Goal: Task Accomplishment & Management: Manage account settings

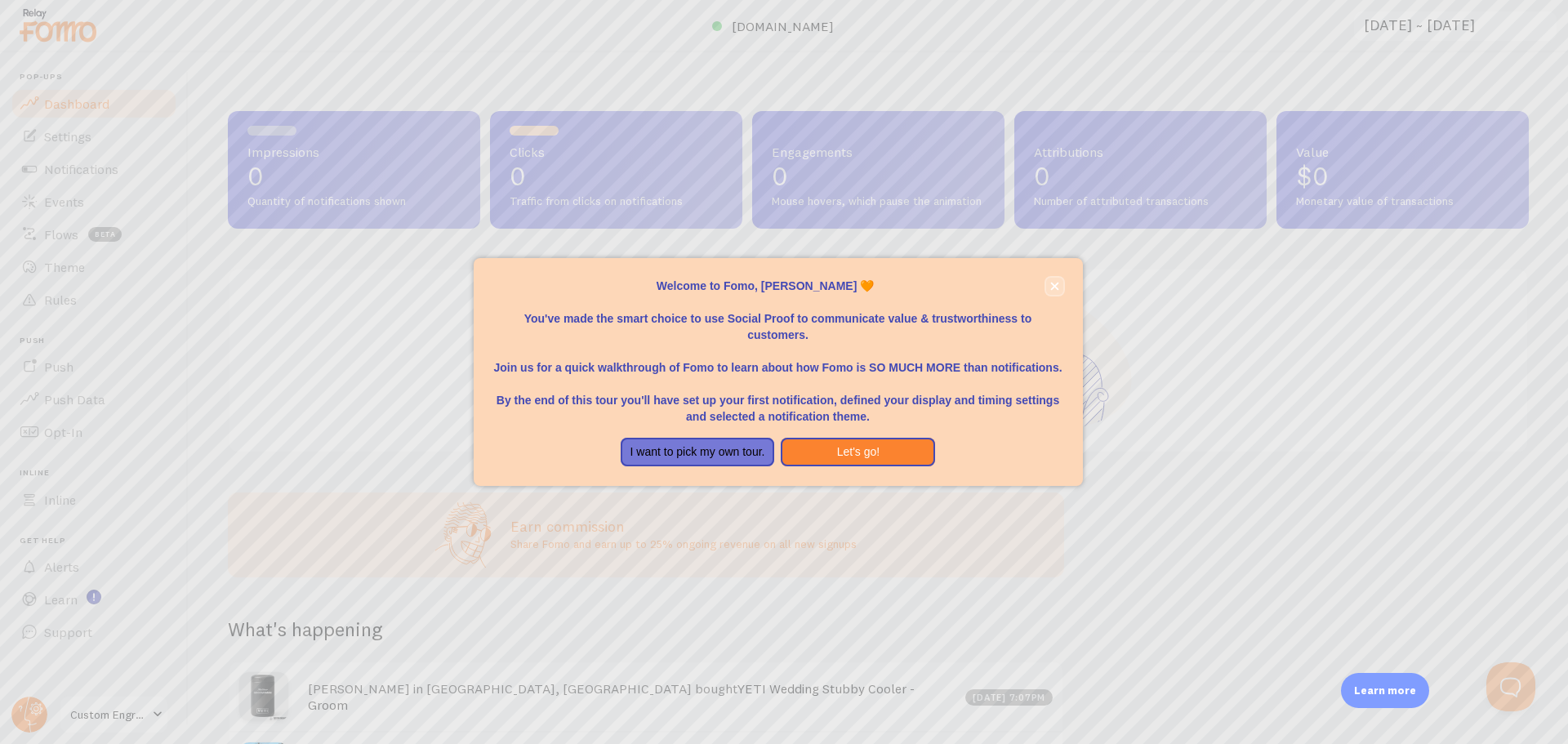
click at [1054, 291] on button "close," at bounding box center [1054, 286] width 17 height 17
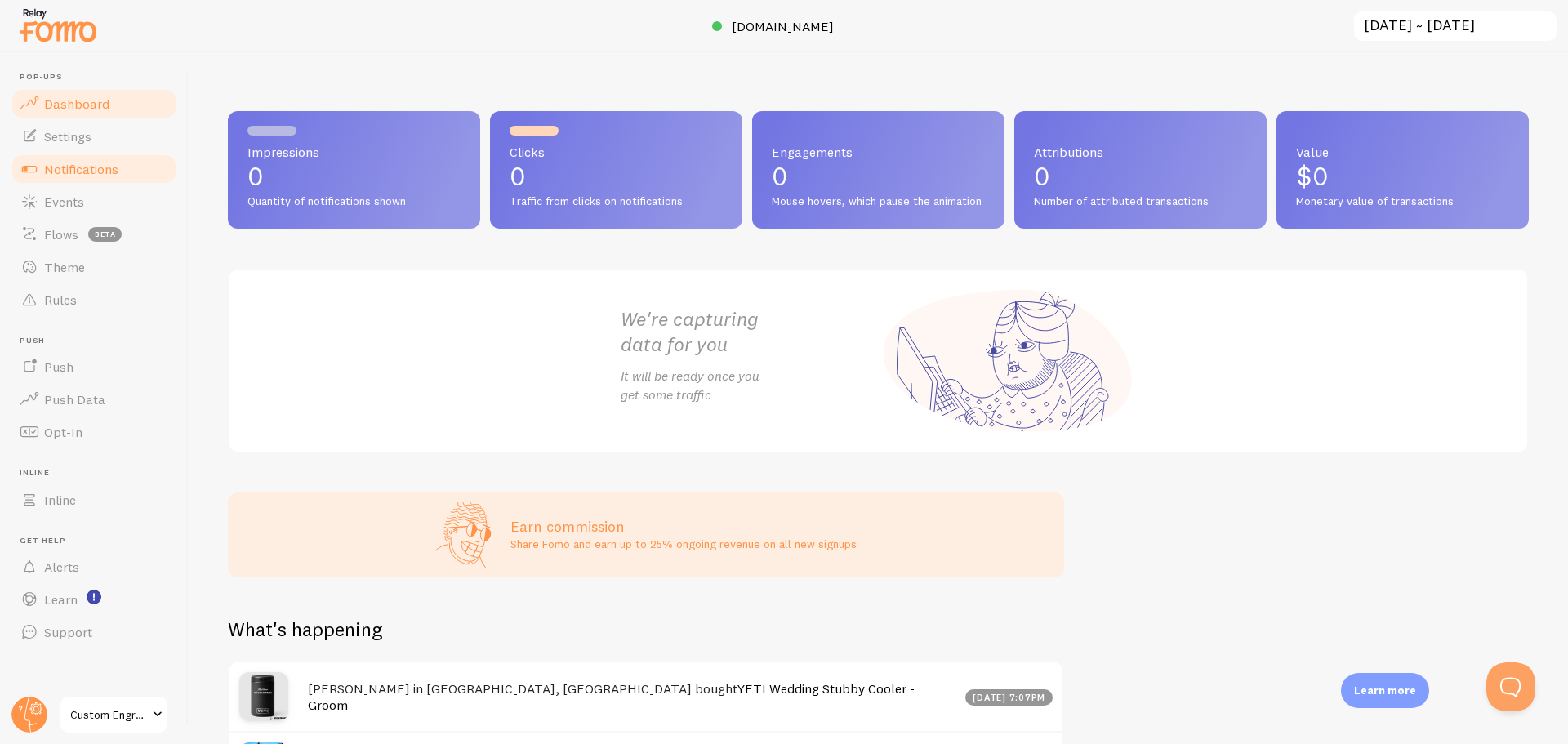
click at [64, 167] on span "Notifications" at bounding box center [81, 169] width 74 height 17
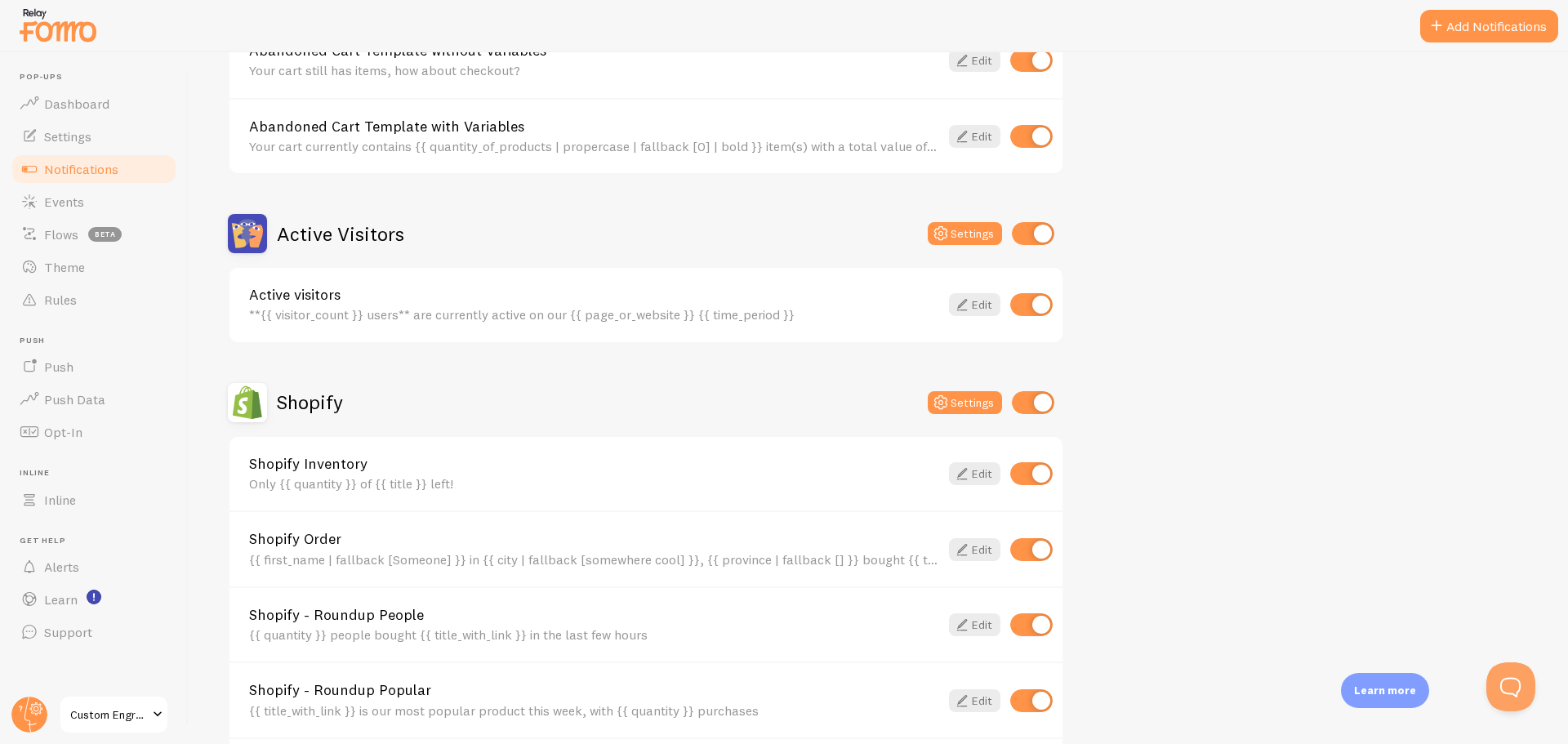
scroll to position [82, 0]
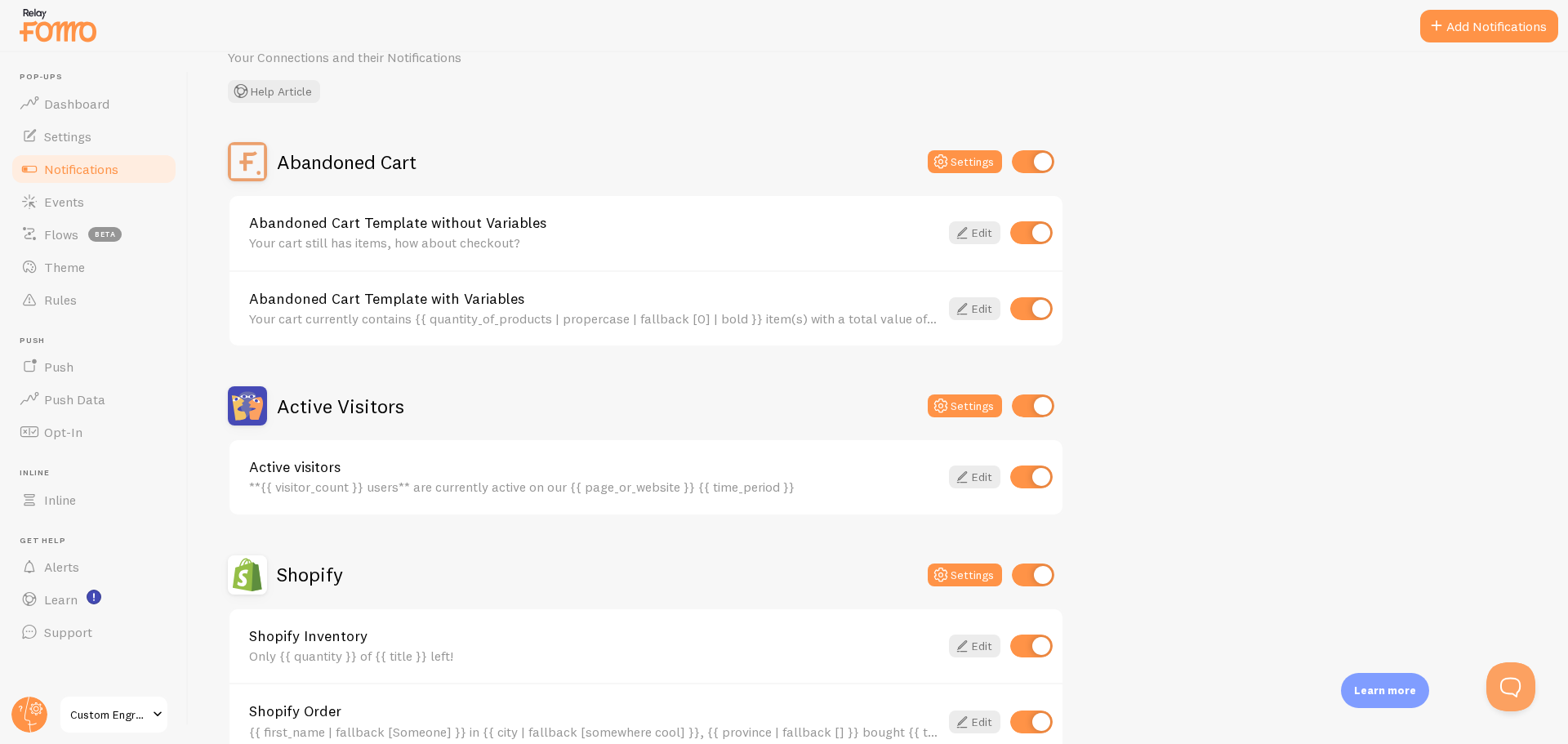
click at [1049, 160] on input "checkbox" at bounding box center [1033, 161] width 42 height 23
checkbox input "false"
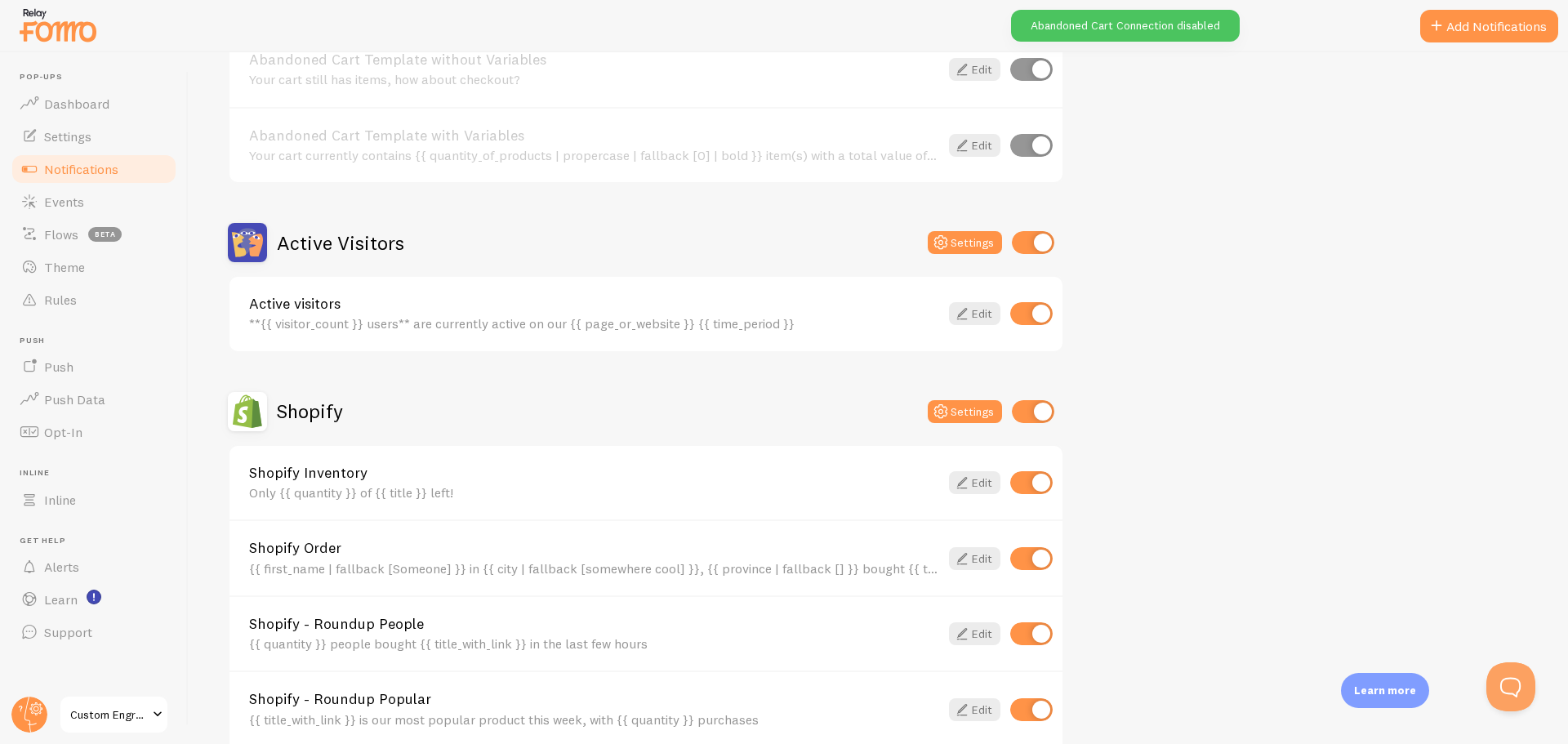
scroll to position [408, 0]
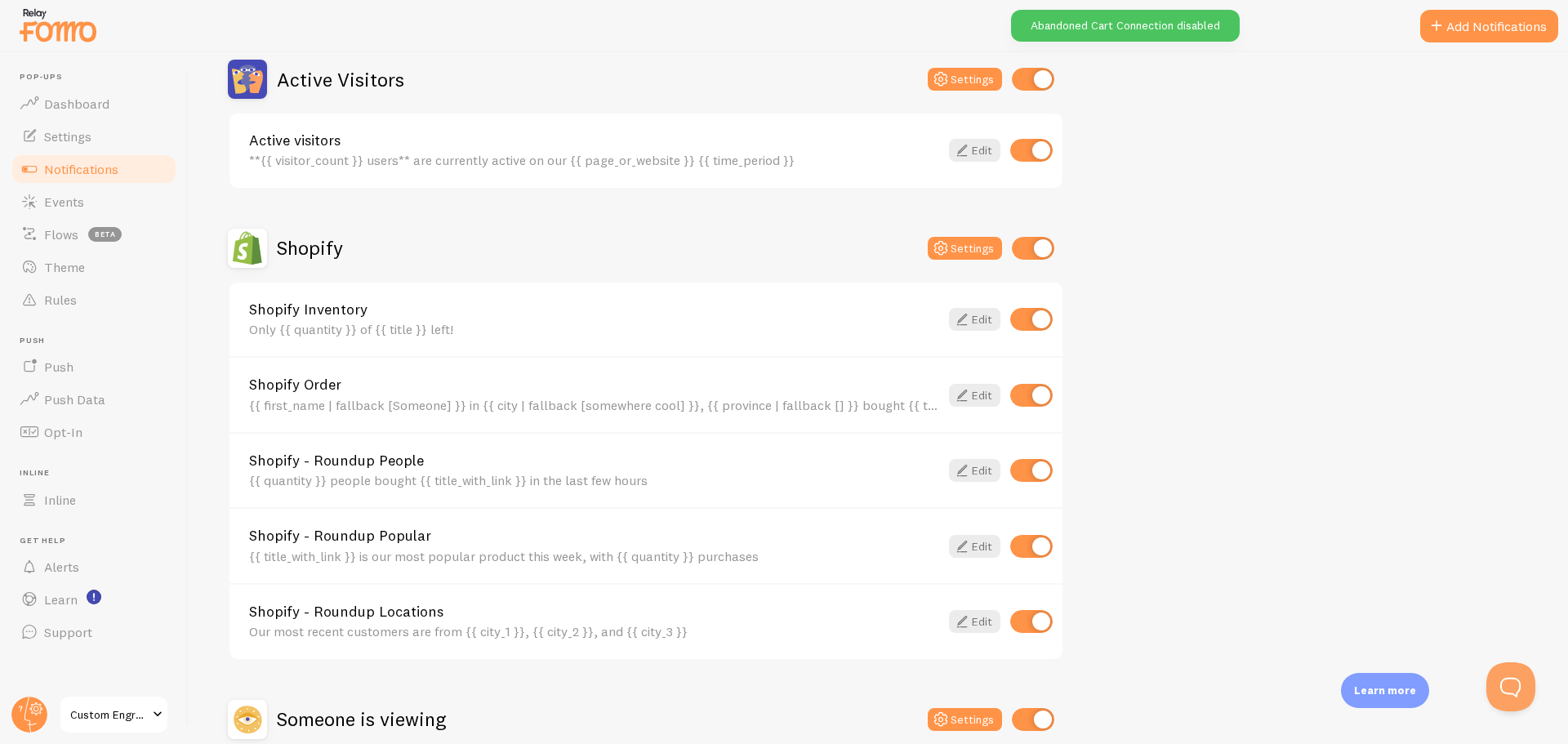
click at [1041, 316] on input "checkbox" at bounding box center [1031, 319] width 42 height 23
checkbox input "false"
click at [1041, 472] on input "checkbox" at bounding box center [1031, 471] width 42 height 23
checkbox input "false"
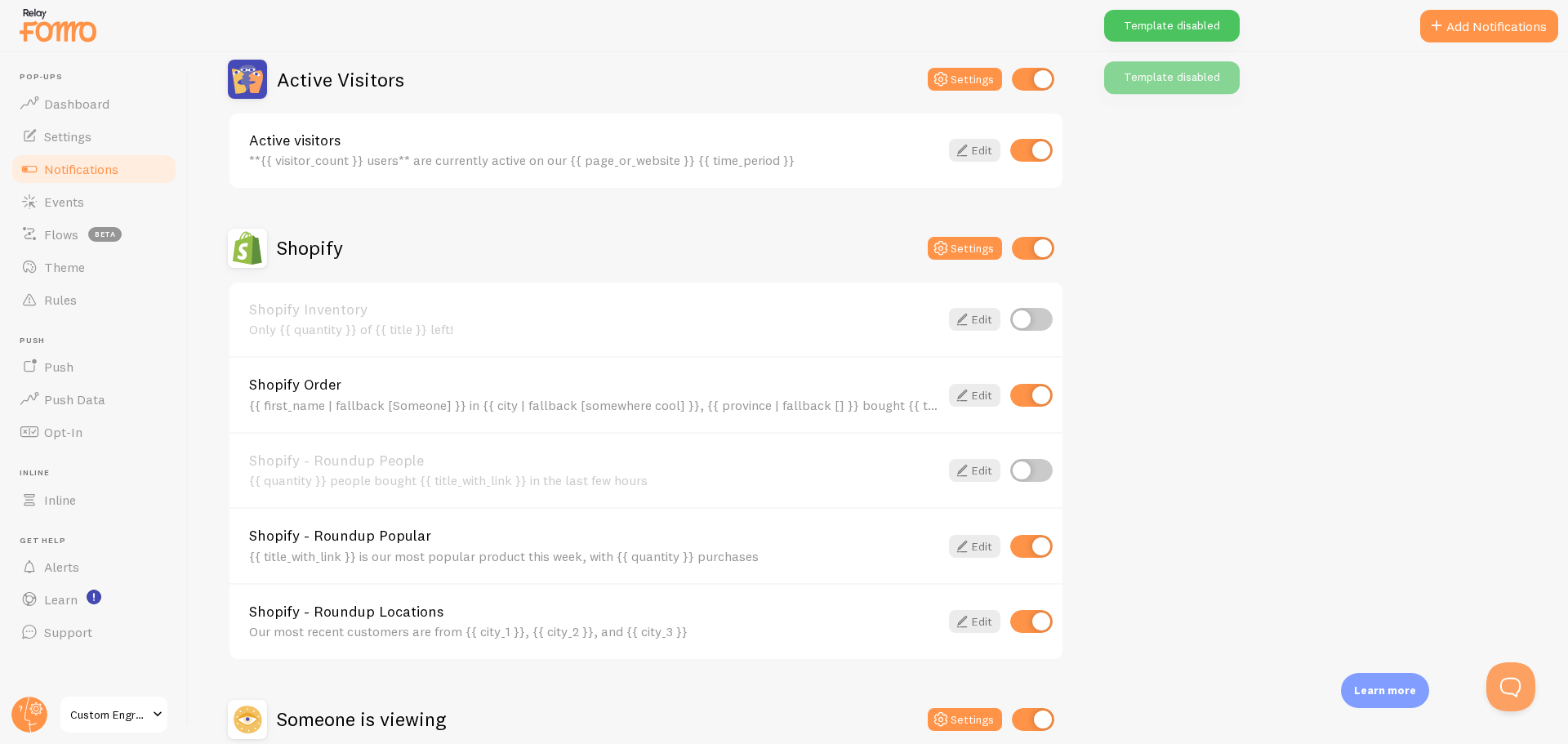
click at [1042, 548] on input "checkbox" at bounding box center [1031, 547] width 42 height 23
checkbox input "false"
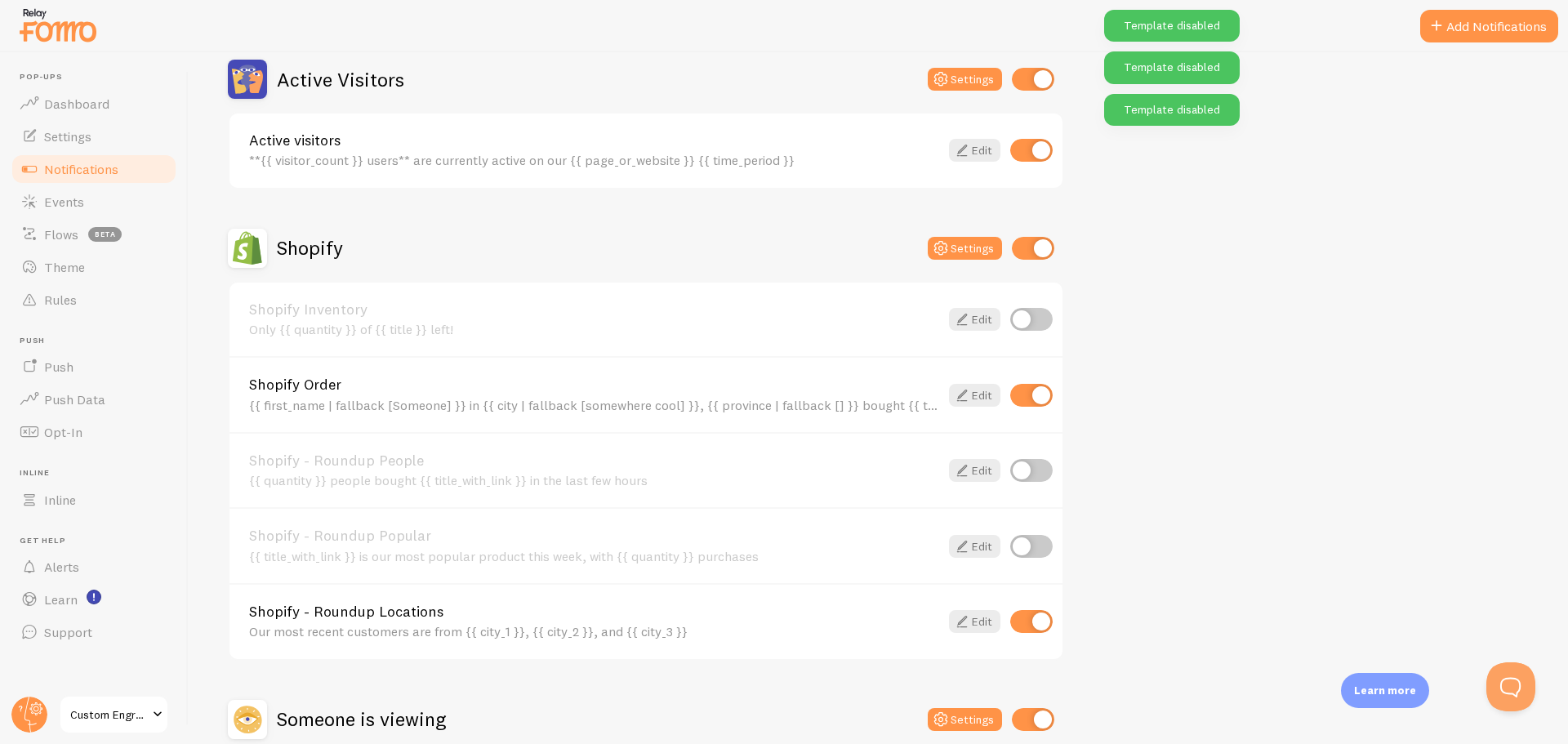
click at [1039, 627] on input "checkbox" at bounding box center [1031, 621] width 42 height 23
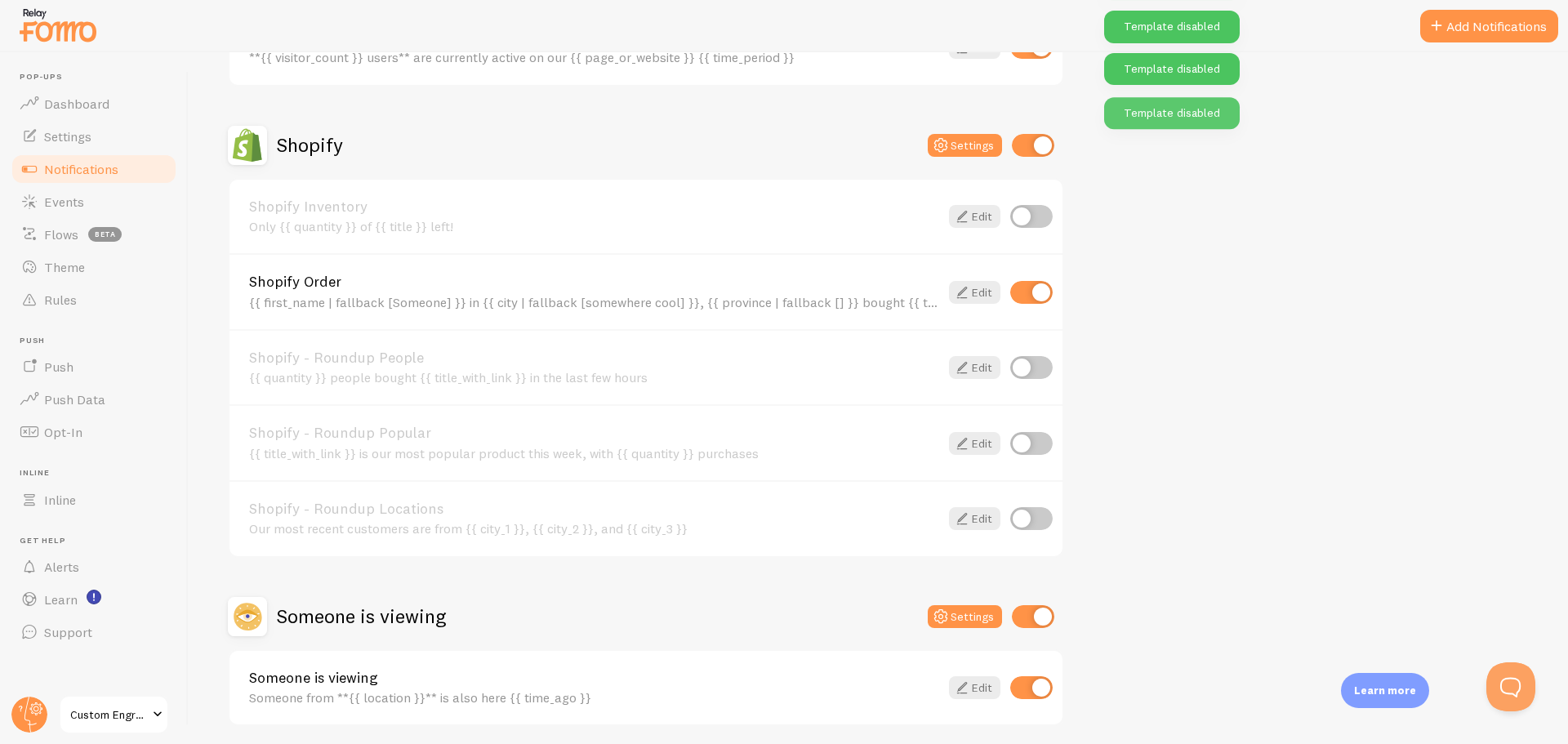
scroll to position [572, 0]
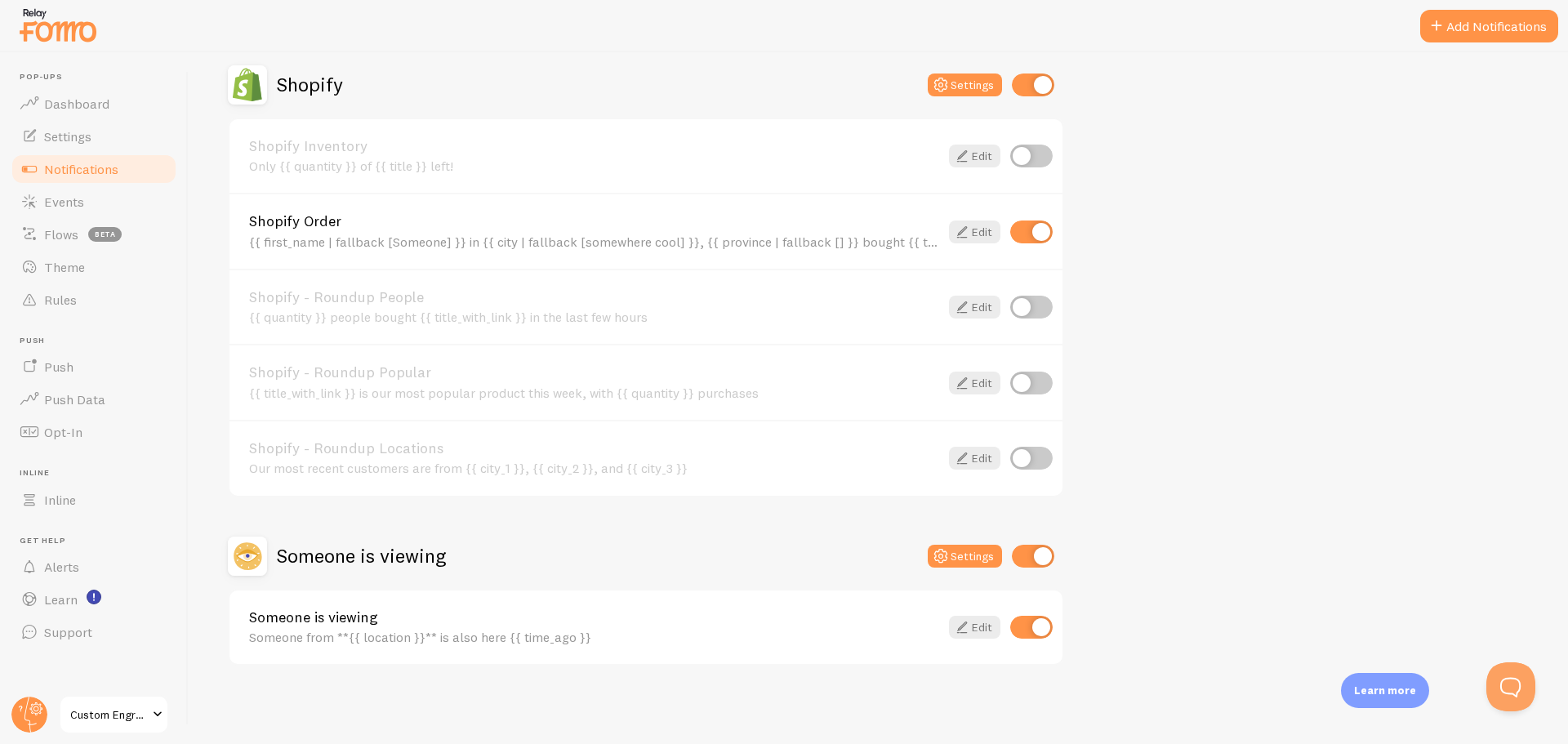
click at [1020, 463] on input "checkbox" at bounding box center [1031, 458] width 42 height 23
checkbox input "true"
click at [1045, 629] on input "checkbox" at bounding box center [1031, 628] width 42 height 23
checkbox input "false"
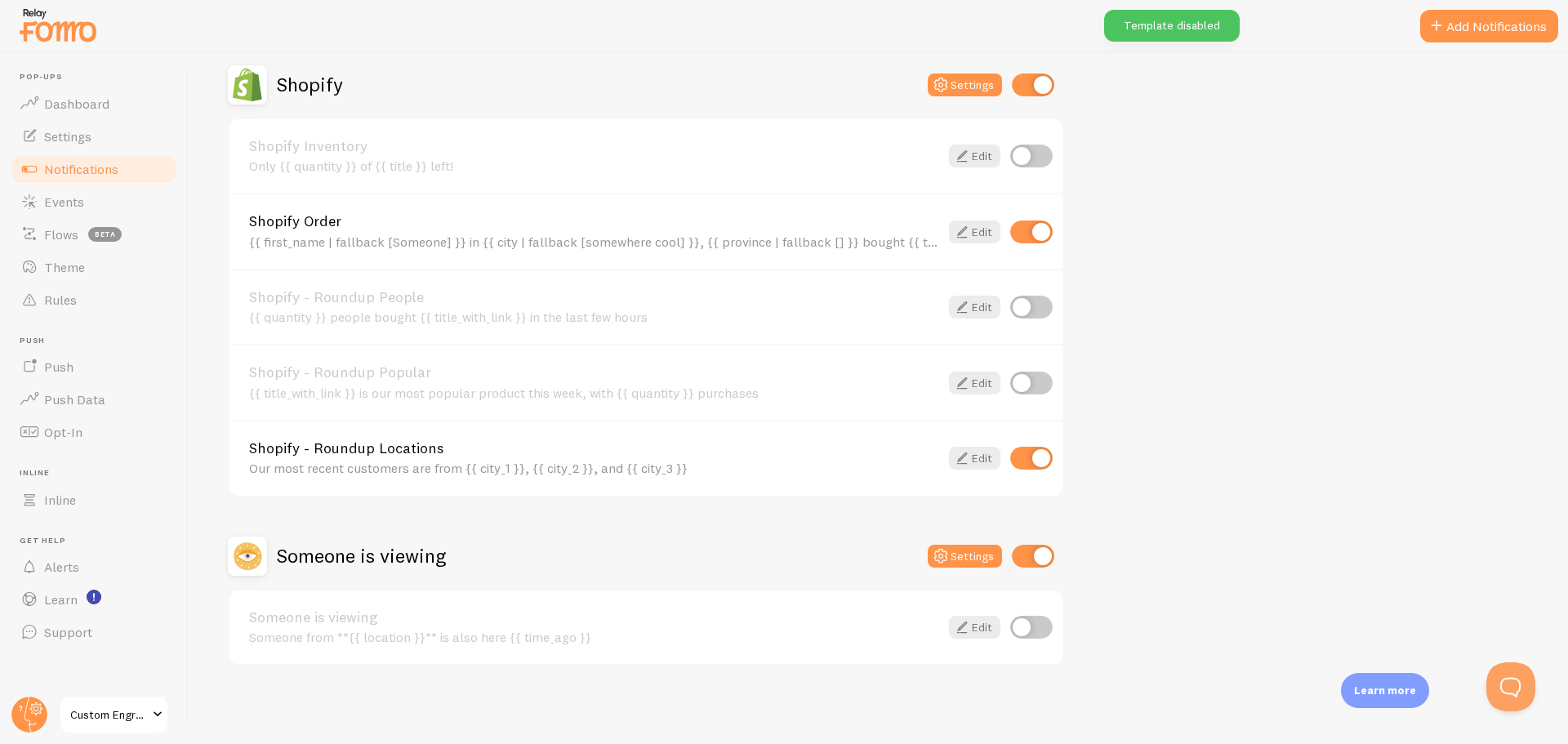
click at [1035, 458] on input "checkbox" at bounding box center [1031, 458] width 42 height 23
checkbox input "false"
click at [1016, 625] on input "checkbox" at bounding box center [1031, 628] width 42 height 23
checkbox input "true"
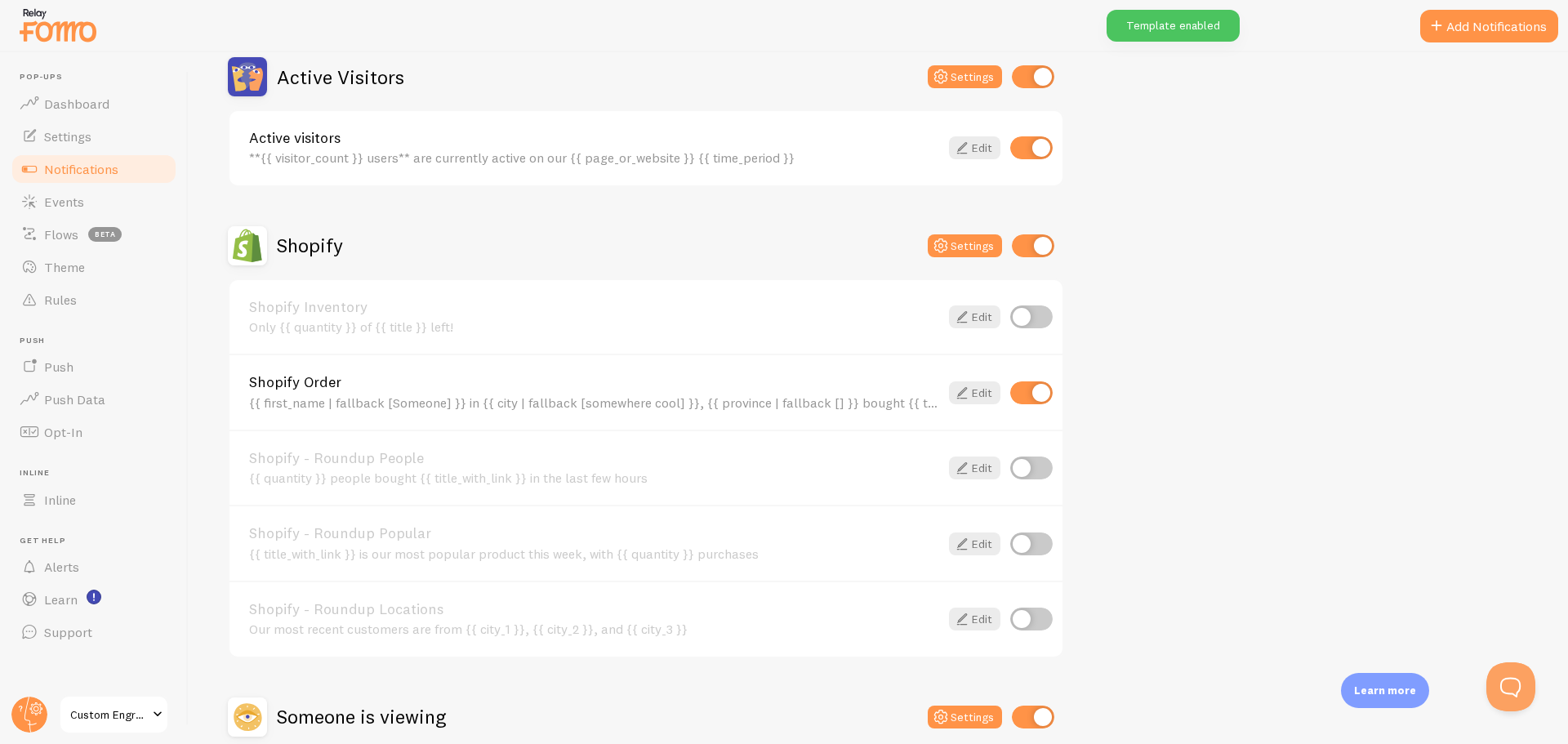
scroll to position [490, 0]
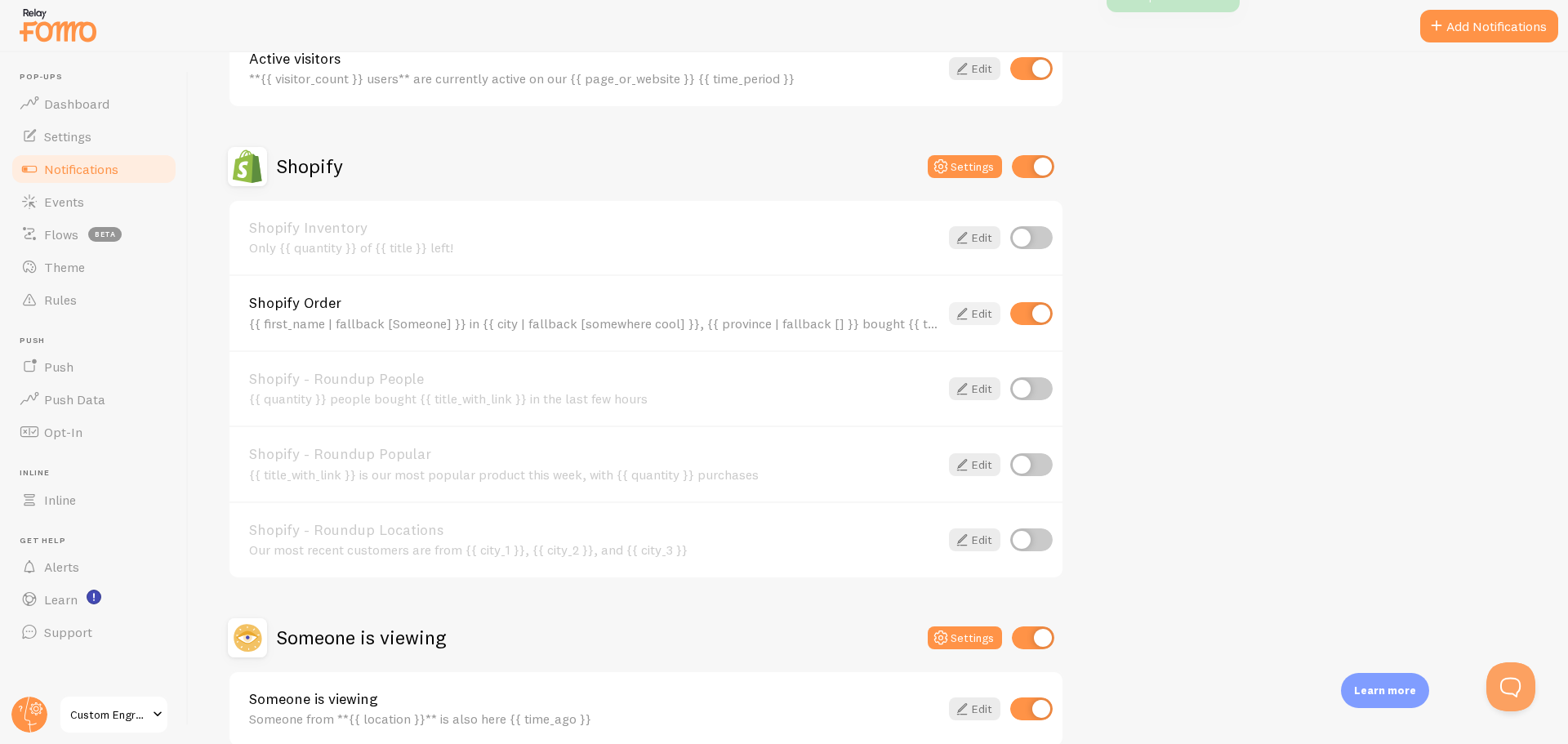
click at [978, 316] on link "Edit" at bounding box center [975, 314] width 51 height 23
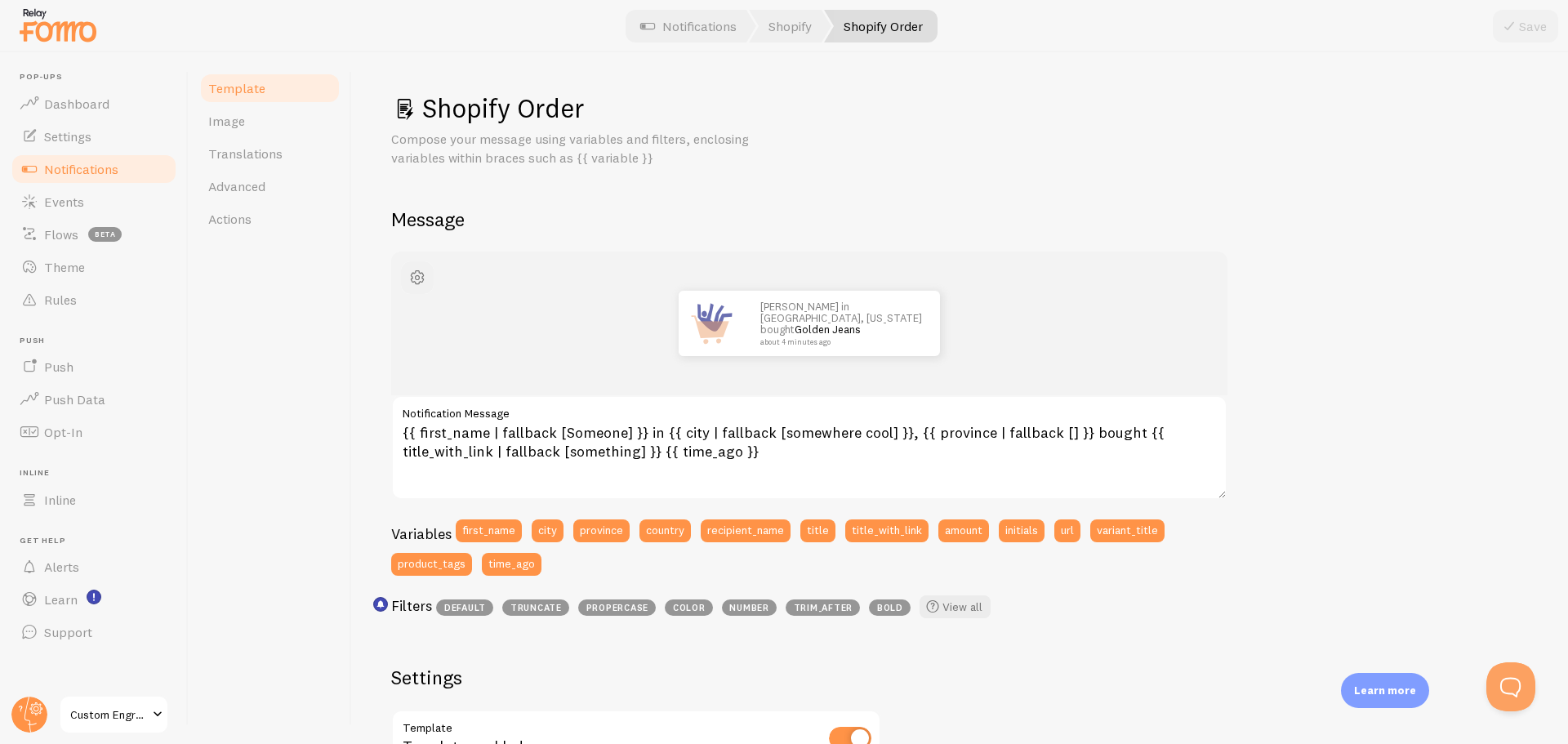
click at [409, 273] on span "button" at bounding box center [417, 278] width 19 height 19
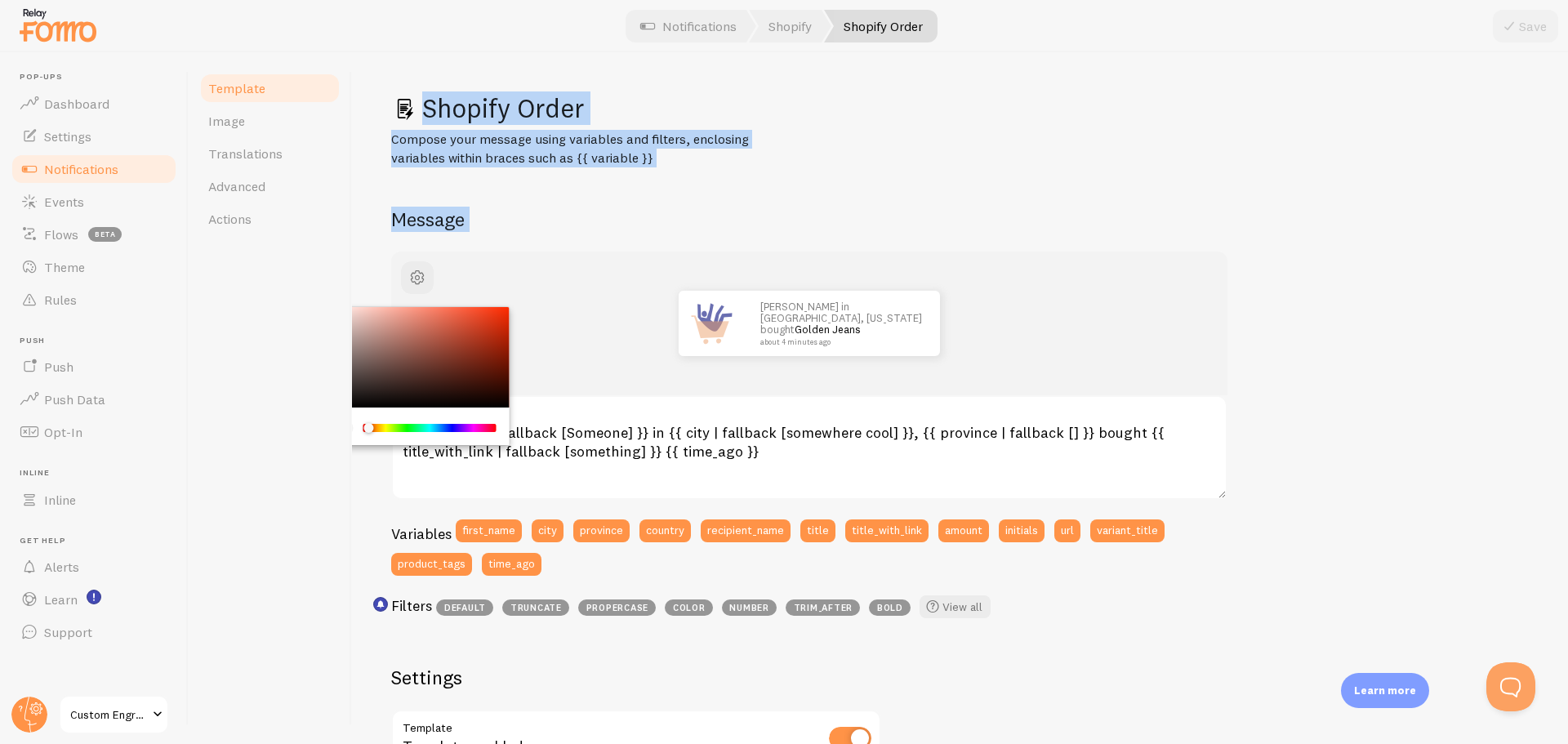
drag, startPoint x: 362, startPoint y: 428, endPoint x: 336, endPoint y: 428, distance: 26.0
click at [336, 428] on div "Template Image Translations Advanced Actions Shopify Order Compose your message…" at bounding box center [878, 398] width 1379 height 692
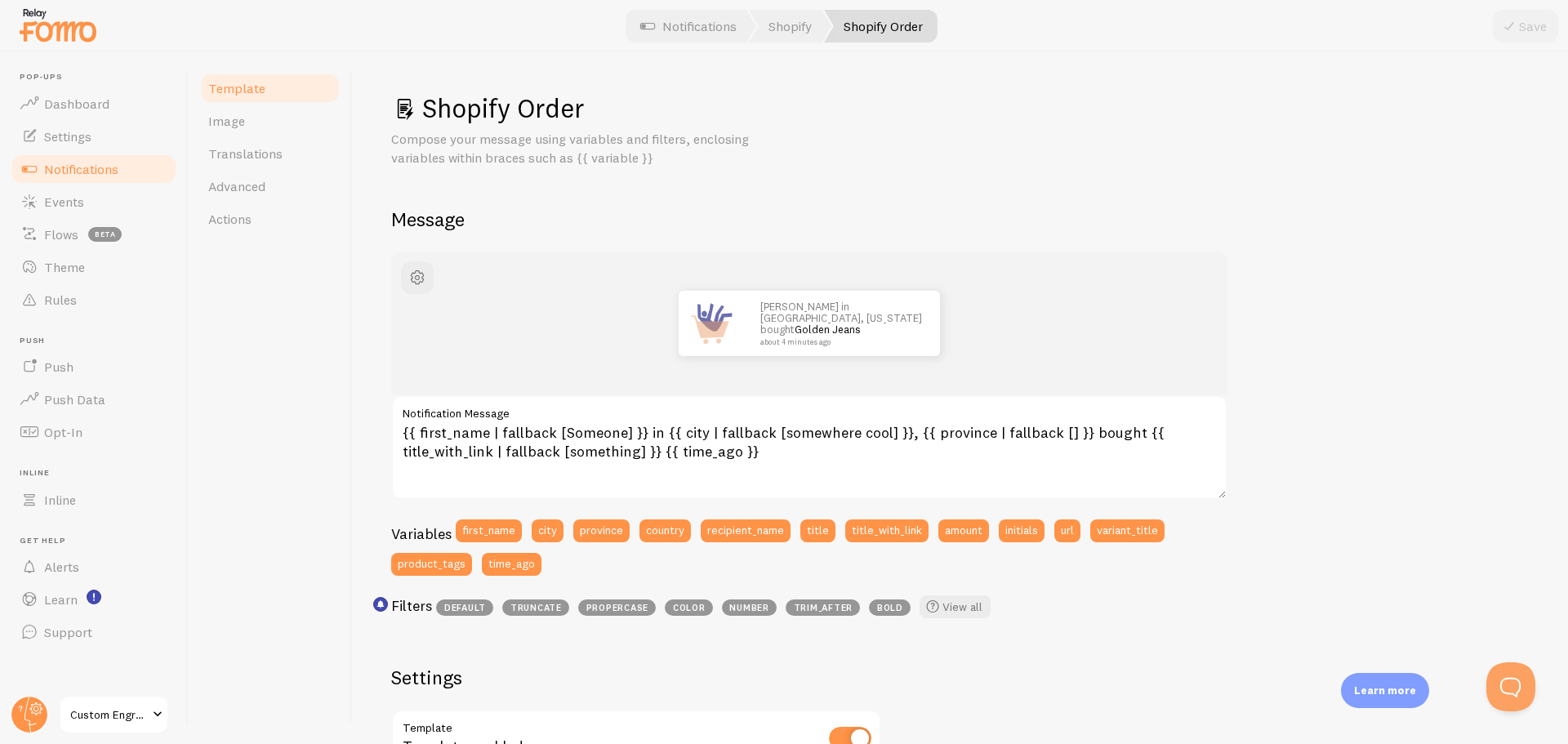
click at [1303, 247] on div "Shopify Order Compose your message using variables and filters, enclosing varia…" at bounding box center [960, 638] width 1138 height 1093
click at [234, 133] on link "Image" at bounding box center [270, 121] width 143 height 33
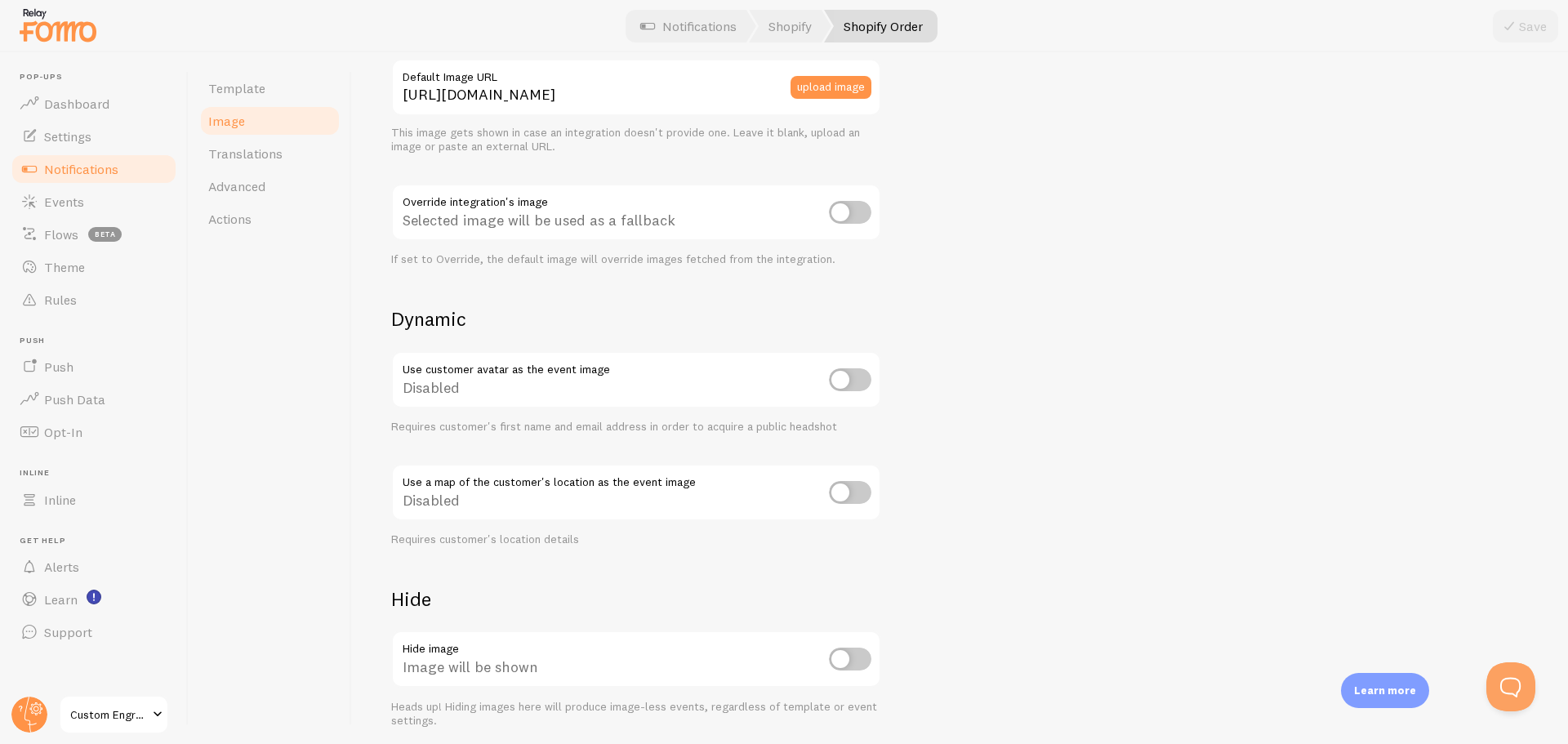
scroll to position [543, 0]
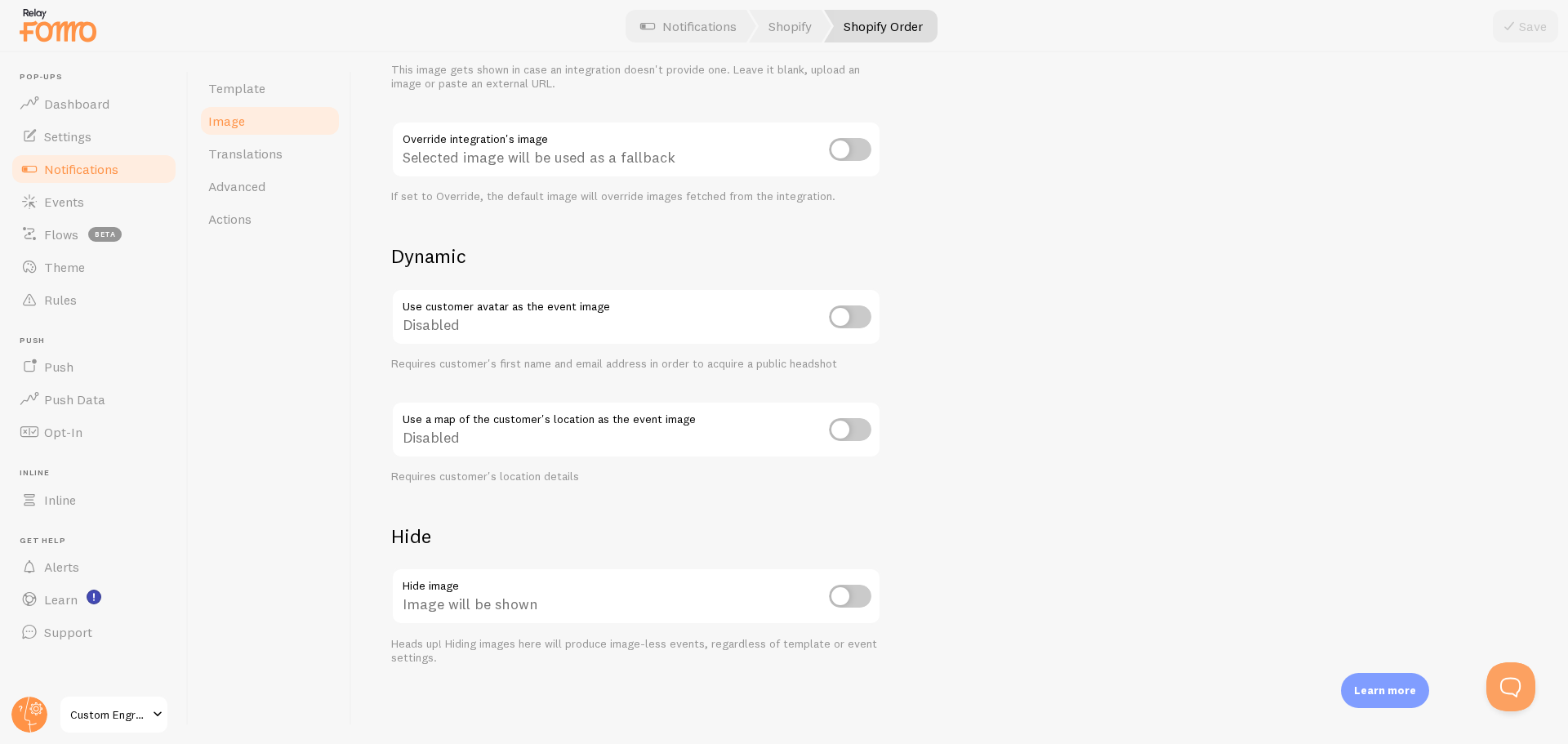
click at [840, 594] on input "checkbox" at bounding box center [850, 596] width 42 height 23
checkbox input "true"
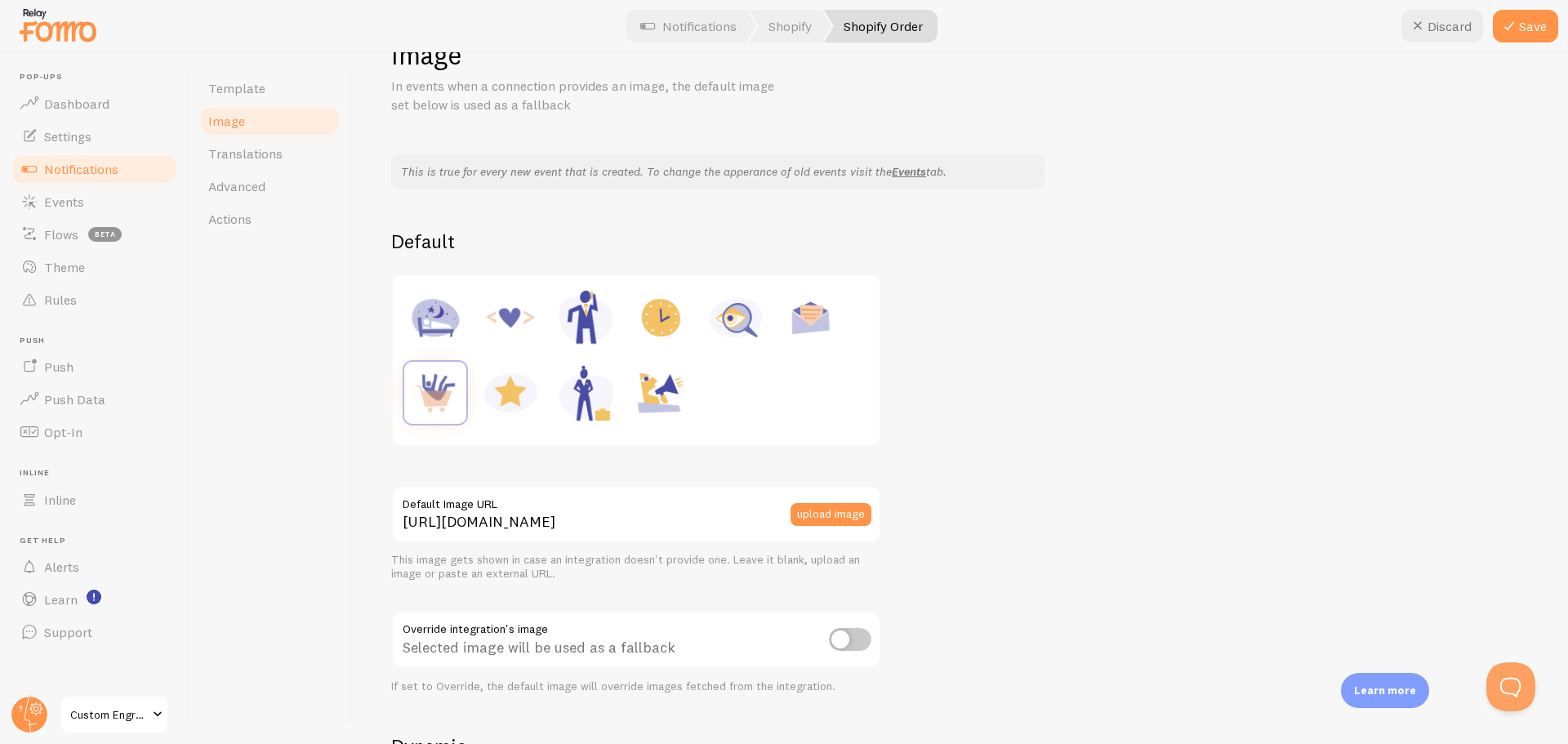
scroll to position [0, 0]
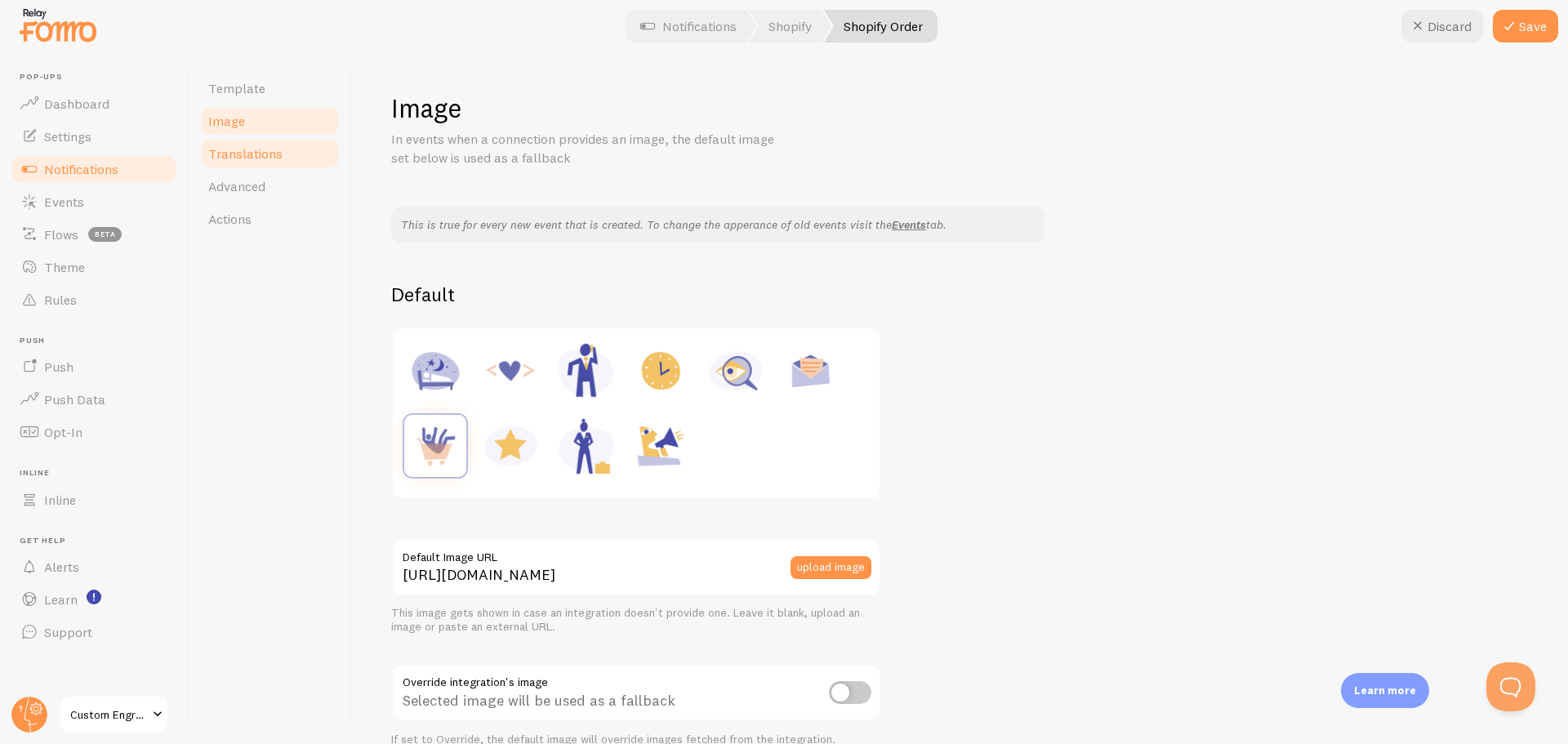
click at [246, 160] on span "Translations" at bounding box center [245, 153] width 74 height 17
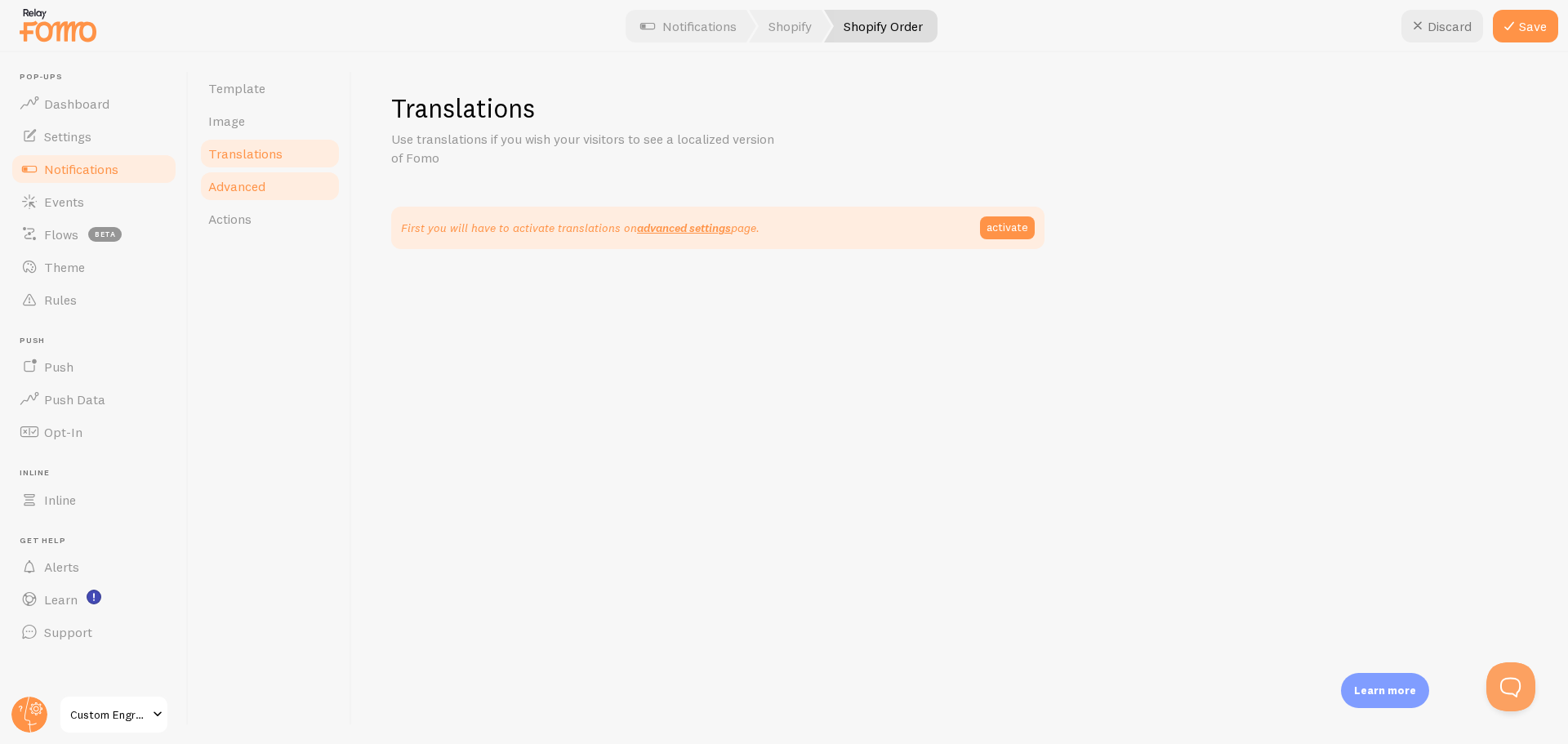
click at [249, 190] on span "Advanced" at bounding box center [236, 186] width 57 height 17
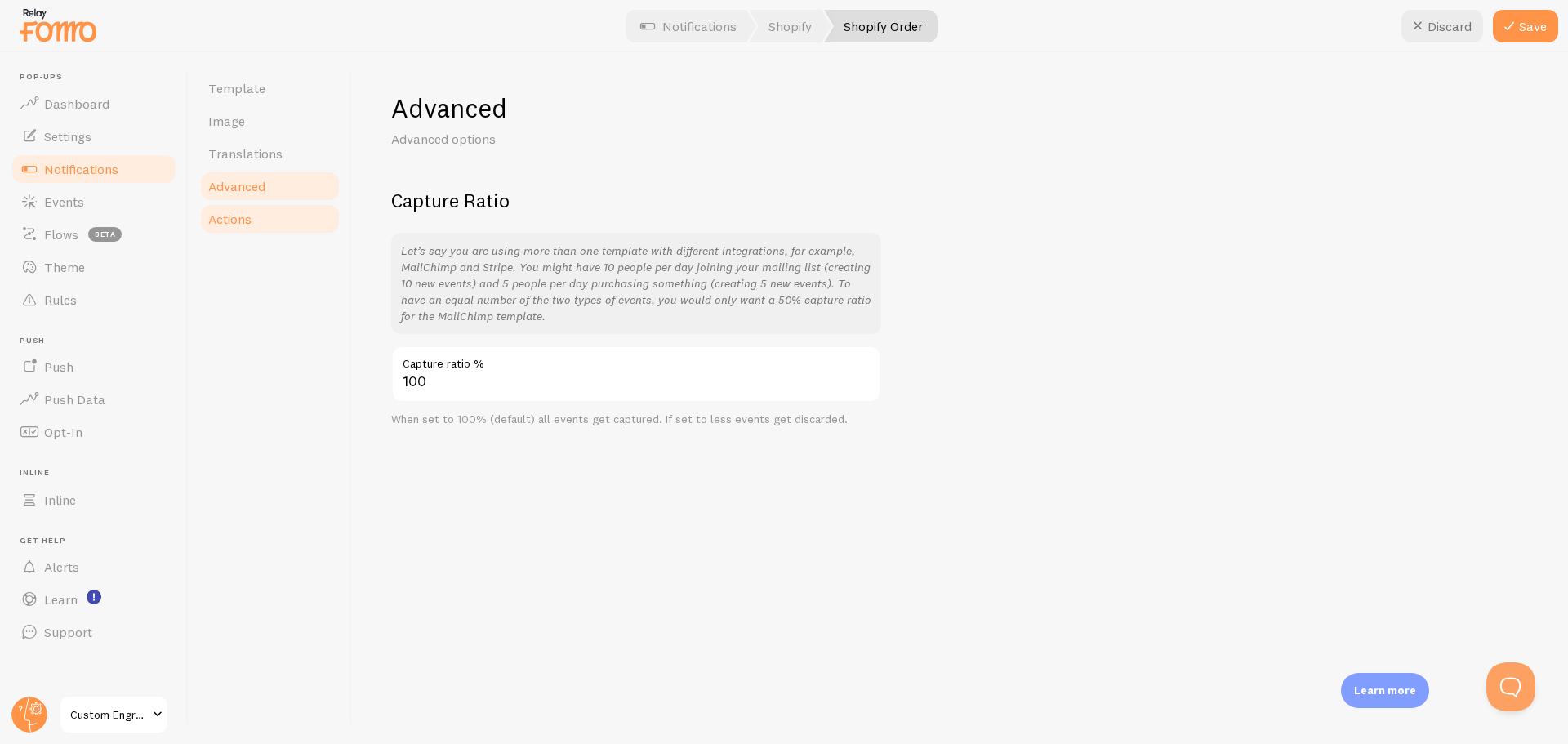
click at [249, 232] on link "Actions" at bounding box center [270, 219] width 143 height 33
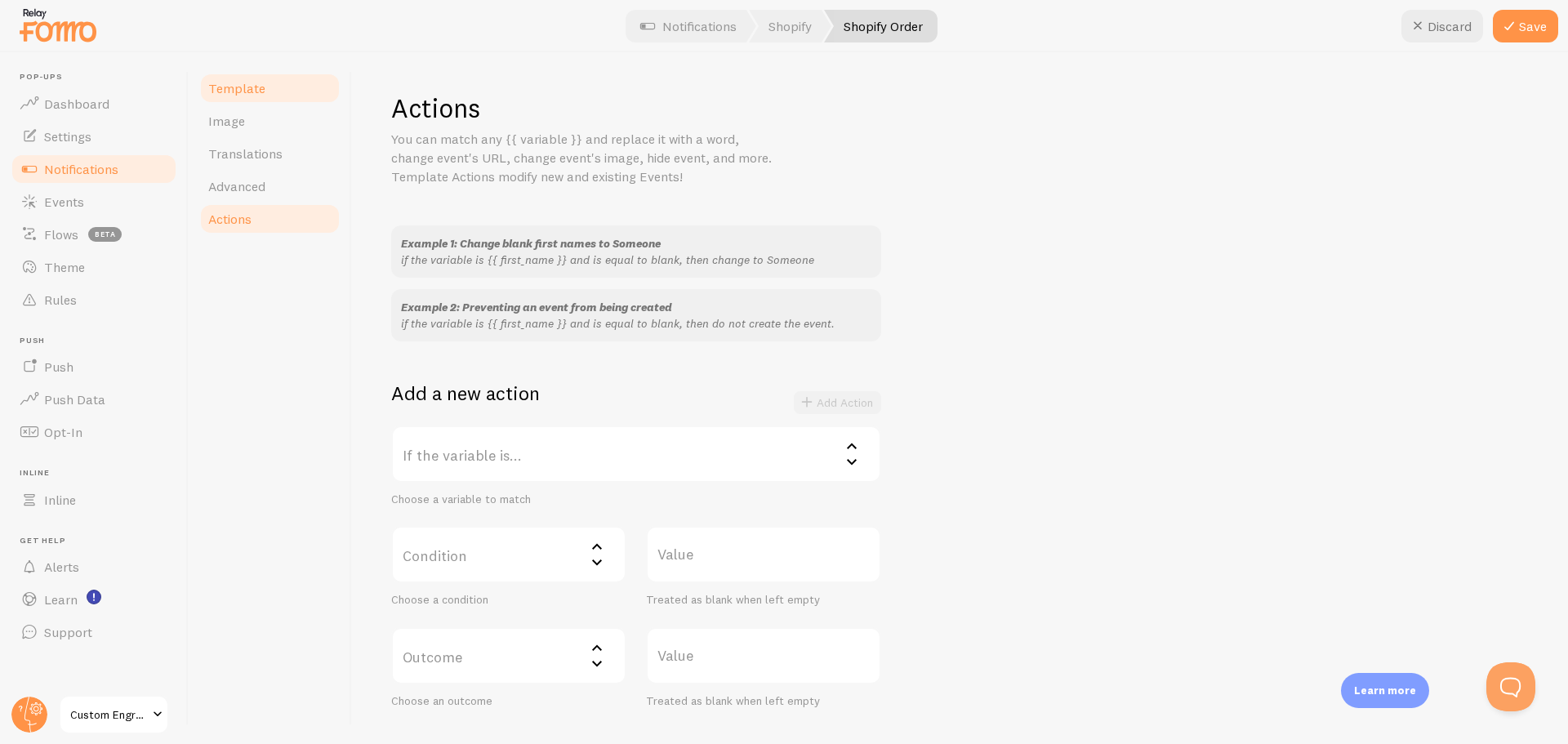
click at [272, 100] on link "Template" at bounding box center [270, 88] width 143 height 33
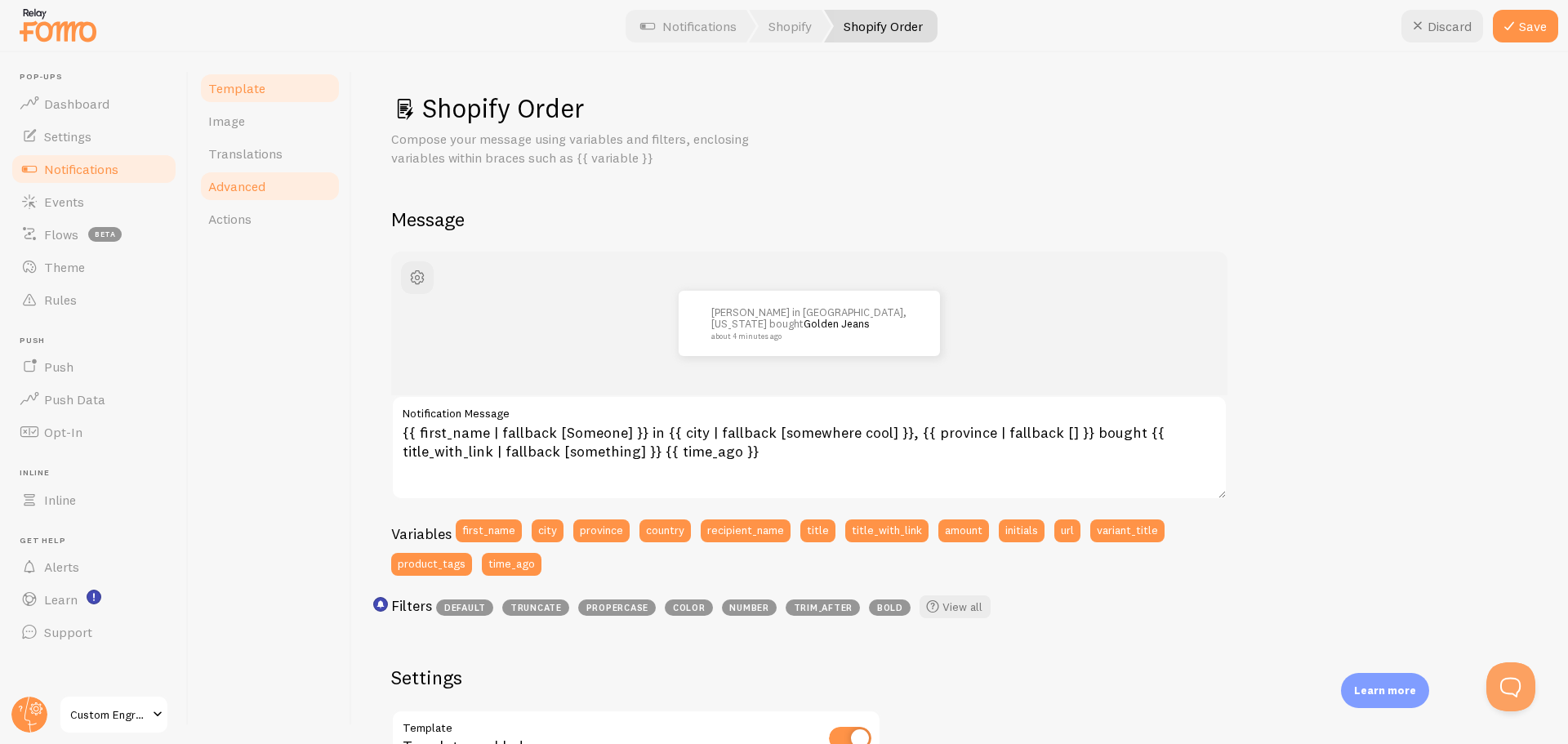
click at [253, 186] on span "Advanced" at bounding box center [236, 186] width 57 height 17
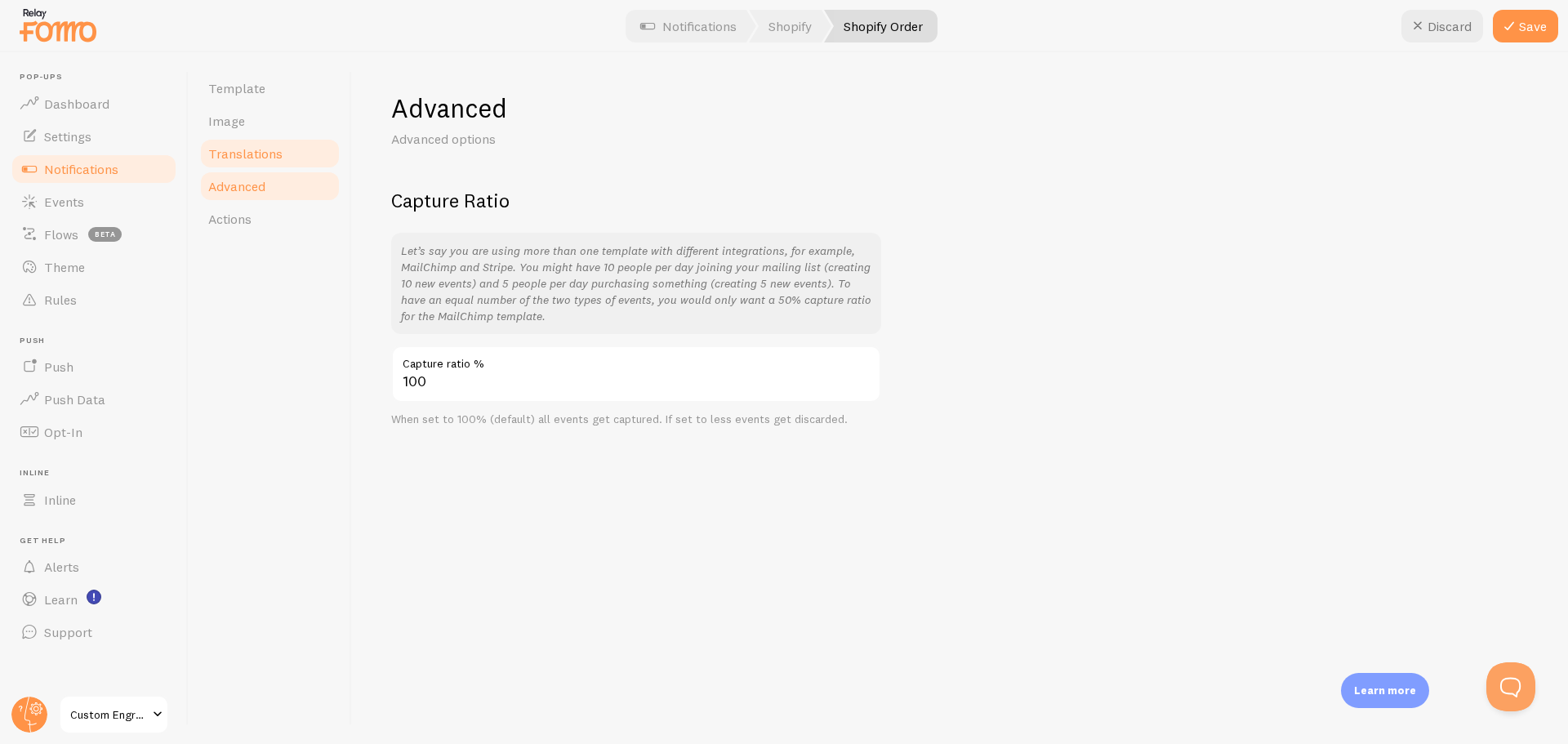
click at [264, 153] on span "Translations" at bounding box center [245, 153] width 74 height 17
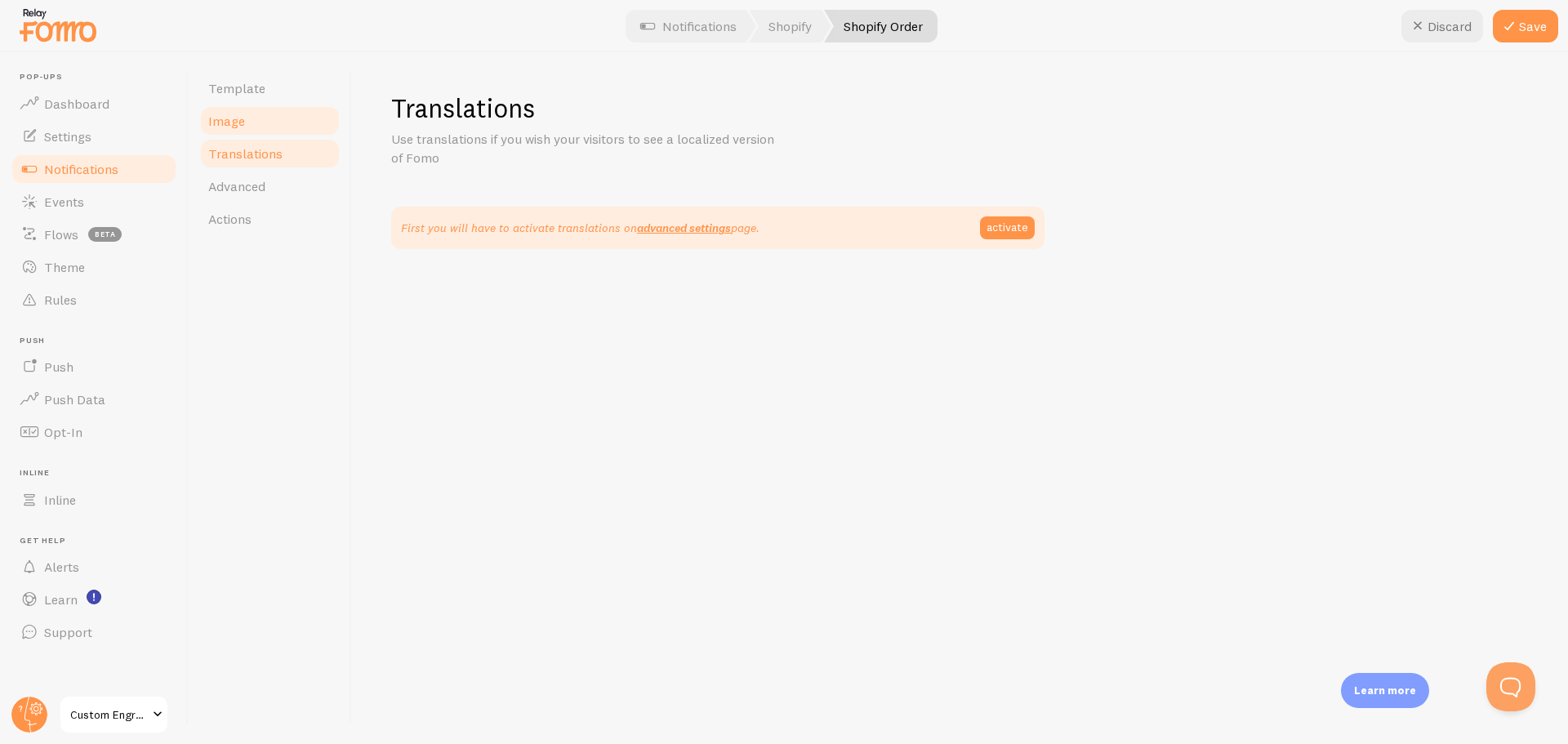
click at [234, 123] on span "Image" at bounding box center [227, 121] width 37 height 17
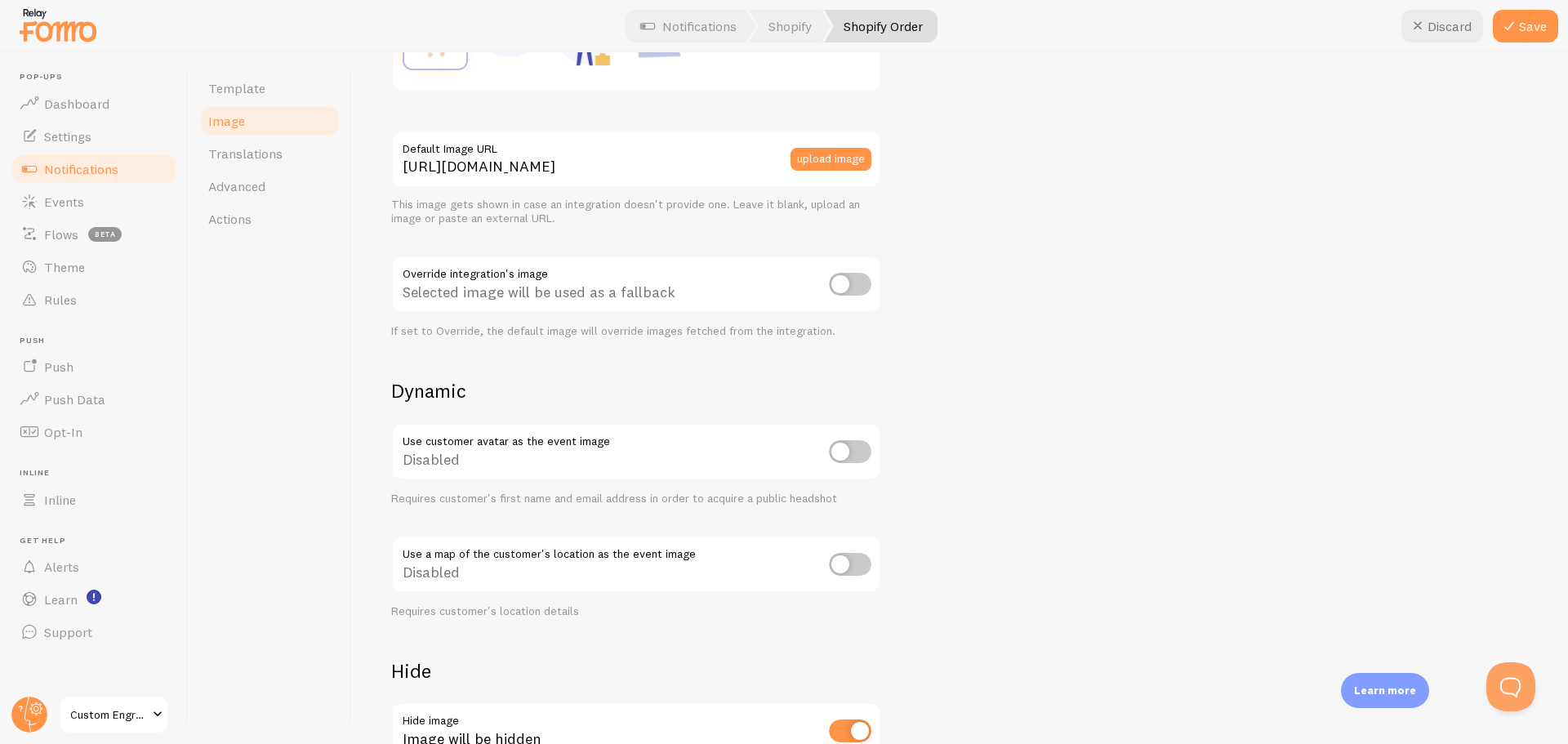
scroll to position [543, 0]
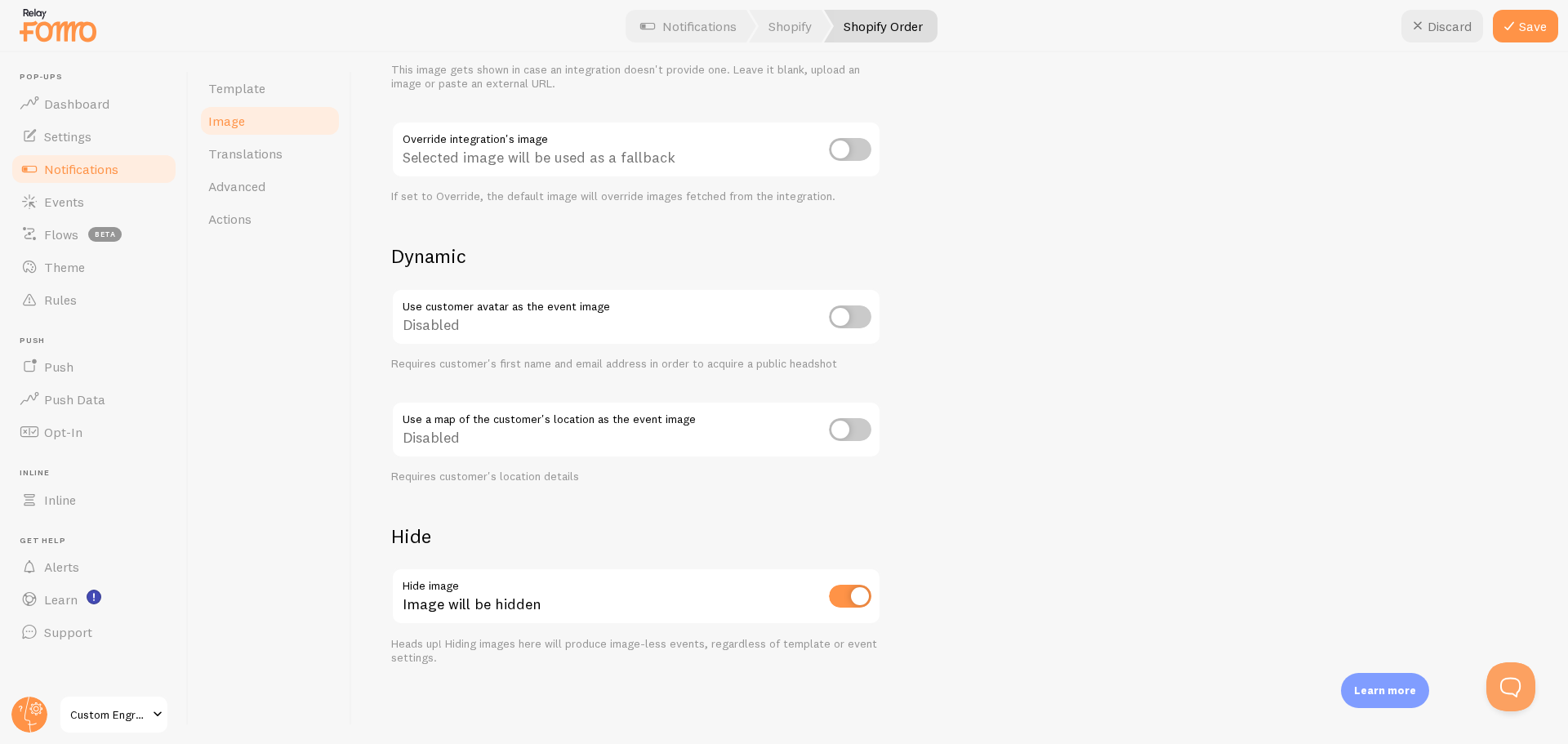
click at [853, 592] on input "checkbox" at bounding box center [850, 596] width 42 height 23
checkbox input "false"
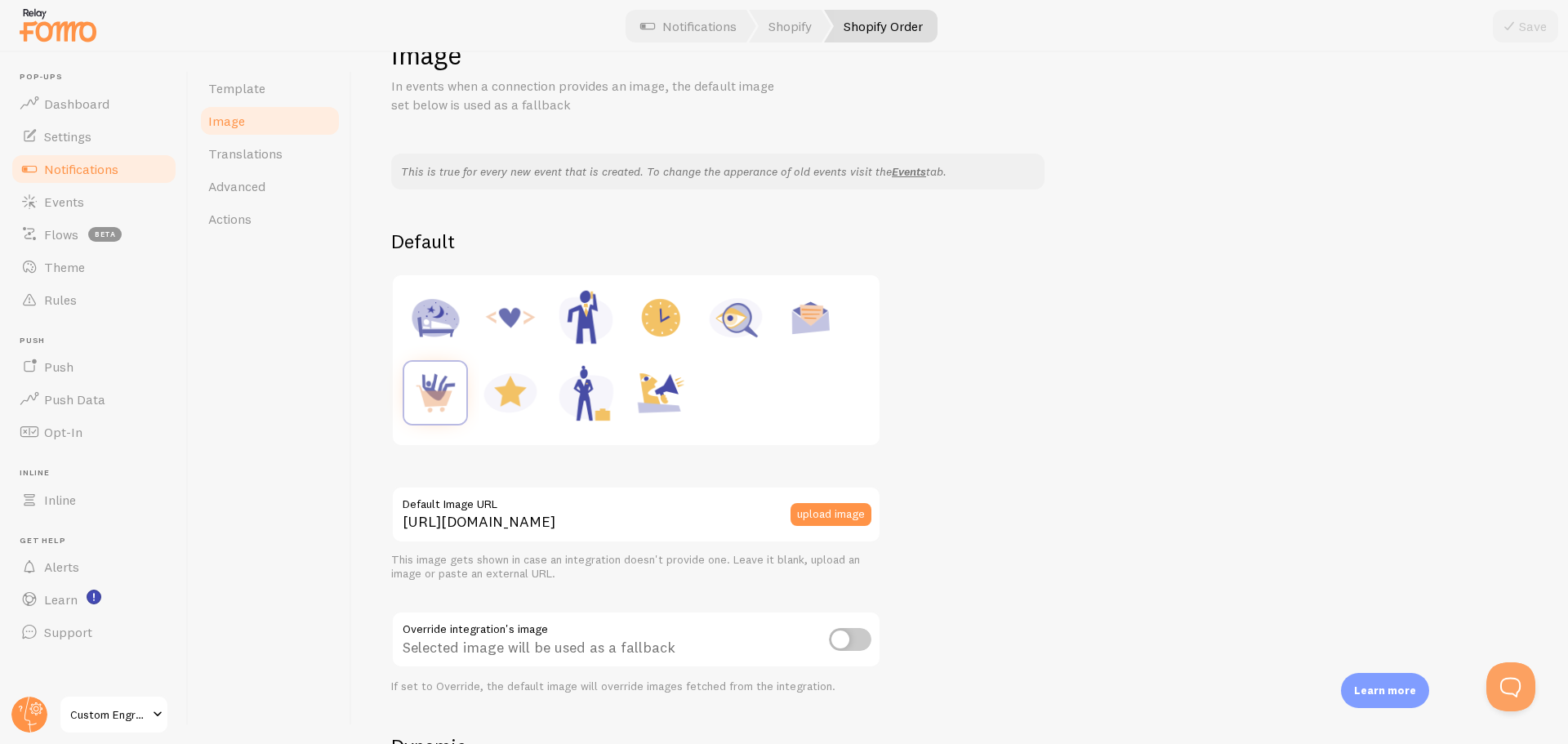
scroll to position [0, 0]
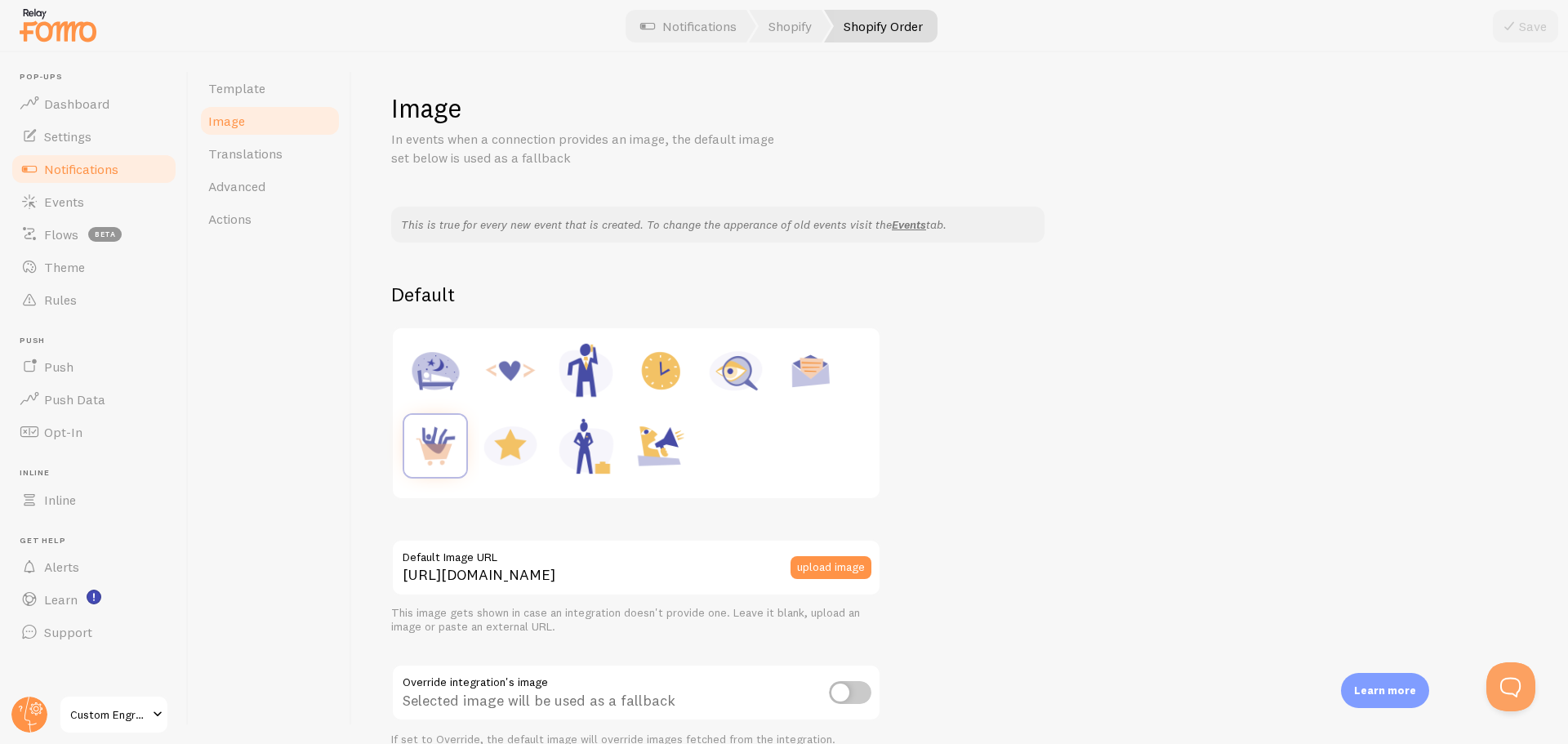
click at [514, 450] on img at bounding box center [510, 446] width 62 height 62
type input "https://fomo.com/images/widget/template_defaults/rating.jpg"
click at [1545, 39] on button "Save" at bounding box center [1526, 26] width 65 height 33
click at [272, 219] on link "Actions" at bounding box center [270, 219] width 143 height 33
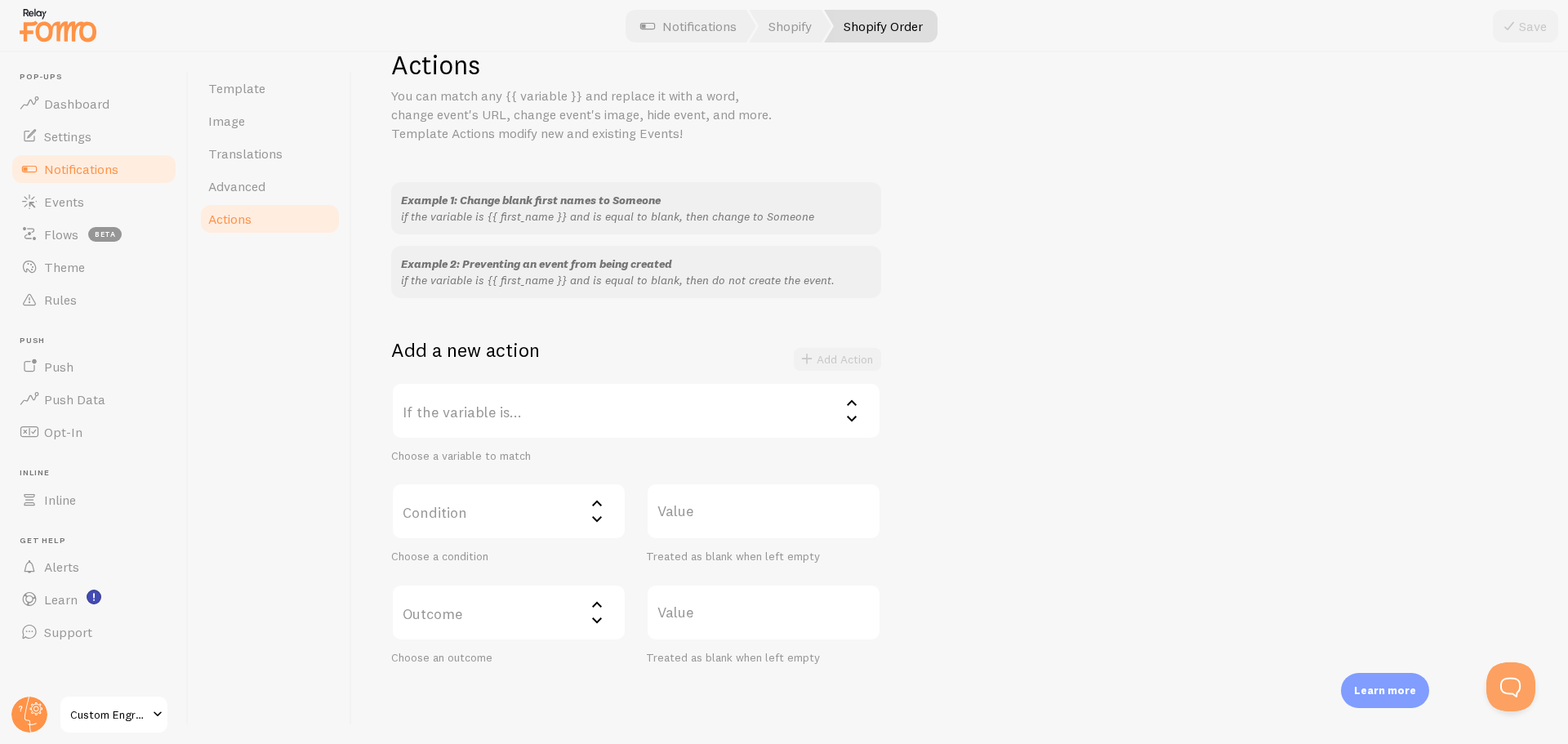
scroll to position [106, 0]
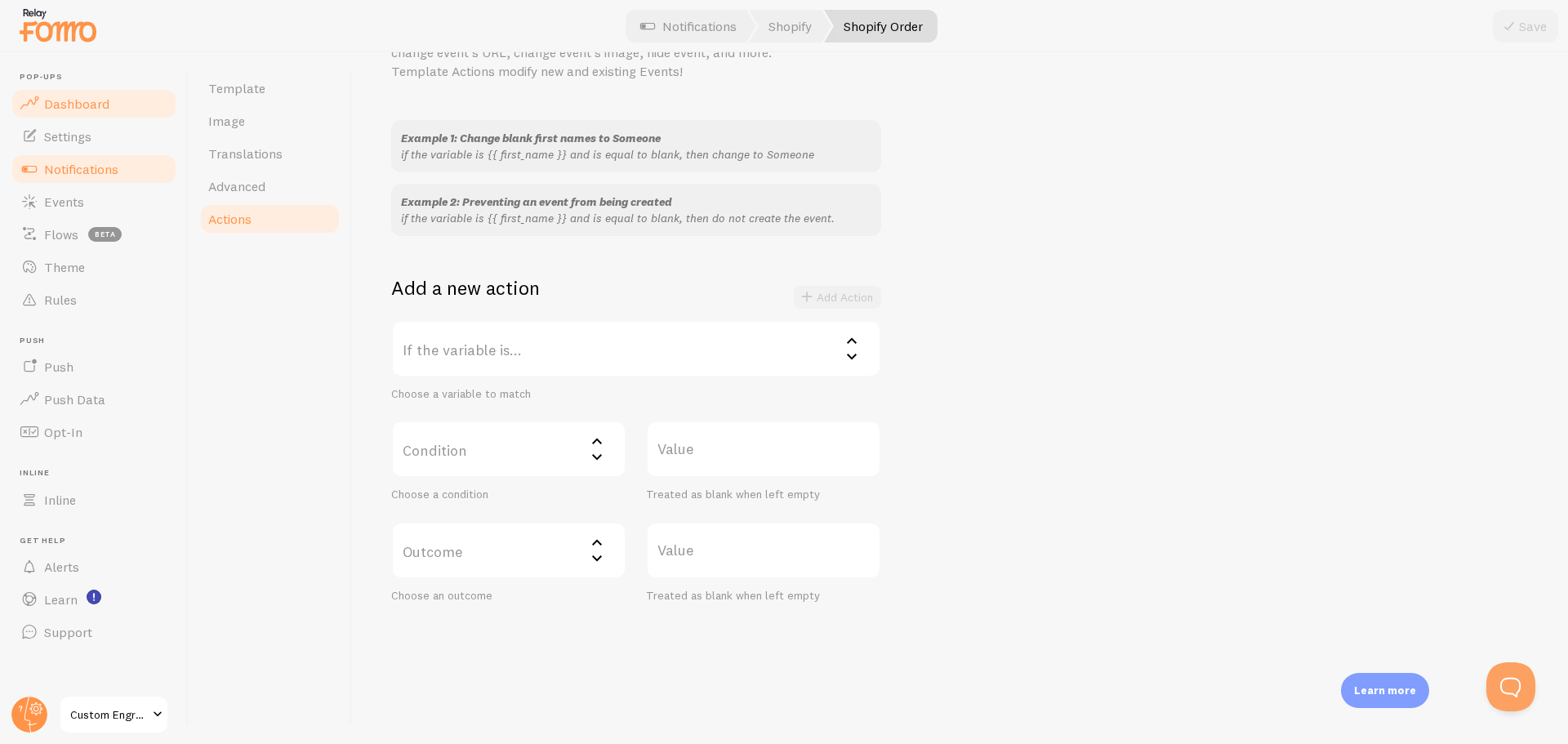
click at [62, 94] on link "Dashboard" at bounding box center [93, 103] width 168 height 33
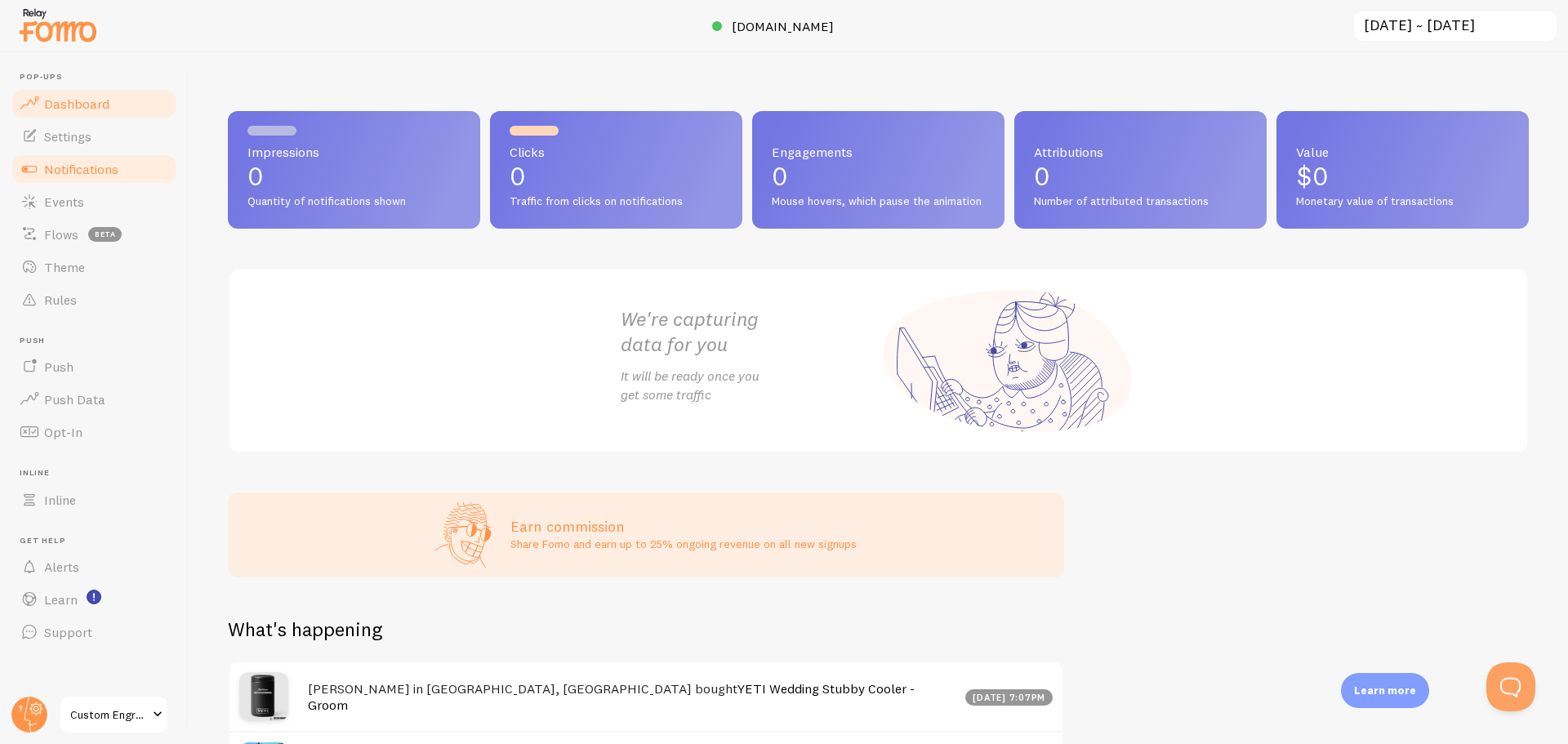
click at [96, 163] on span "Notifications" at bounding box center [81, 169] width 74 height 17
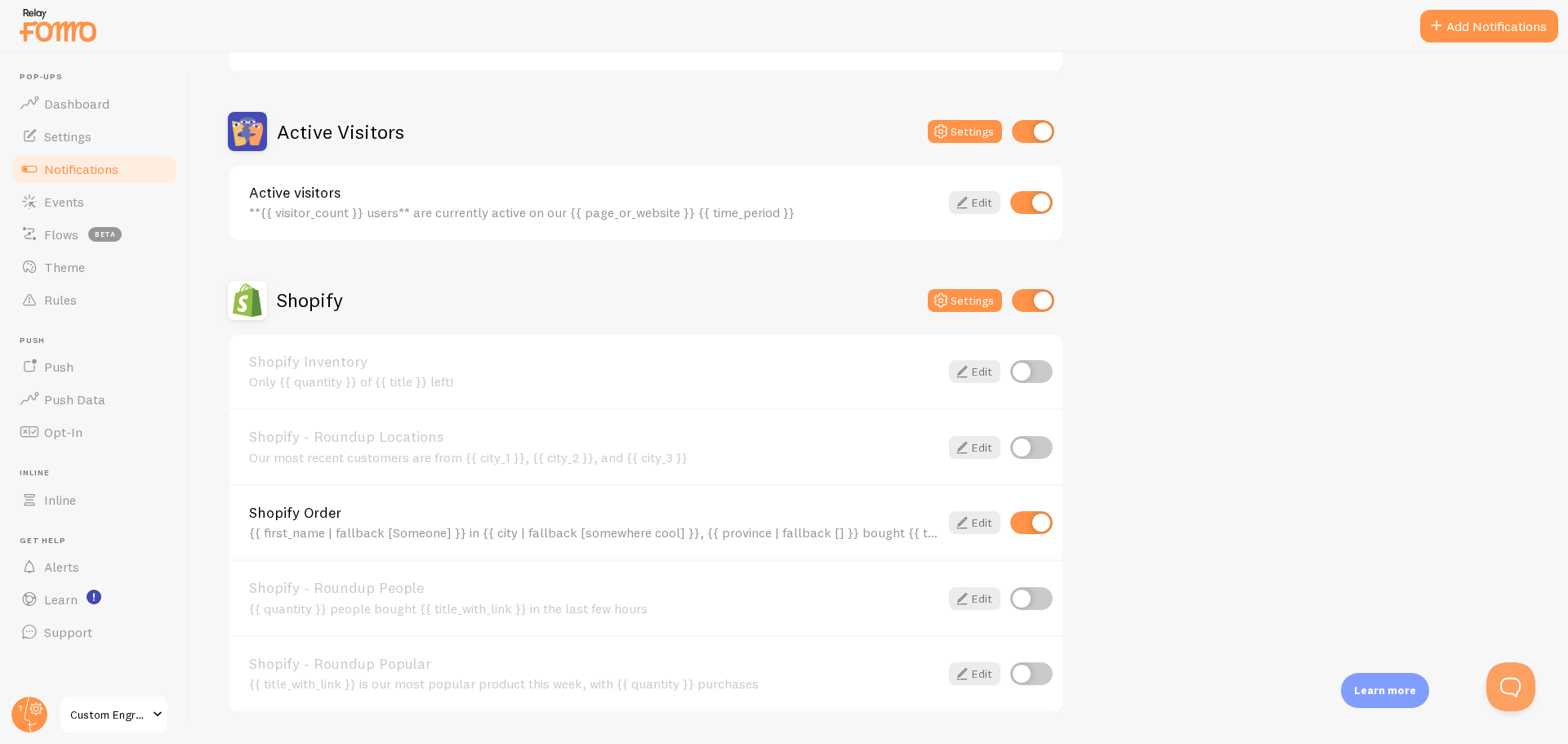
scroll to position [490, 0]
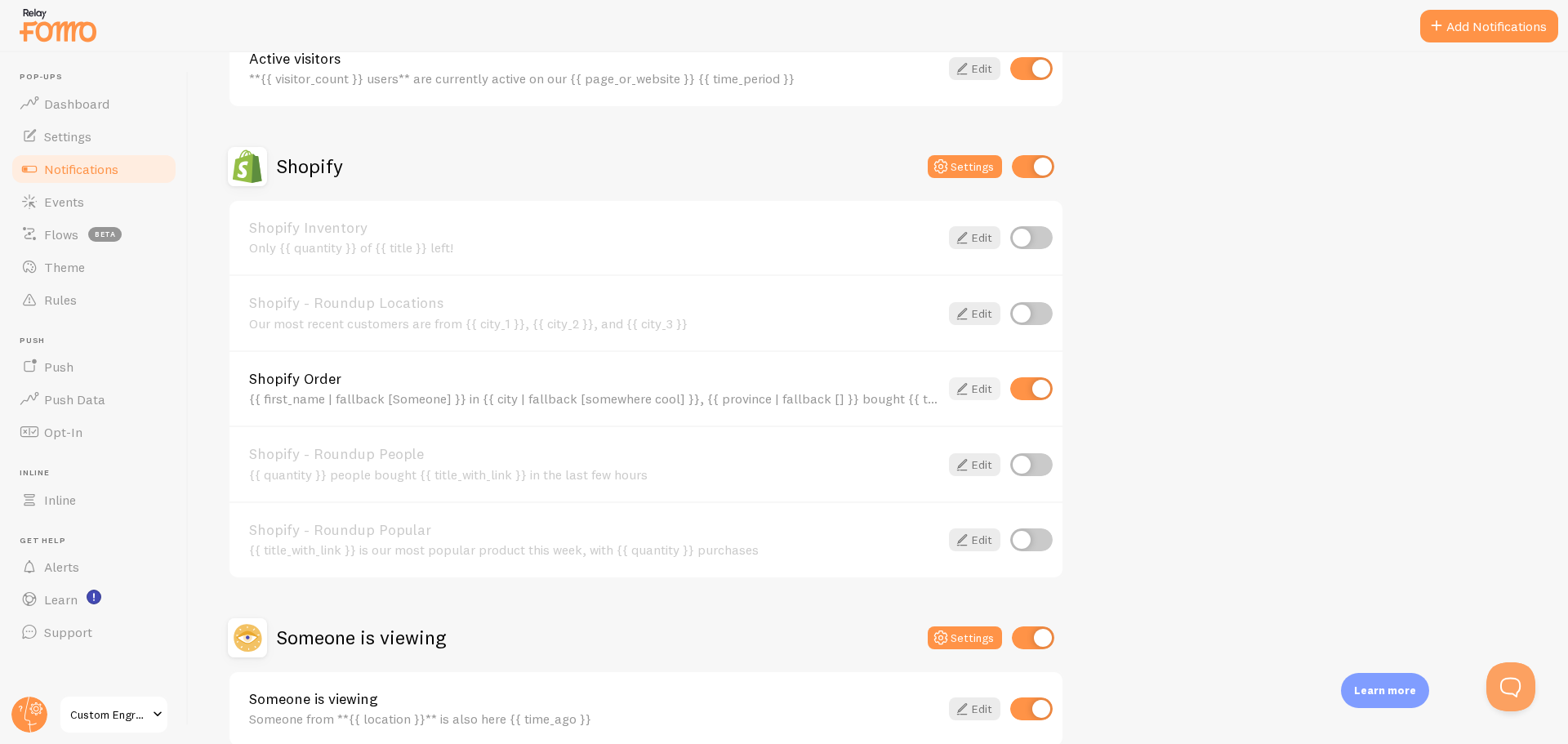
click at [979, 397] on link "Edit" at bounding box center [975, 389] width 51 height 23
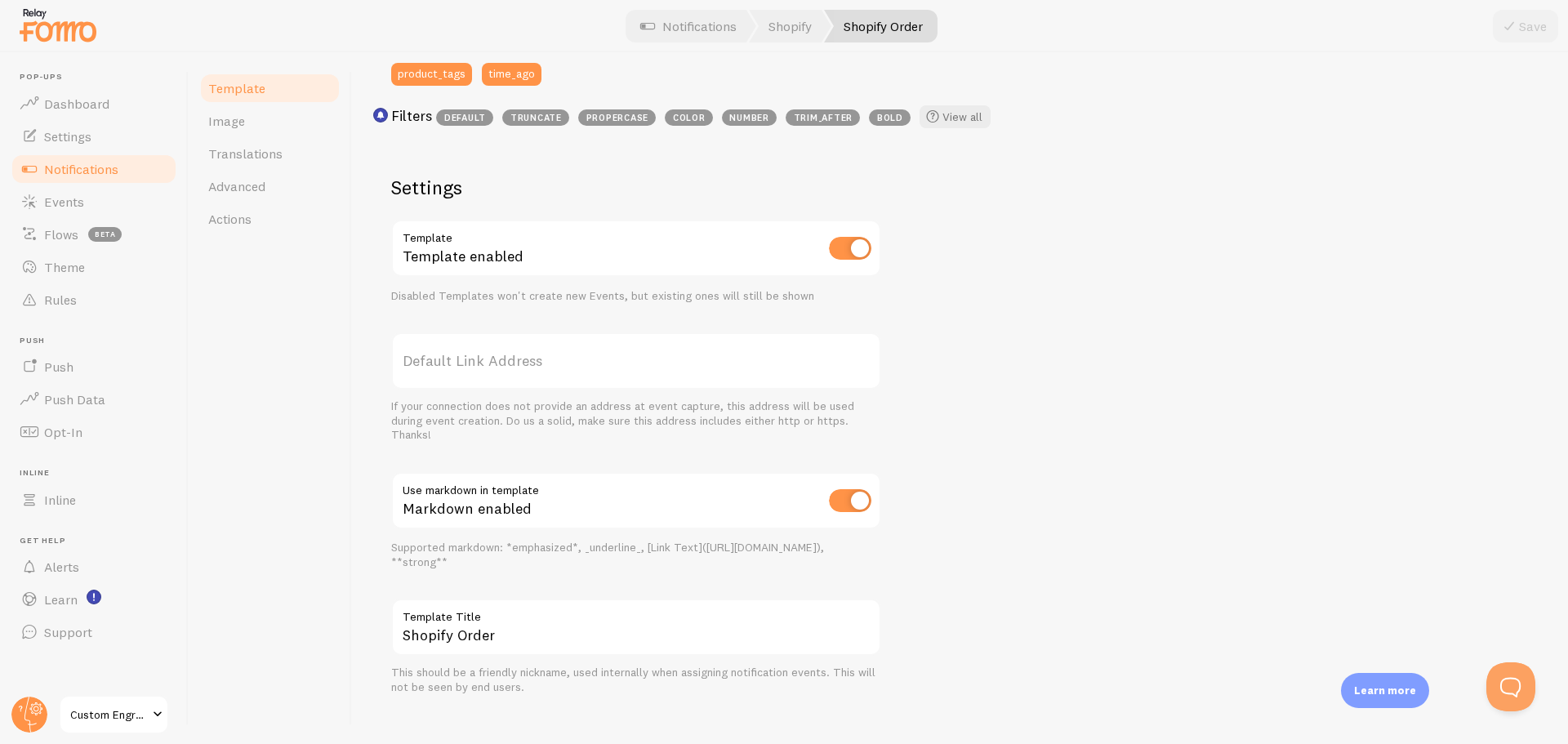
scroll to position [509, 0]
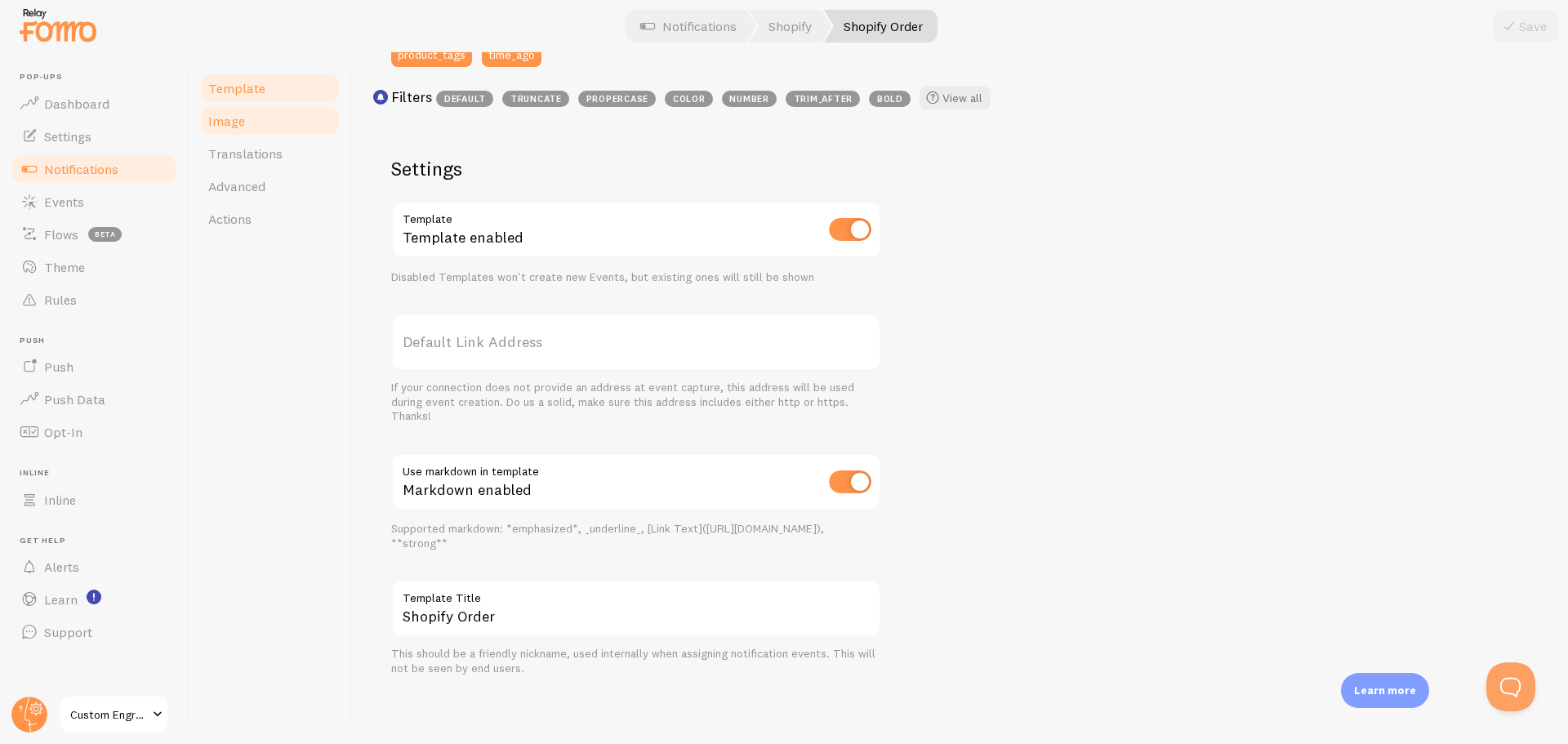
click at [261, 126] on link "Image" at bounding box center [270, 121] width 143 height 33
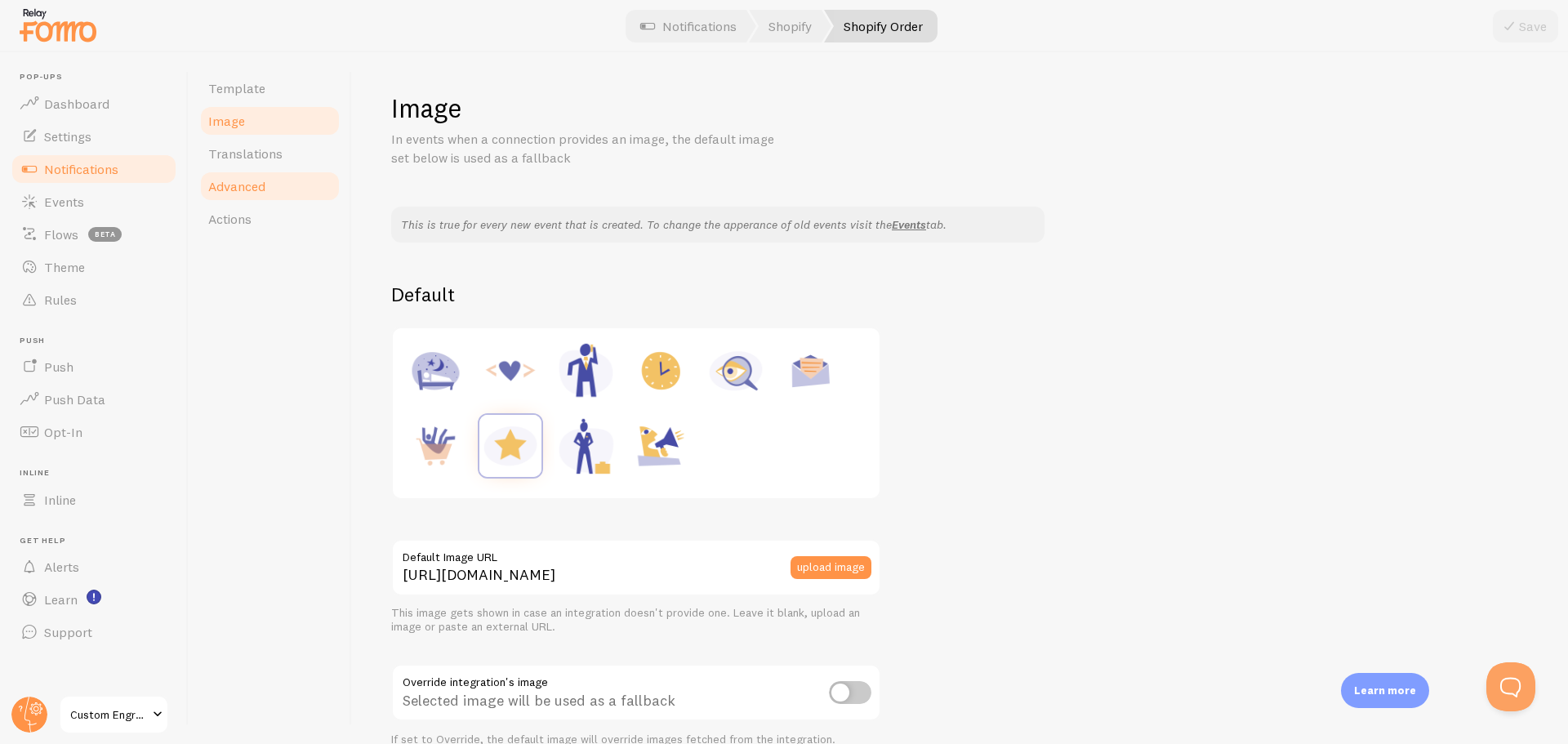
click at [263, 179] on span "Advanced" at bounding box center [236, 186] width 57 height 17
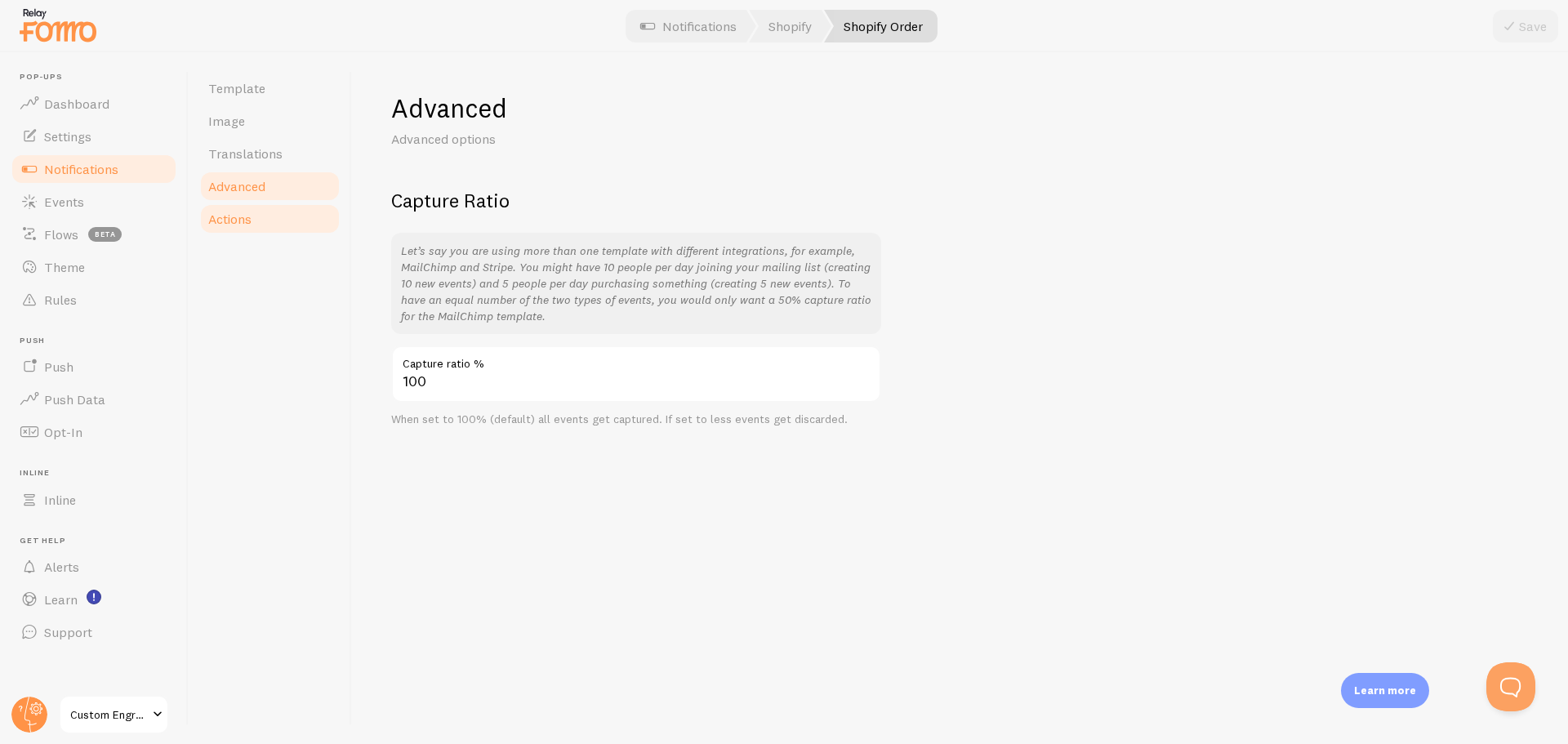
click at [246, 210] on link "Actions" at bounding box center [270, 219] width 143 height 33
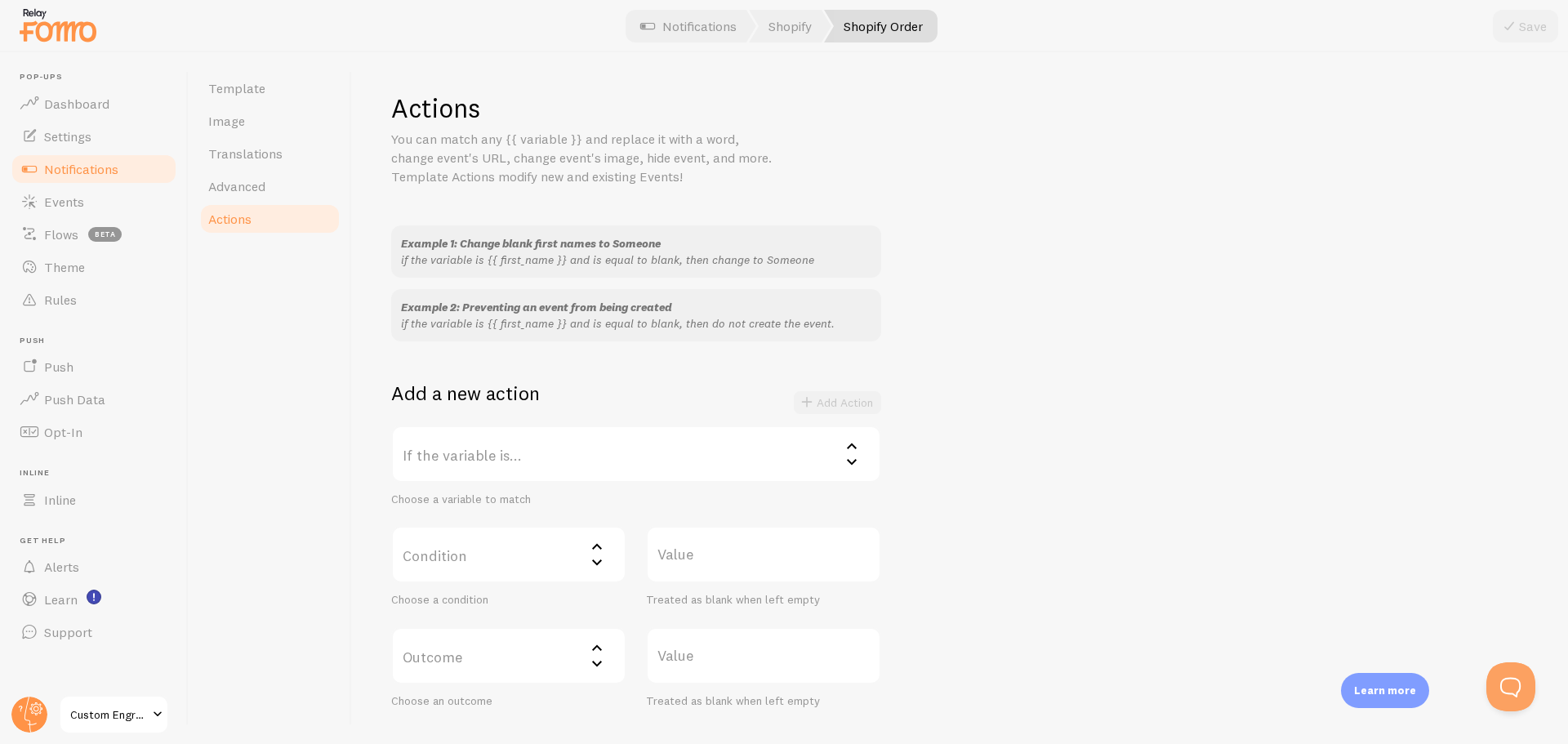
scroll to position [106, 0]
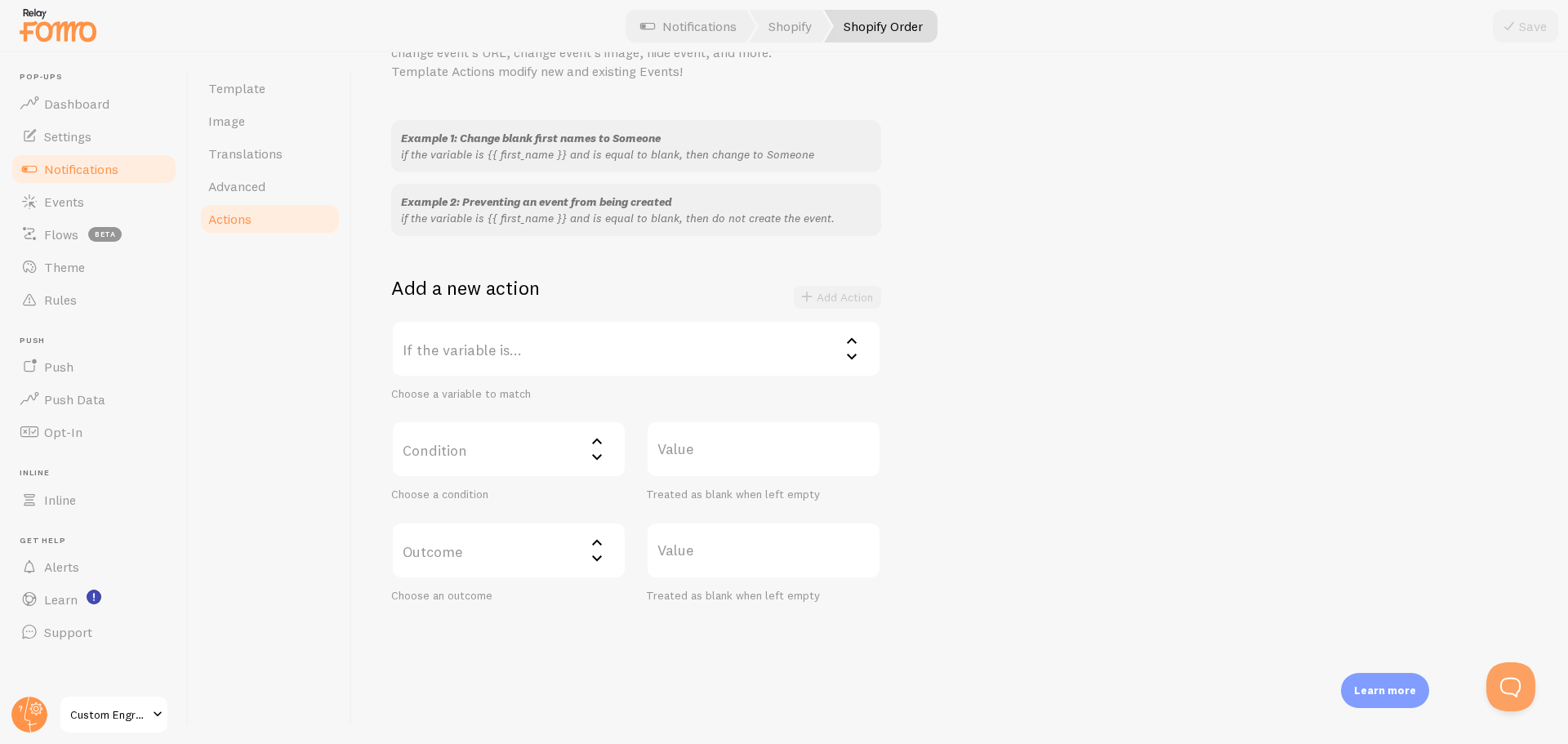
click at [74, 174] on span "Notifications" at bounding box center [81, 169] width 74 height 17
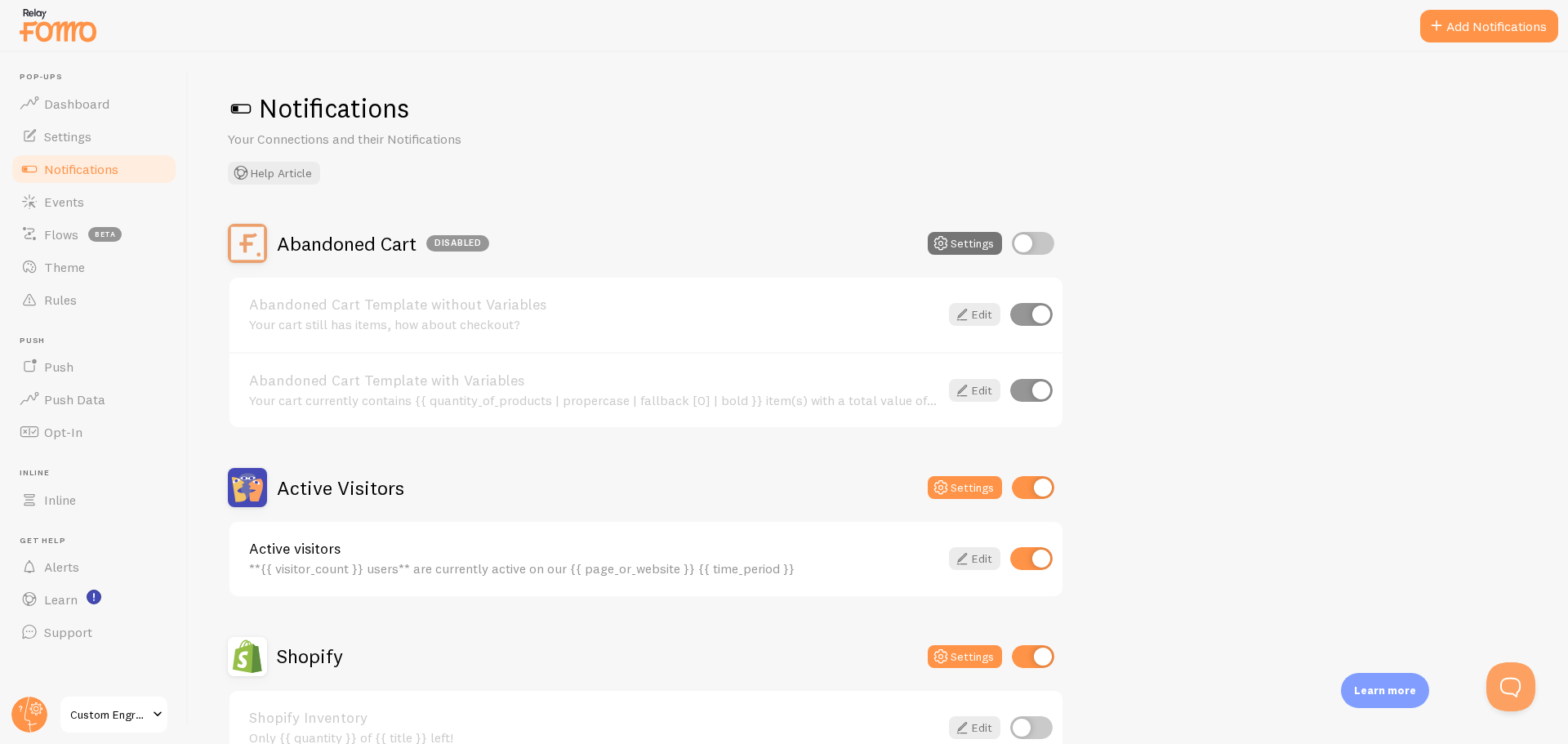
scroll to position [245, 0]
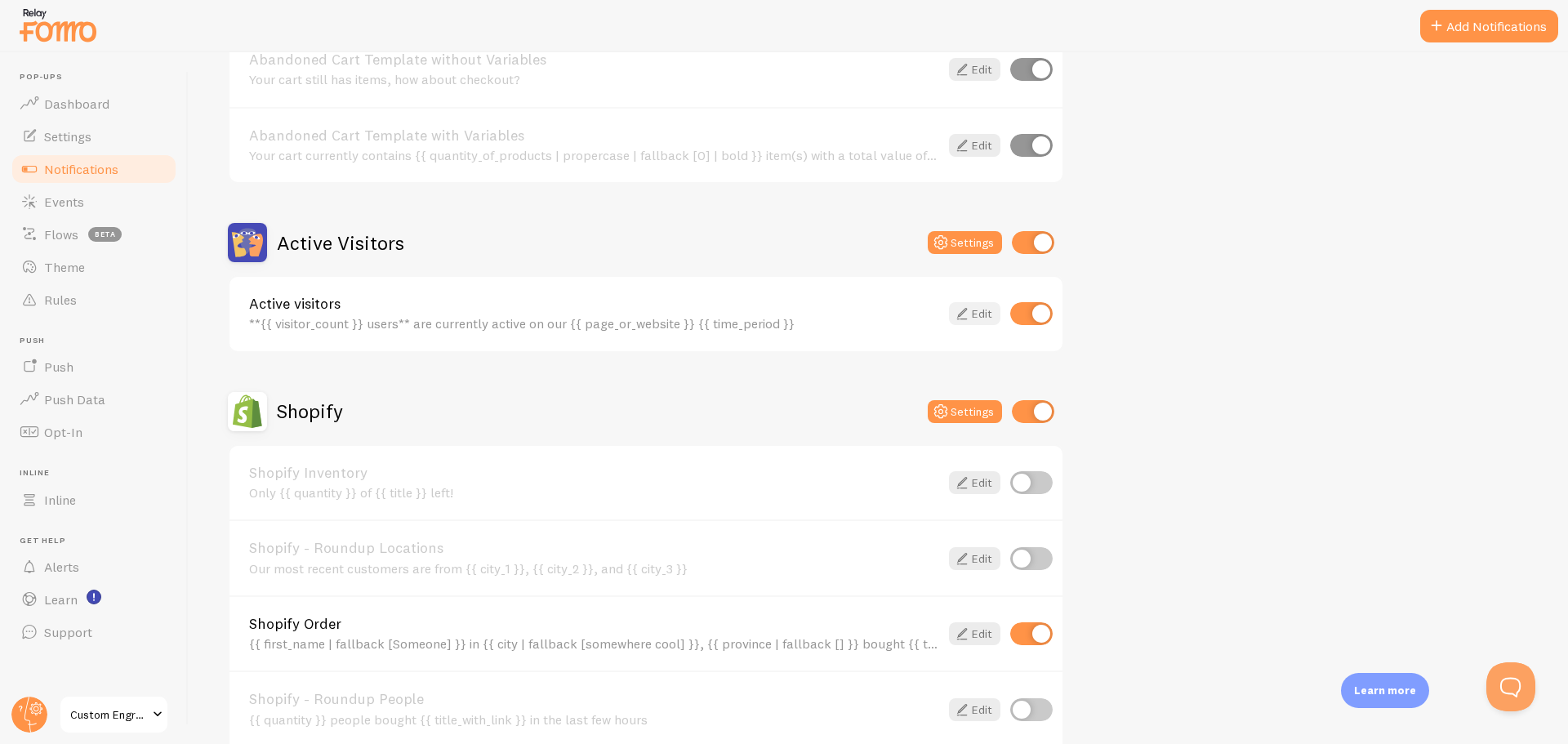
click at [977, 314] on link "Edit" at bounding box center [975, 314] width 51 height 23
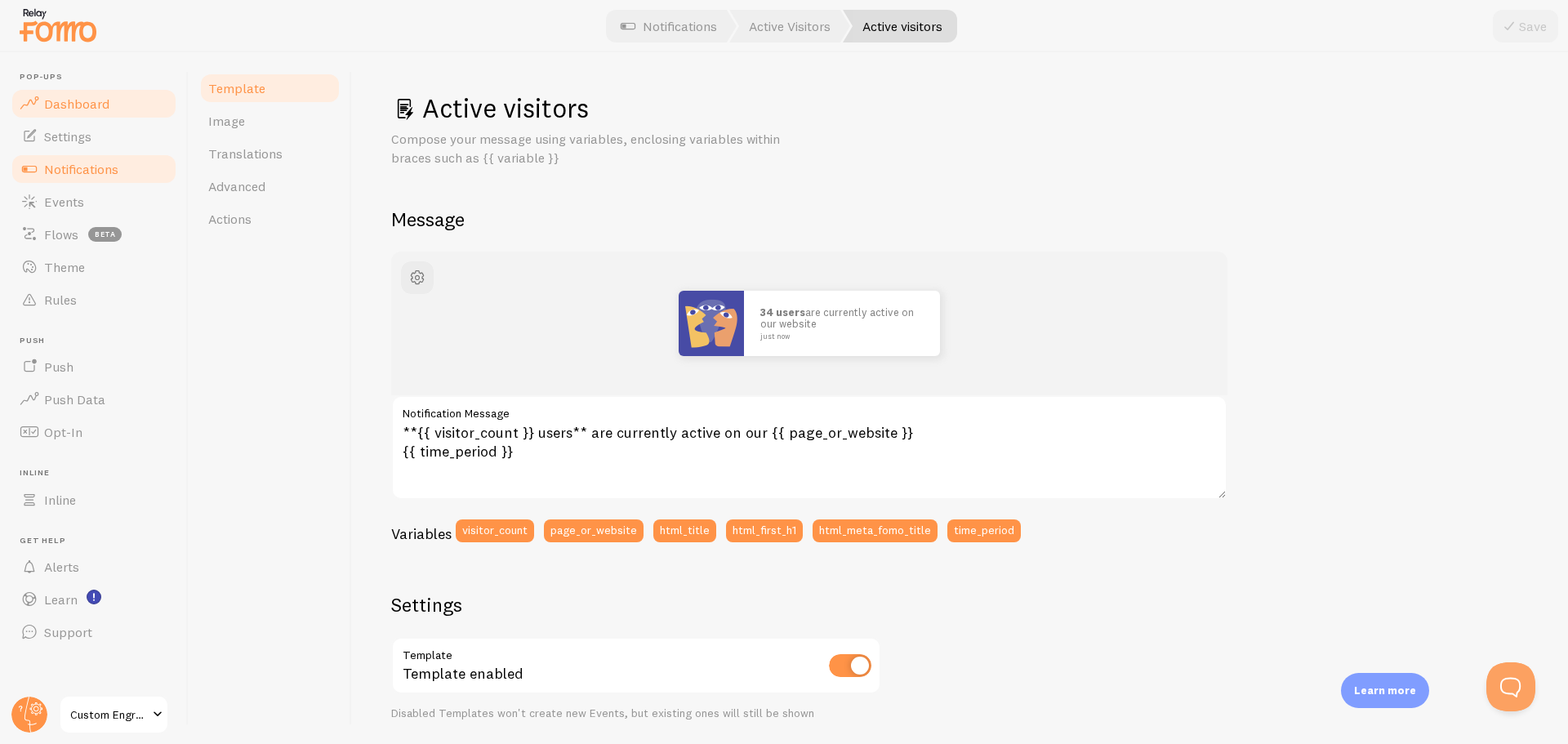
click at [61, 107] on span "Dashboard" at bounding box center [77, 103] width 65 height 17
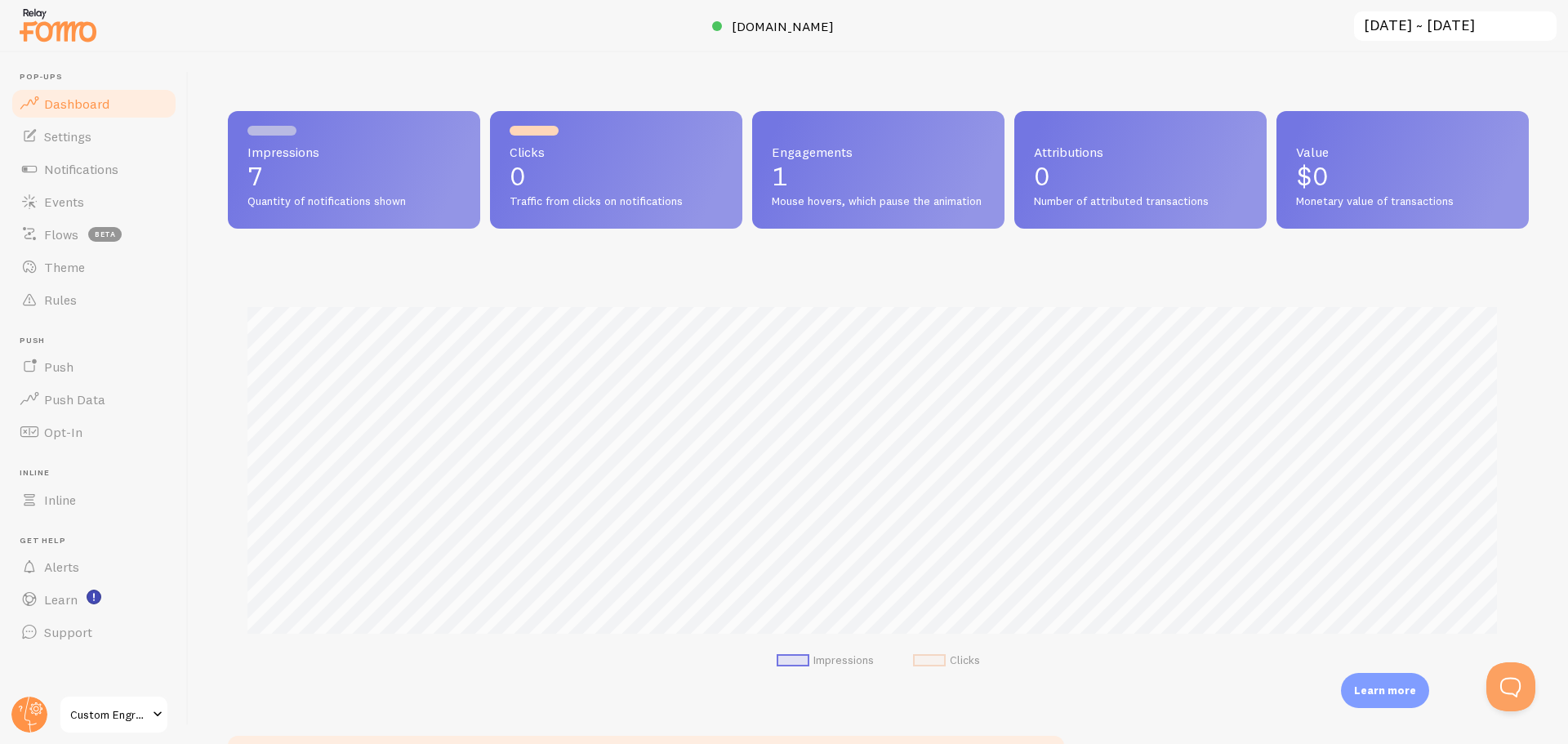
scroll to position [428, 1289]
click at [42, 172] on link "Notifications" at bounding box center [93, 168] width 168 height 33
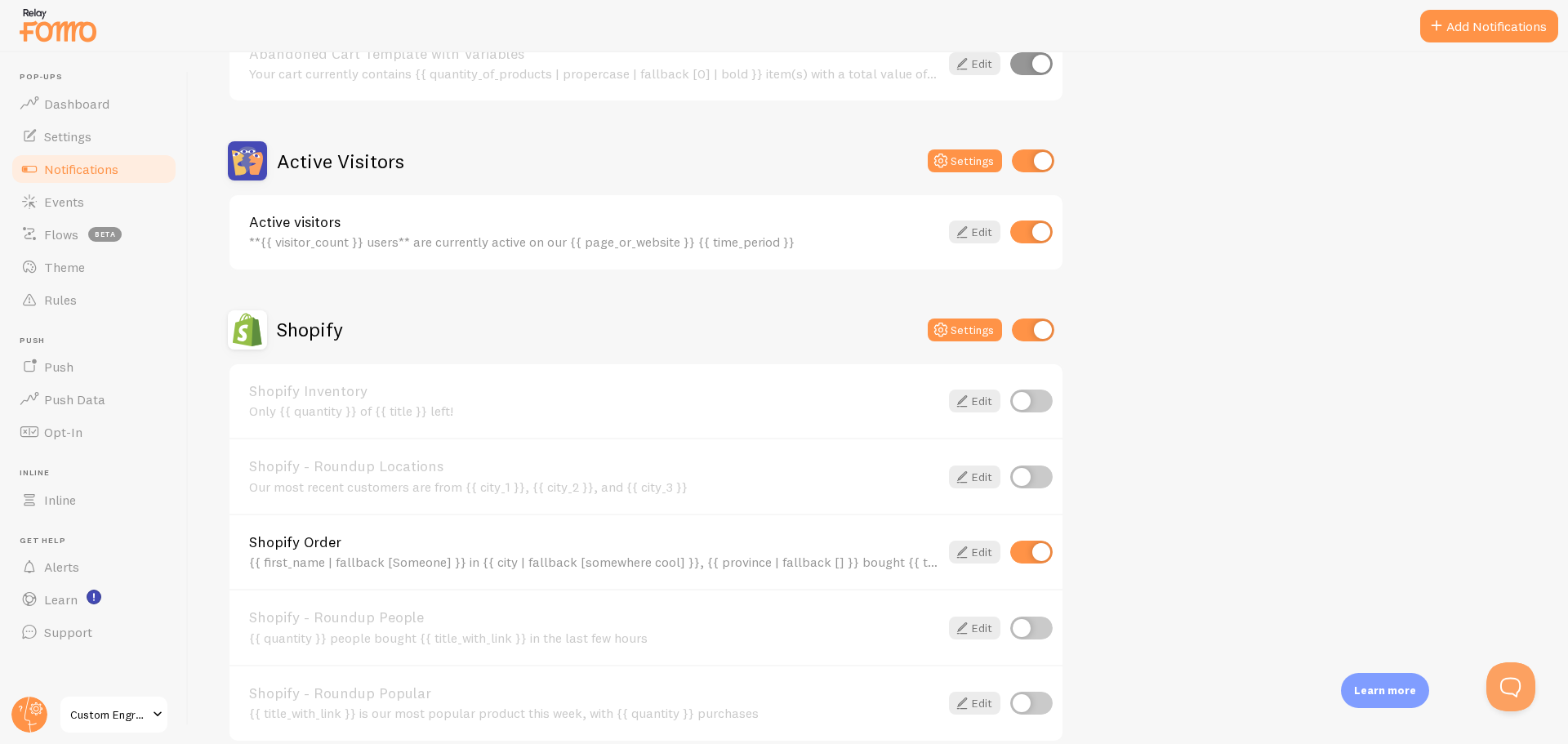
scroll to position [572, 0]
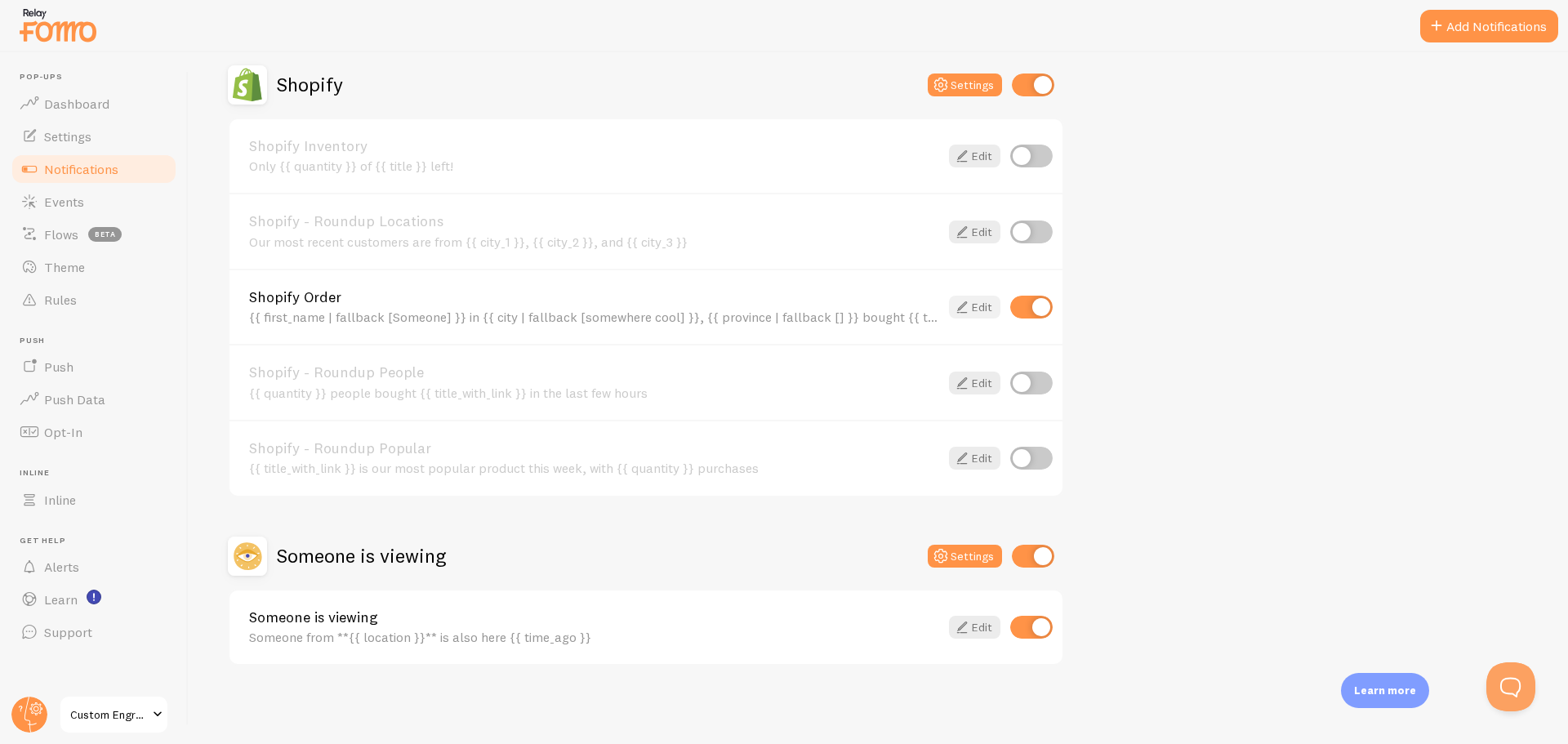
click at [970, 305] on icon at bounding box center [962, 307] width 19 height 19
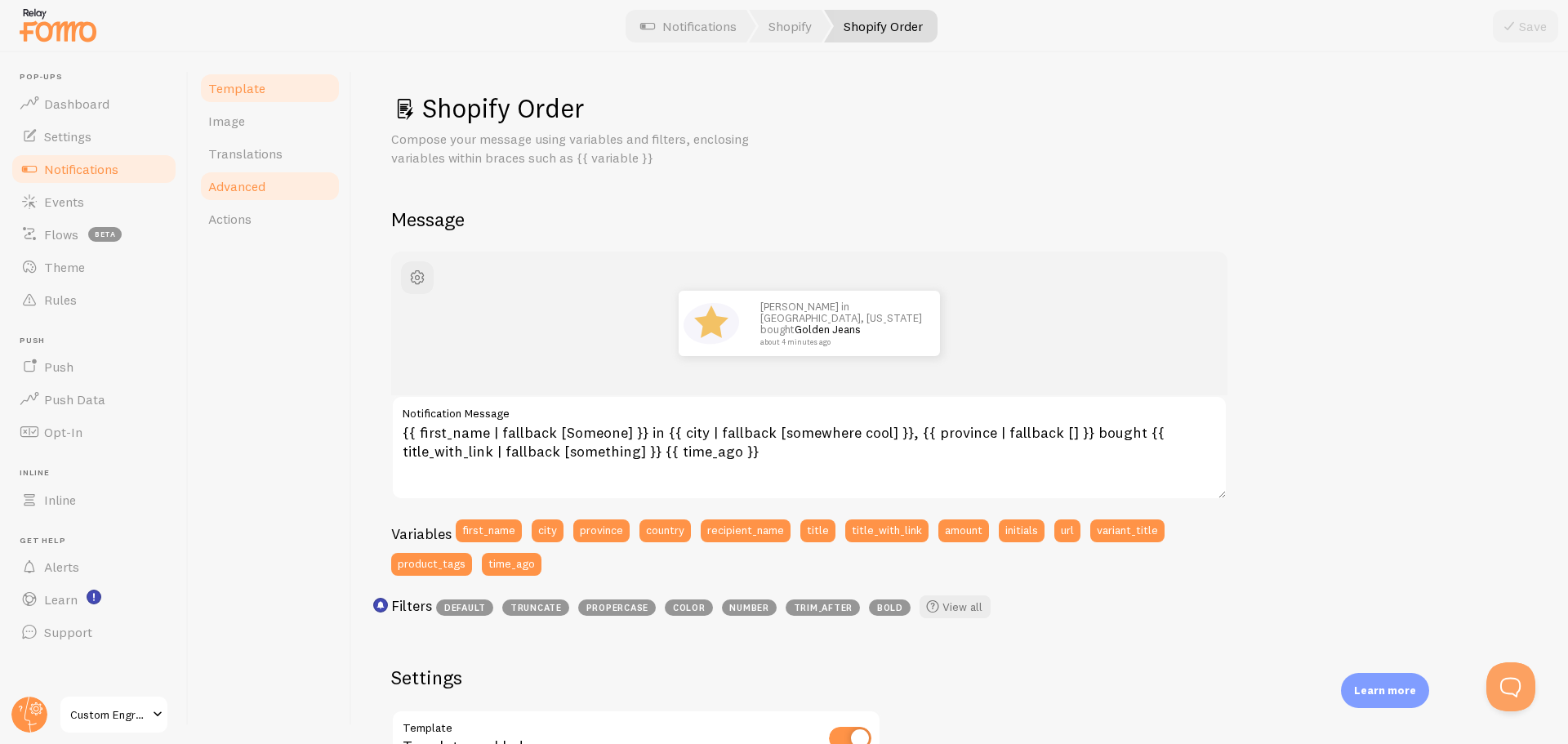
click at [256, 189] on span "Advanced" at bounding box center [236, 186] width 57 height 17
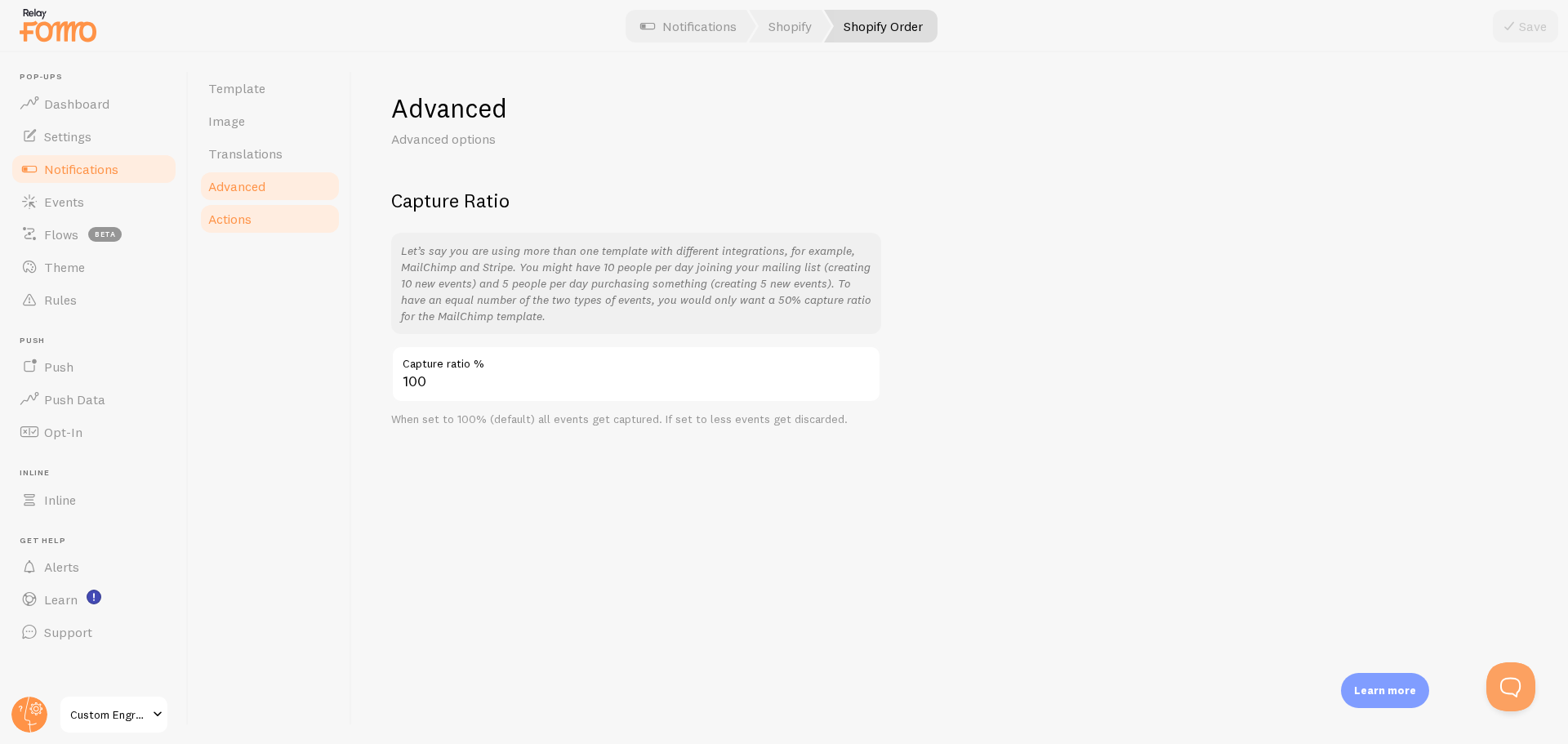
click at [244, 219] on span "Actions" at bounding box center [229, 219] width 43 height 17
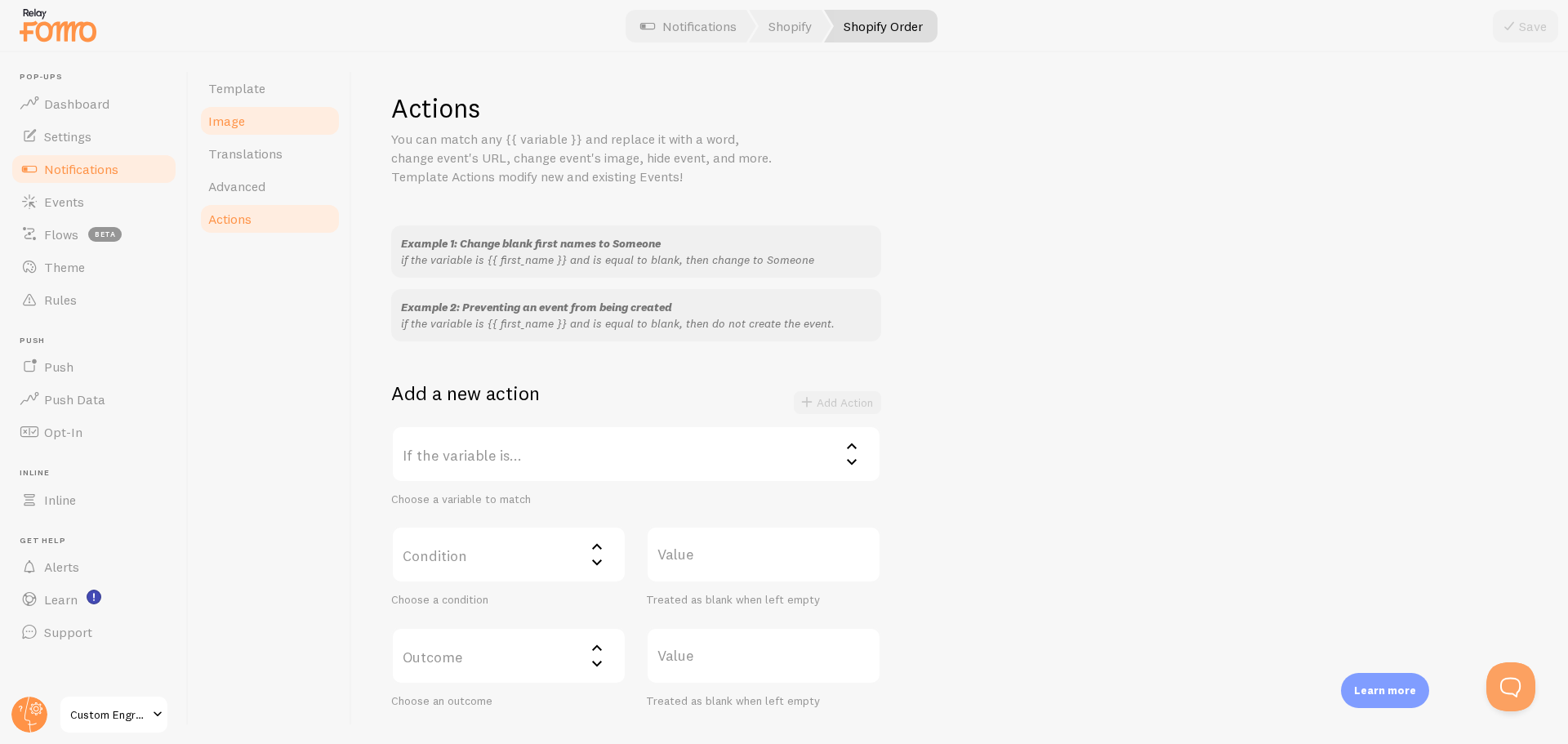
click at [243, 124] on link "Image" at bounding box center [270, 121] width 143 height 33
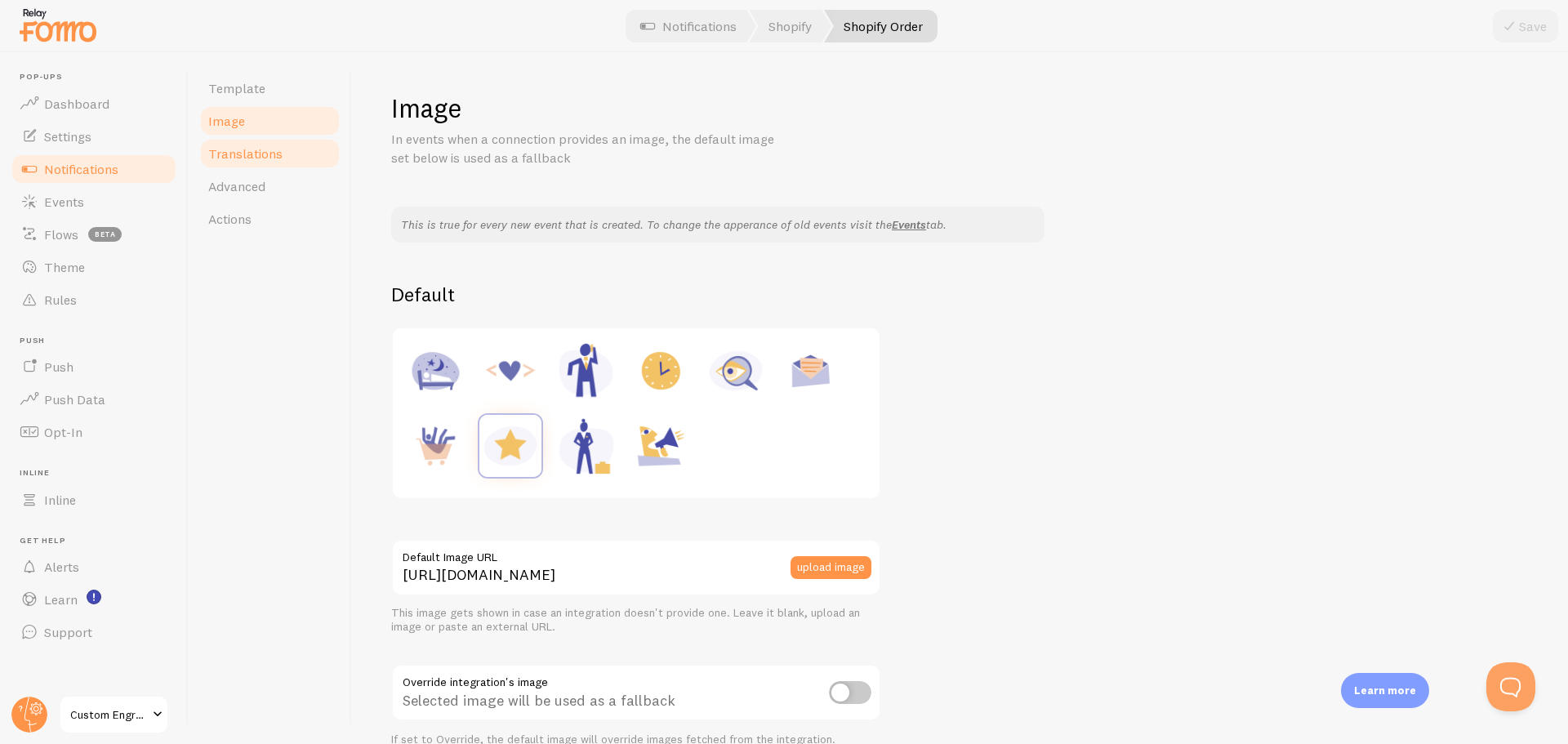
click at [266, 159] on span "Translations" at bounding box center [245, 153] width 74 height 17
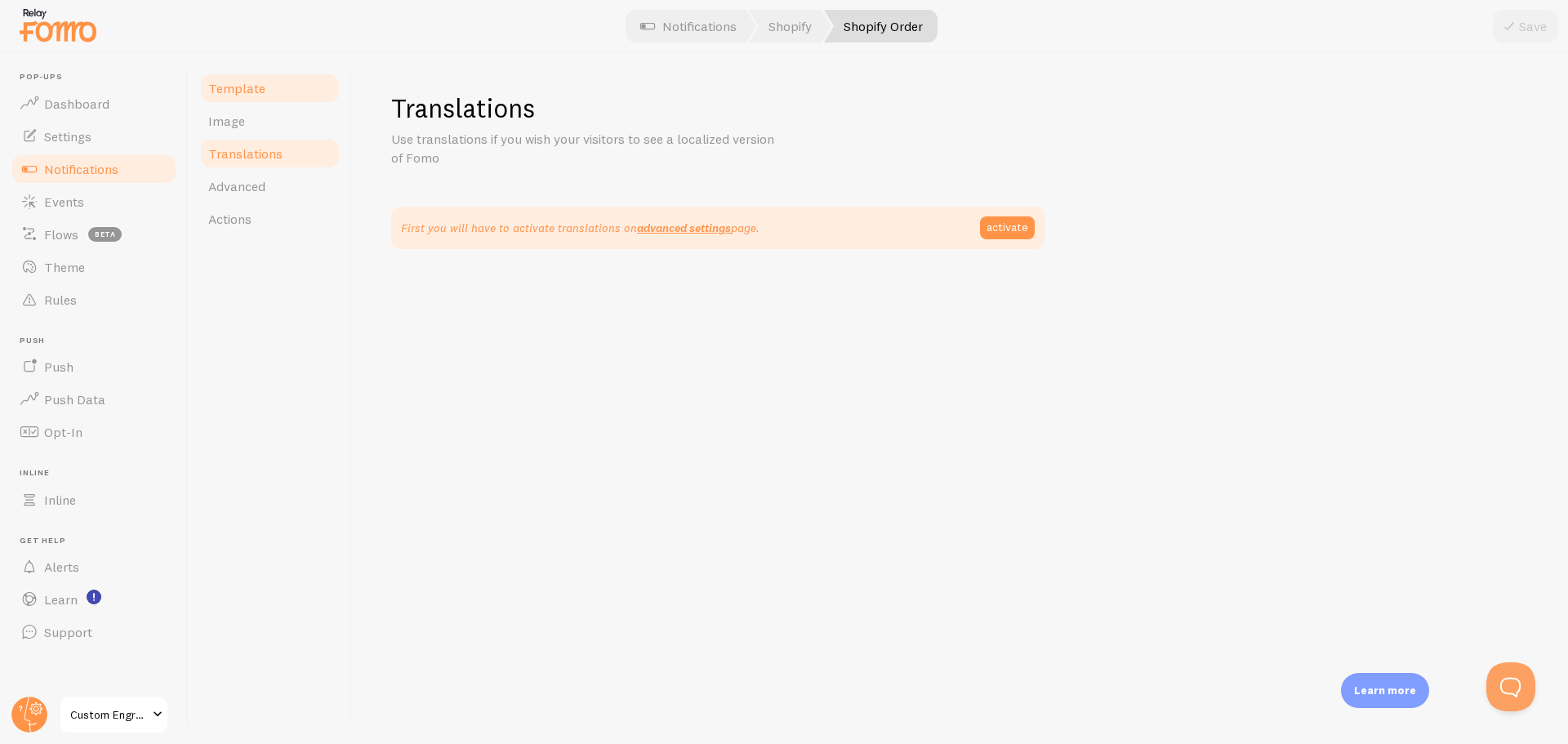
click at [273, 83] on link "Template" at bounding box center [270, 88] width 143 height 33
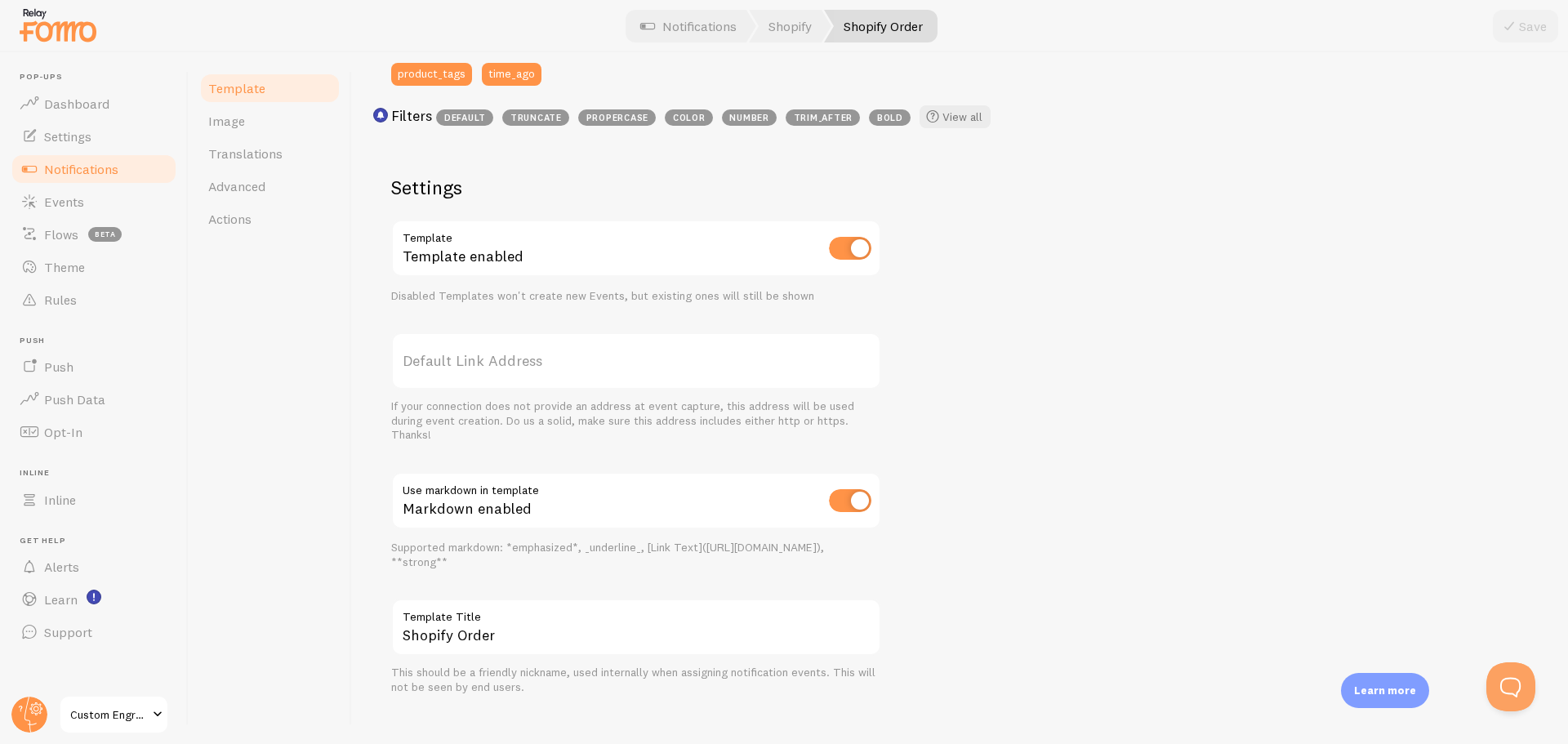
scroll to position [509, 0]
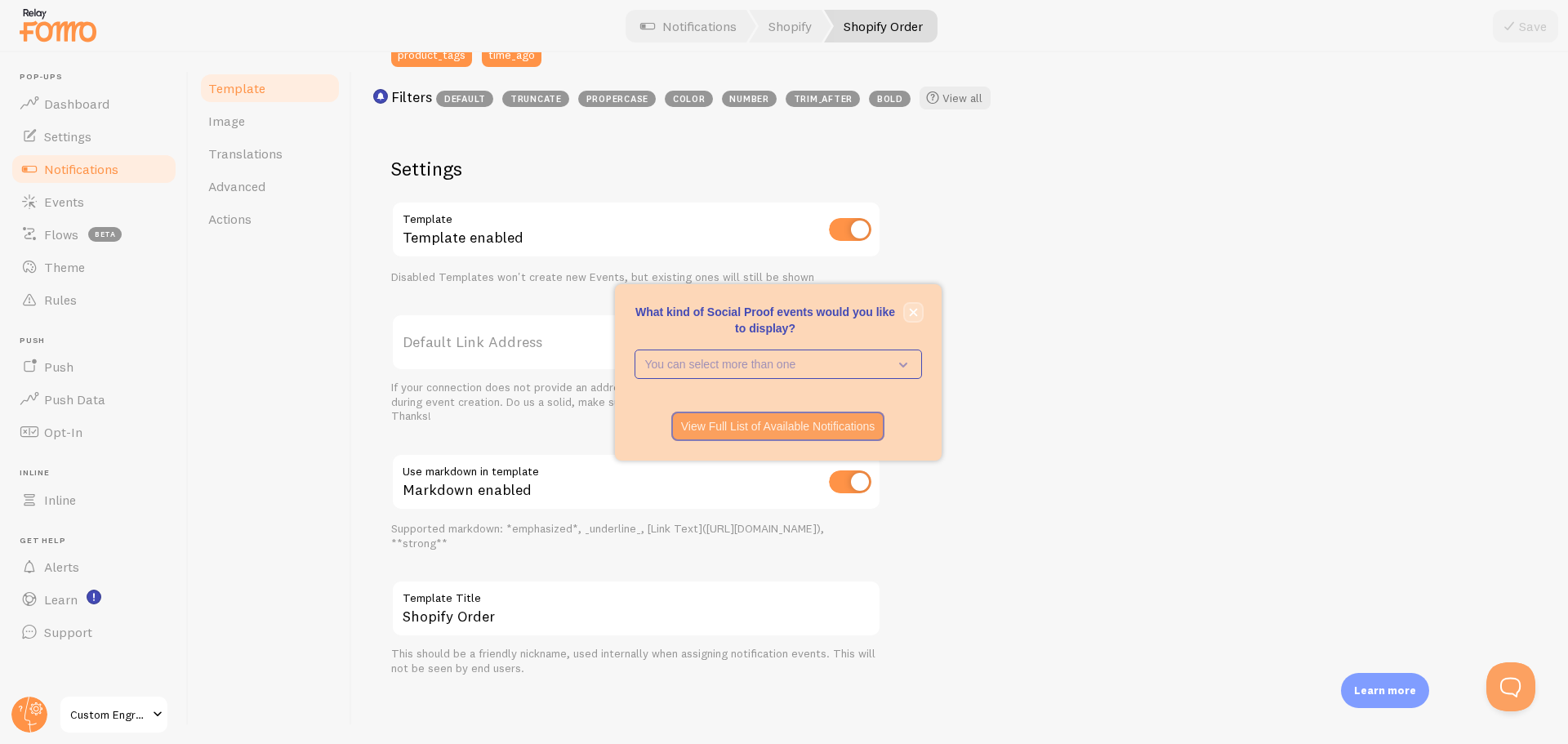
click at [913, 315] on icon "close," at bounding box center [913, 312] width 9 height 9
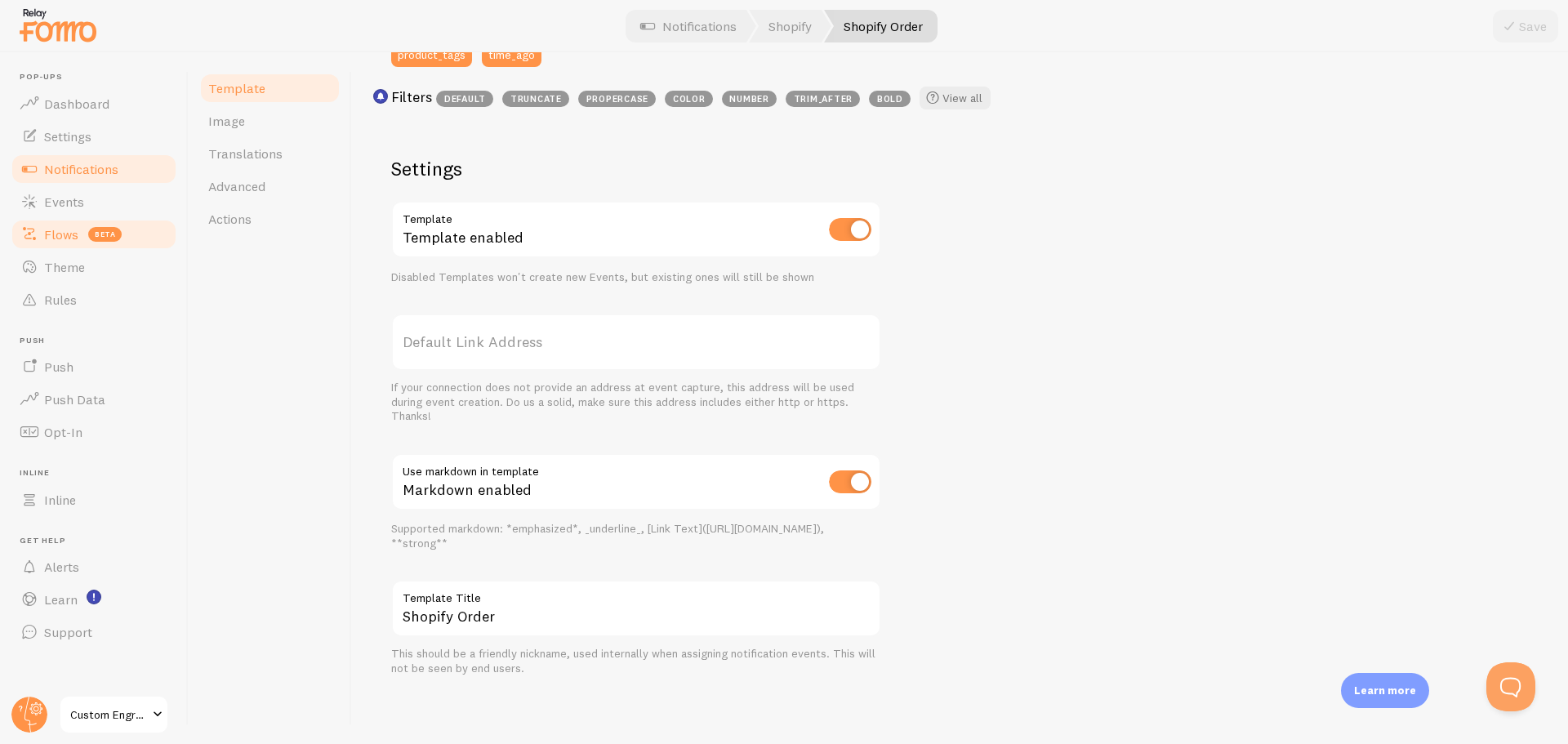
click at [83, 238] on link "Flows beta" at bounding box center [93, 234] width 168 height 33
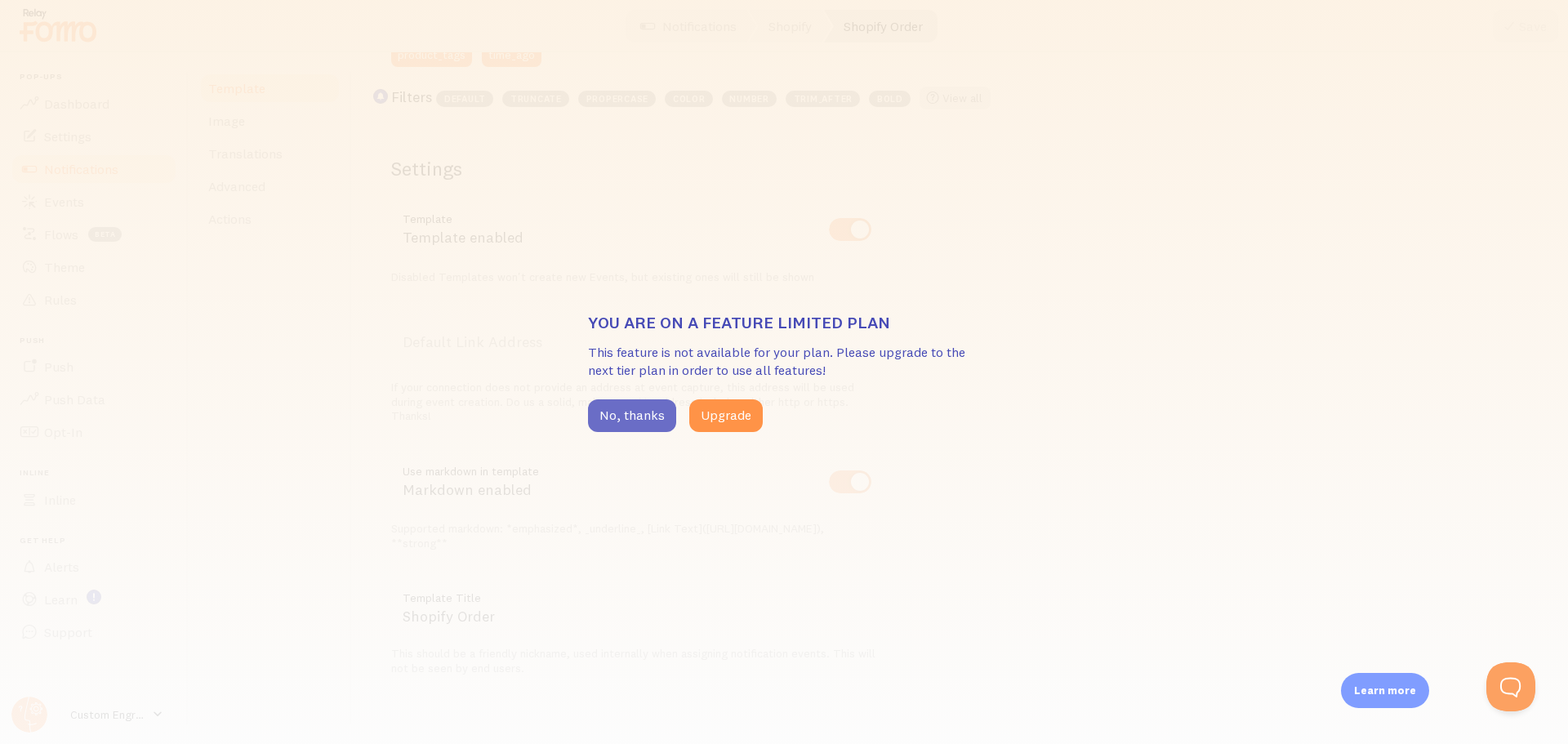
click at [650, 425] on button "No, thanks" at bounding box center [632, 415] width 88 height 33
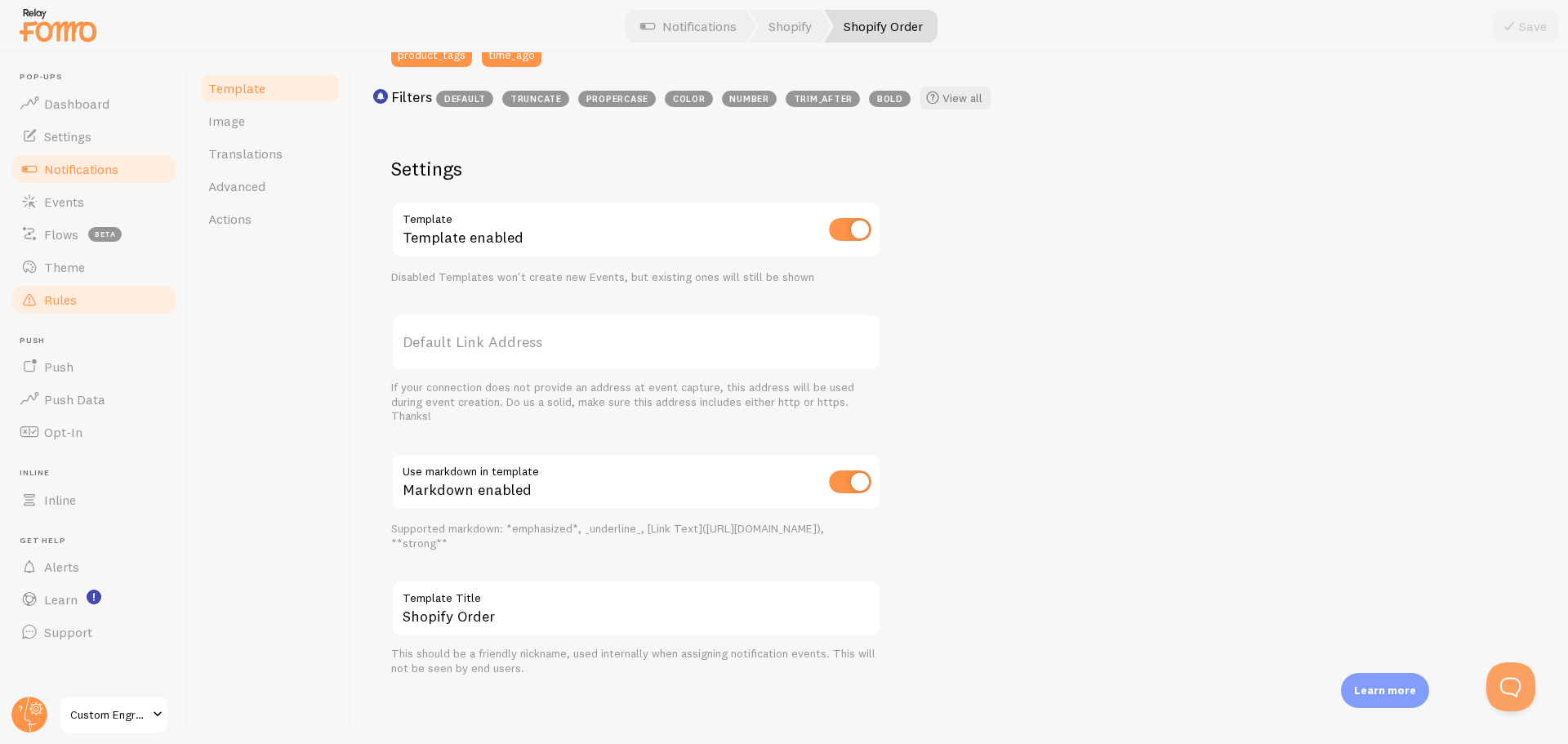
click at [89, 300] on link "Rules" at bounding box center [93, 299] width 168 height 33
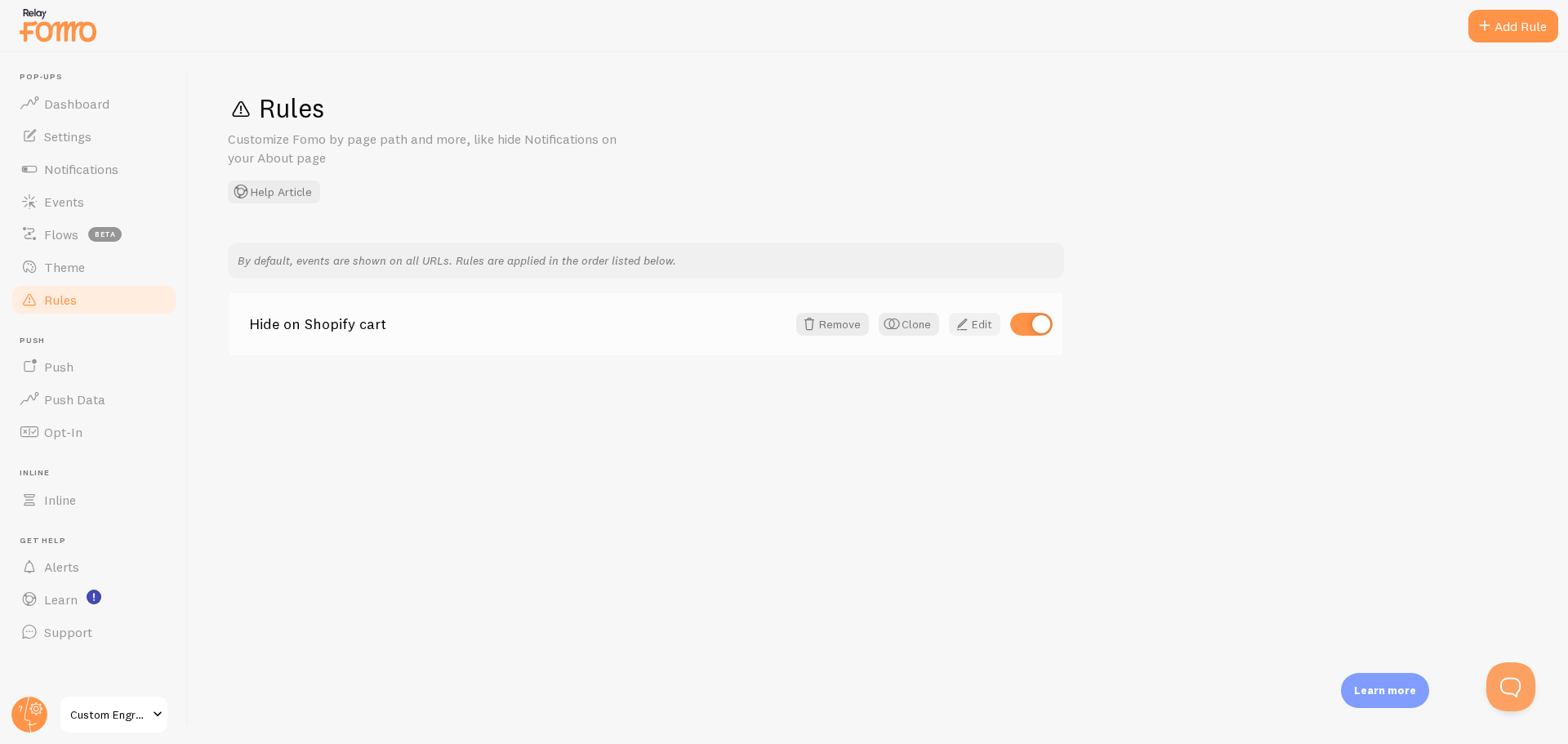
click at [985, 328] on link "Edit" at bounding box center [975, 324] width 51 height 23
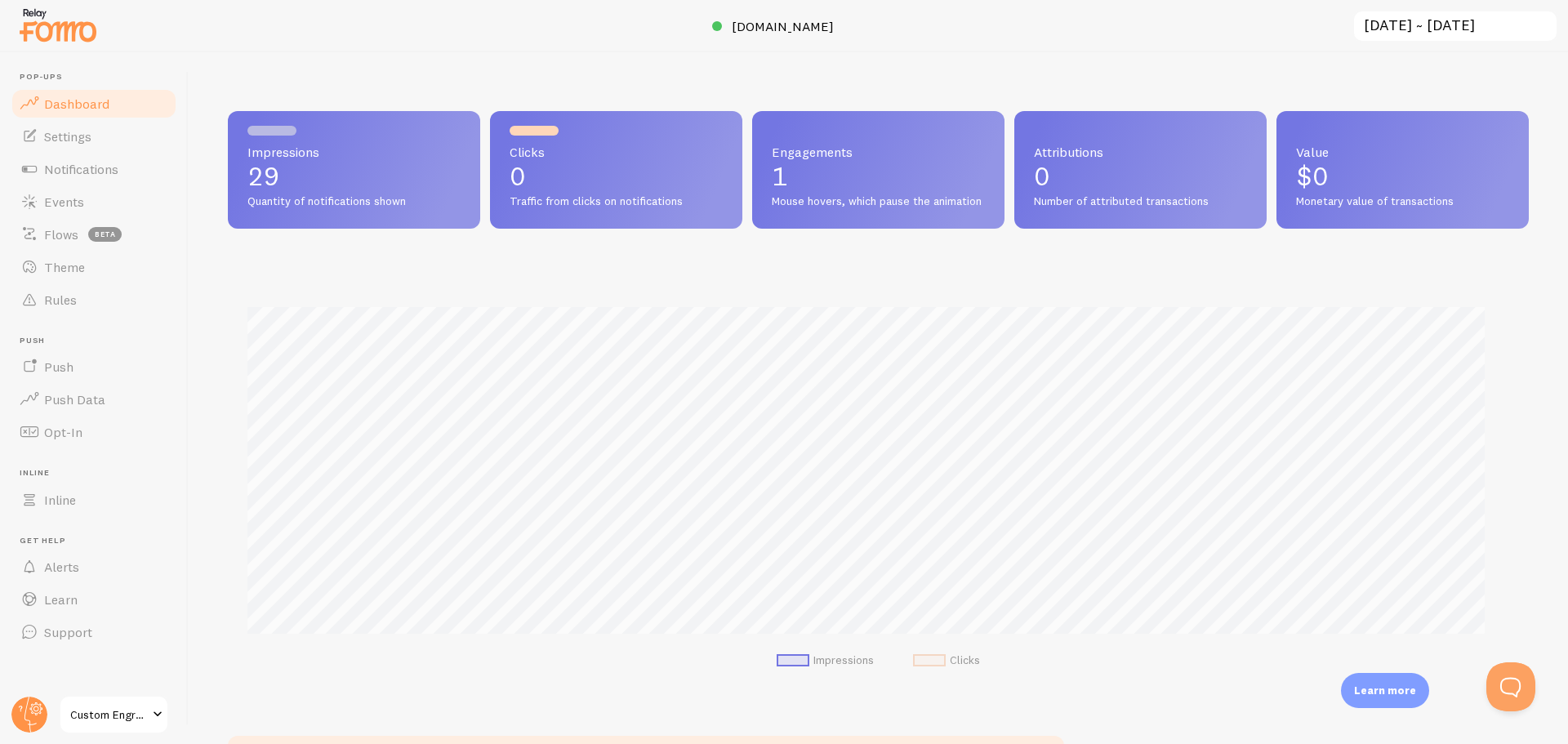
scroll to position [816258, 815285]
click at [100, 169] on span "Notifications" at bounding box center [81, 169] width 74 height 17
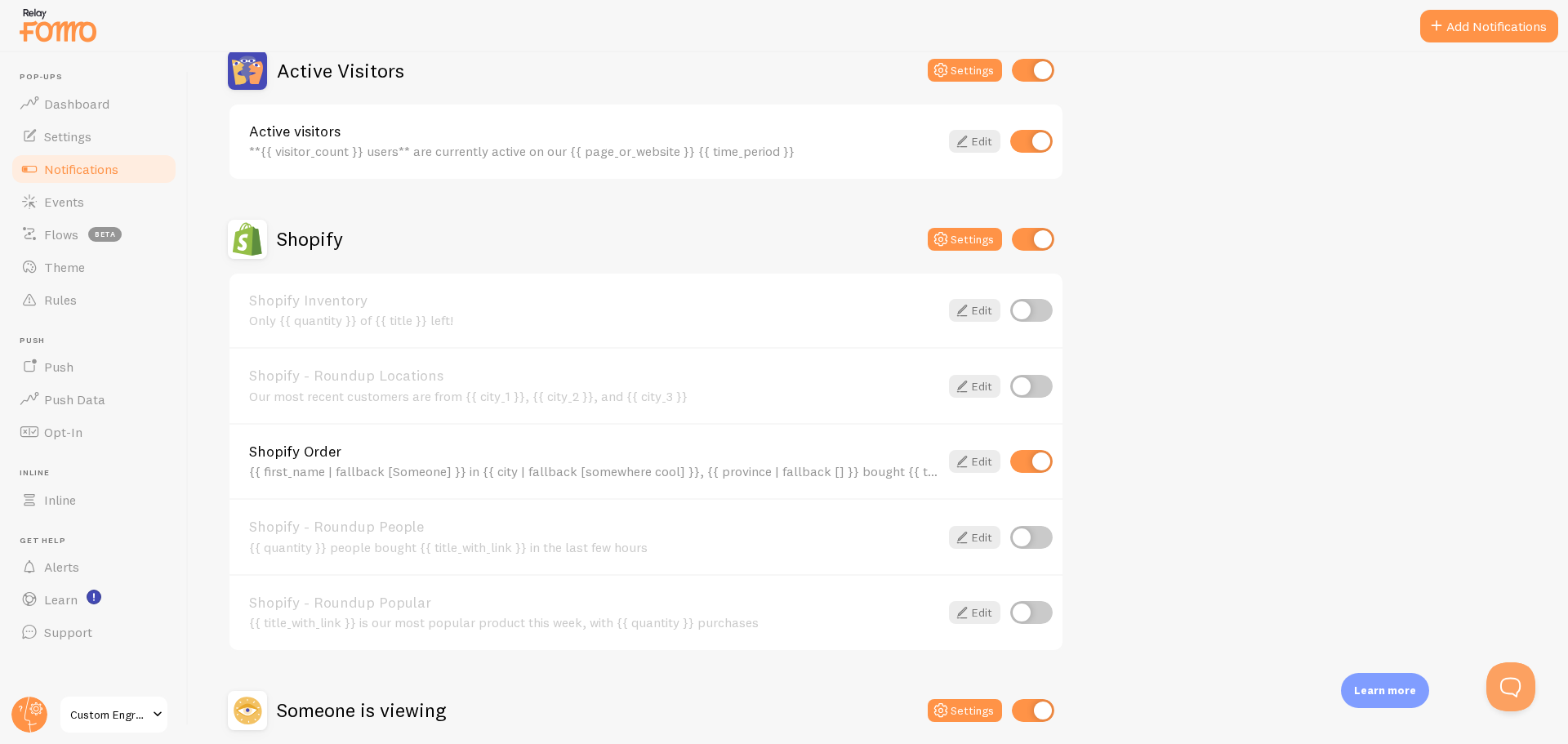
scroll to position [572, 0]
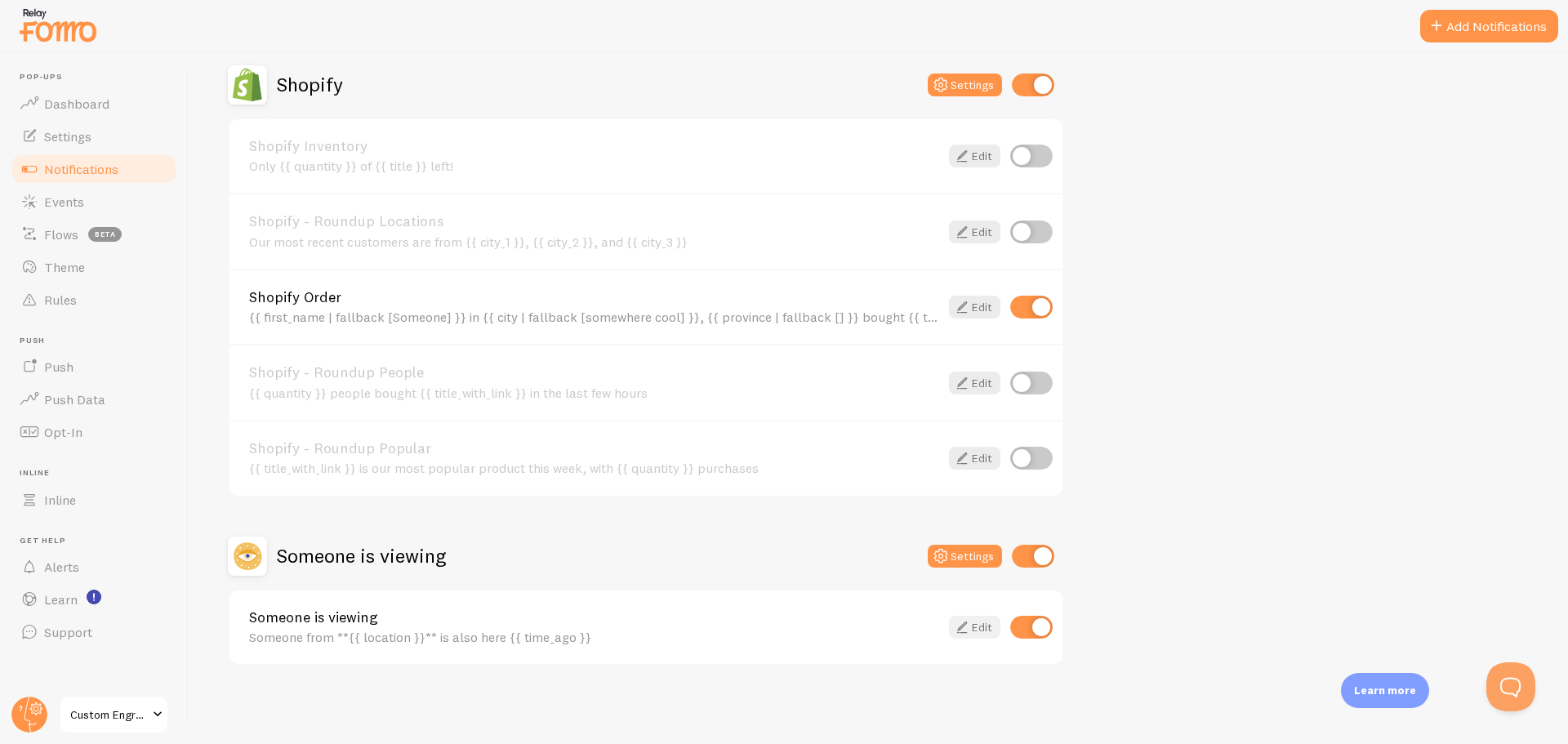
click at [979, 622] on link "Edit" at bounding box center [975, 628] width 51 height 23
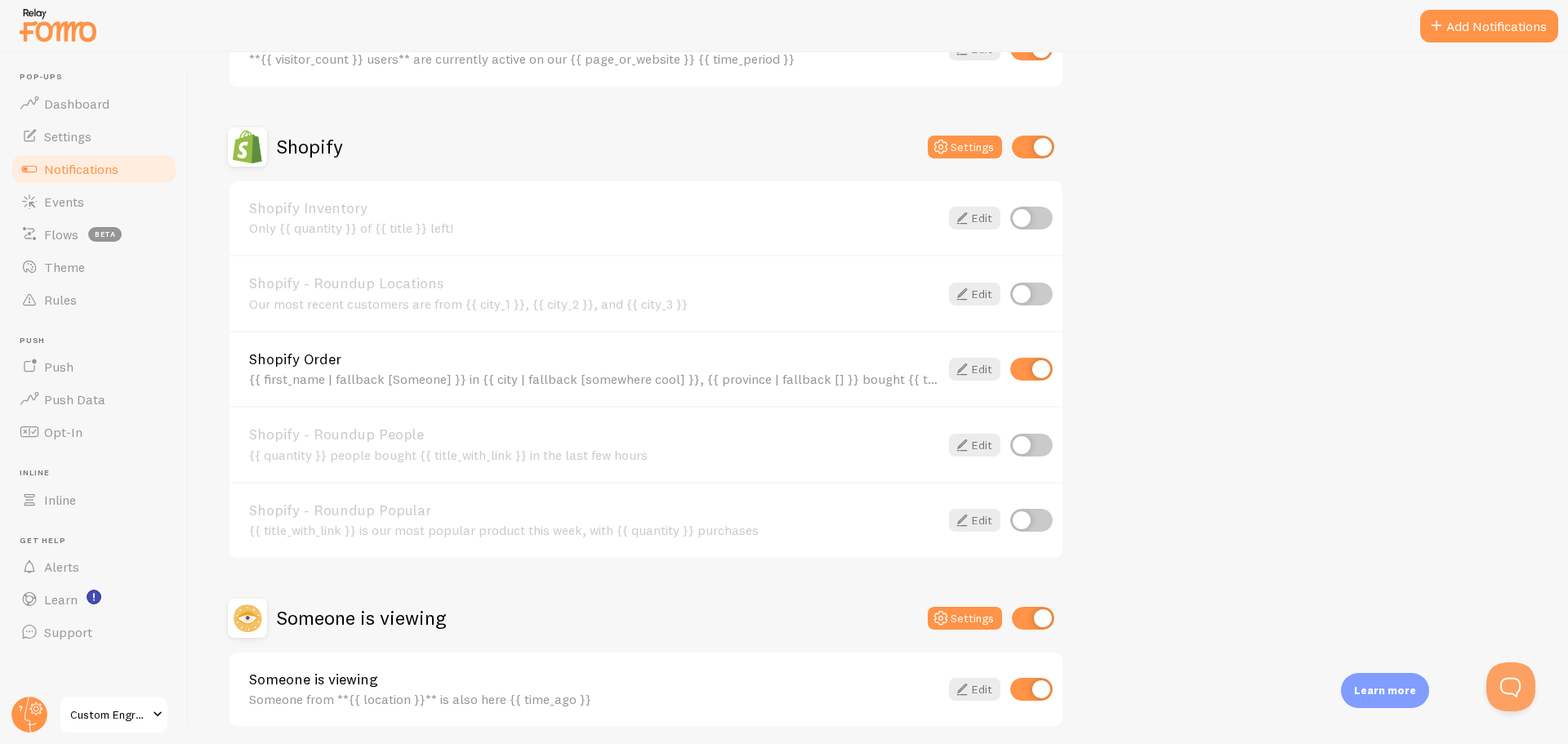
scroll to position [572, 0]
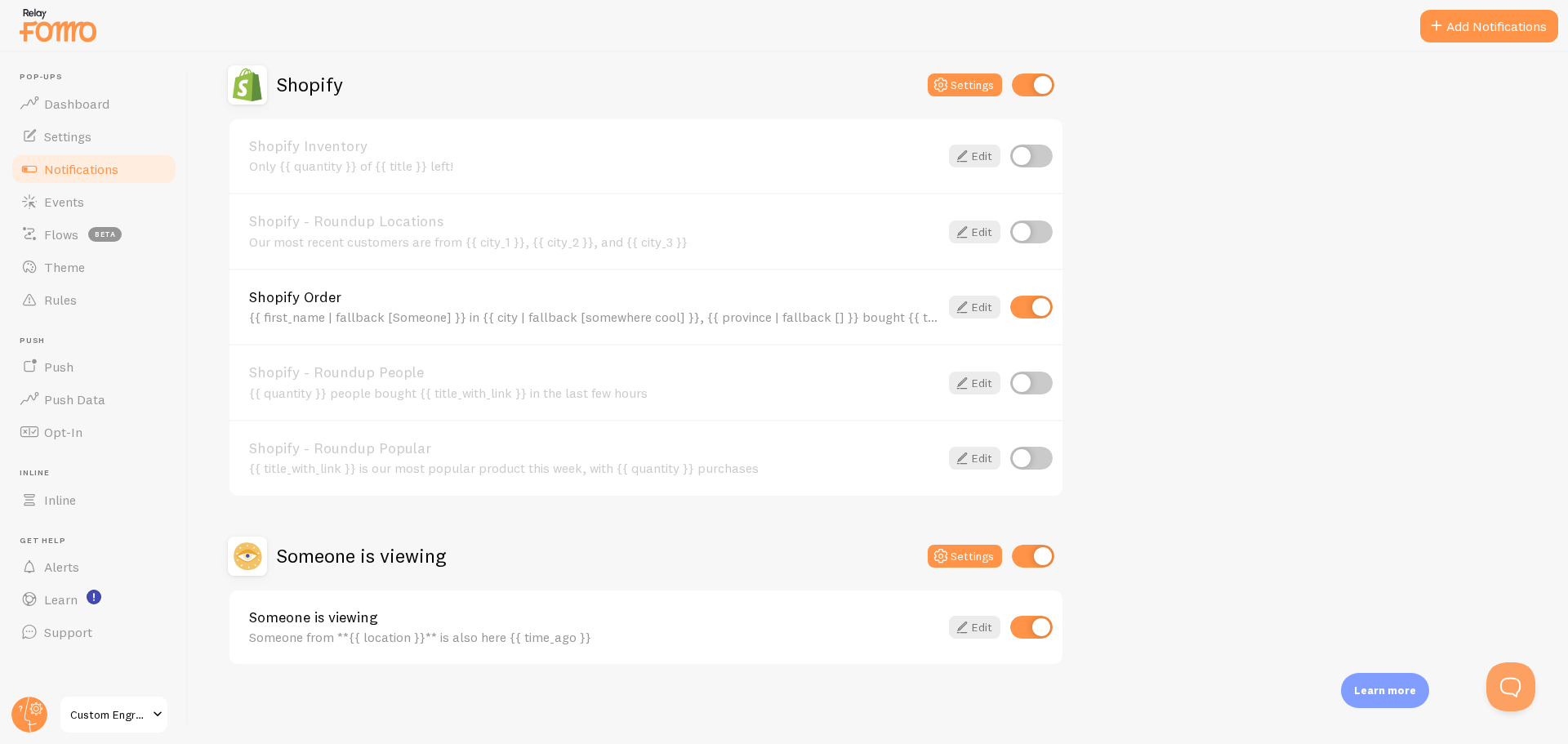
click at [1044, 630] on input "checkbox" at bounding box center [1031, 628] width 42 height 23
checkbox input "false"
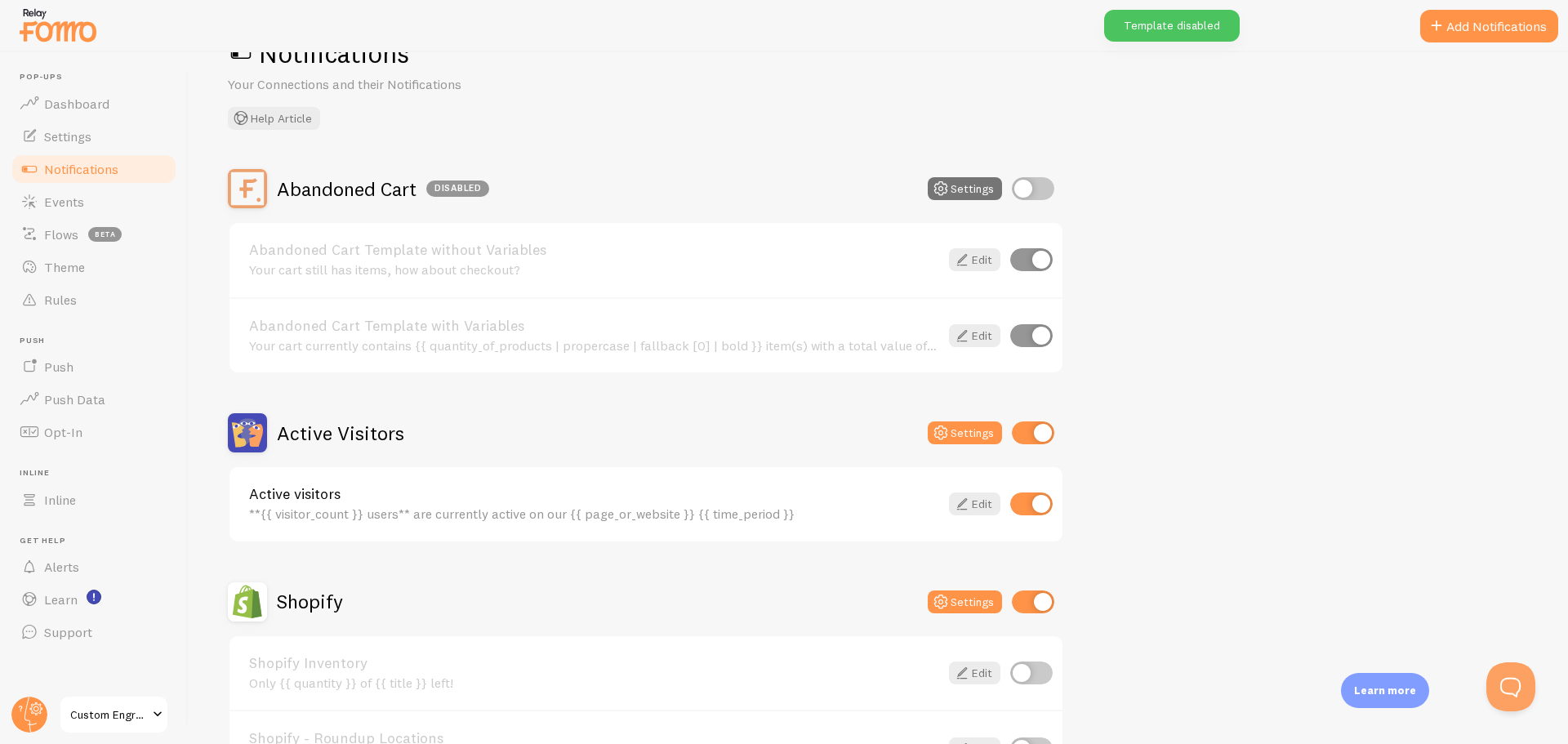
scroll to position [0, 0]
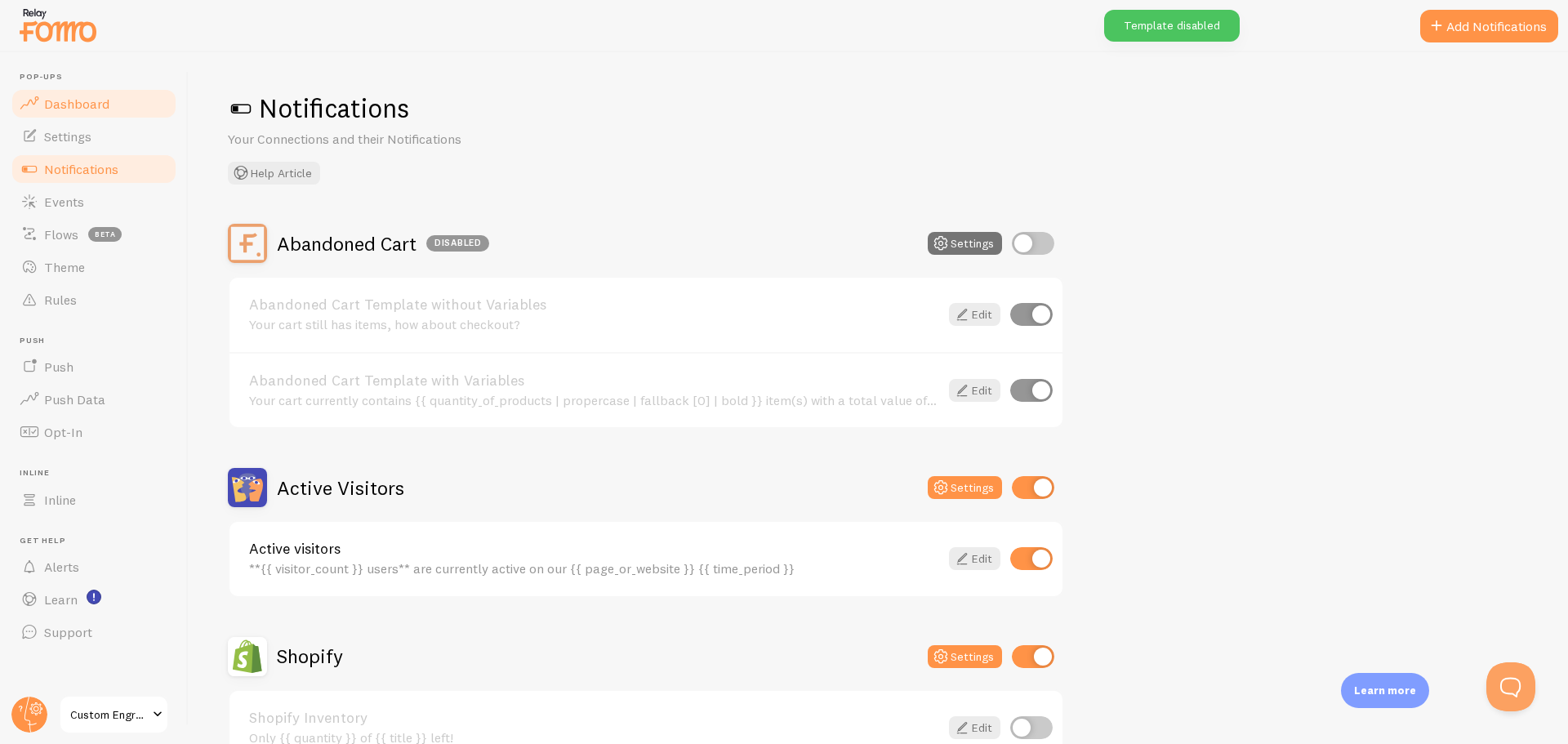
click at [93, 100] on span "Dashboard" at bounding box center [77, 103] width 65 height 17
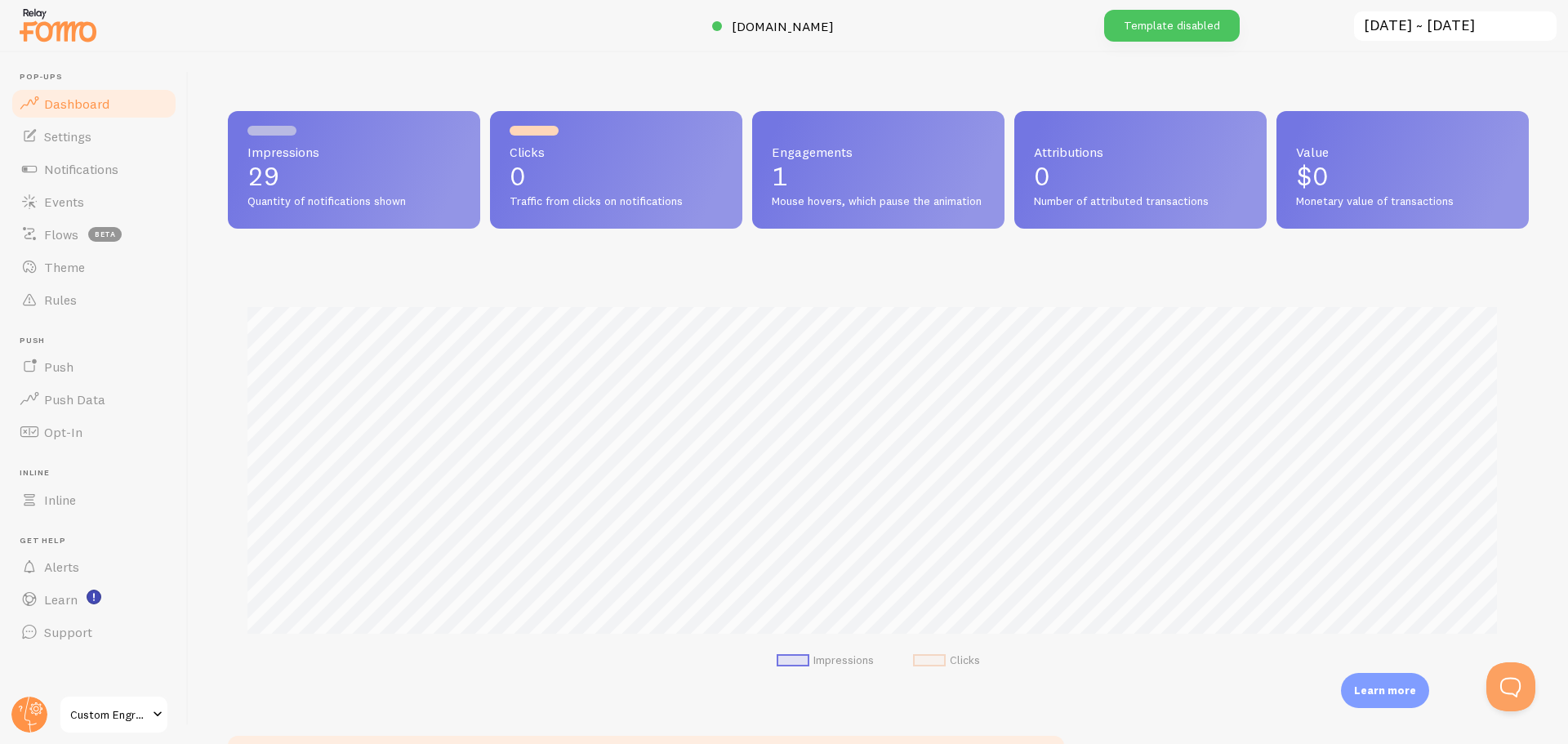
scroll to position [428, 1289]
click at [75, 143] on span "Settings" at bounding box center [68, 136] width 48 height 17
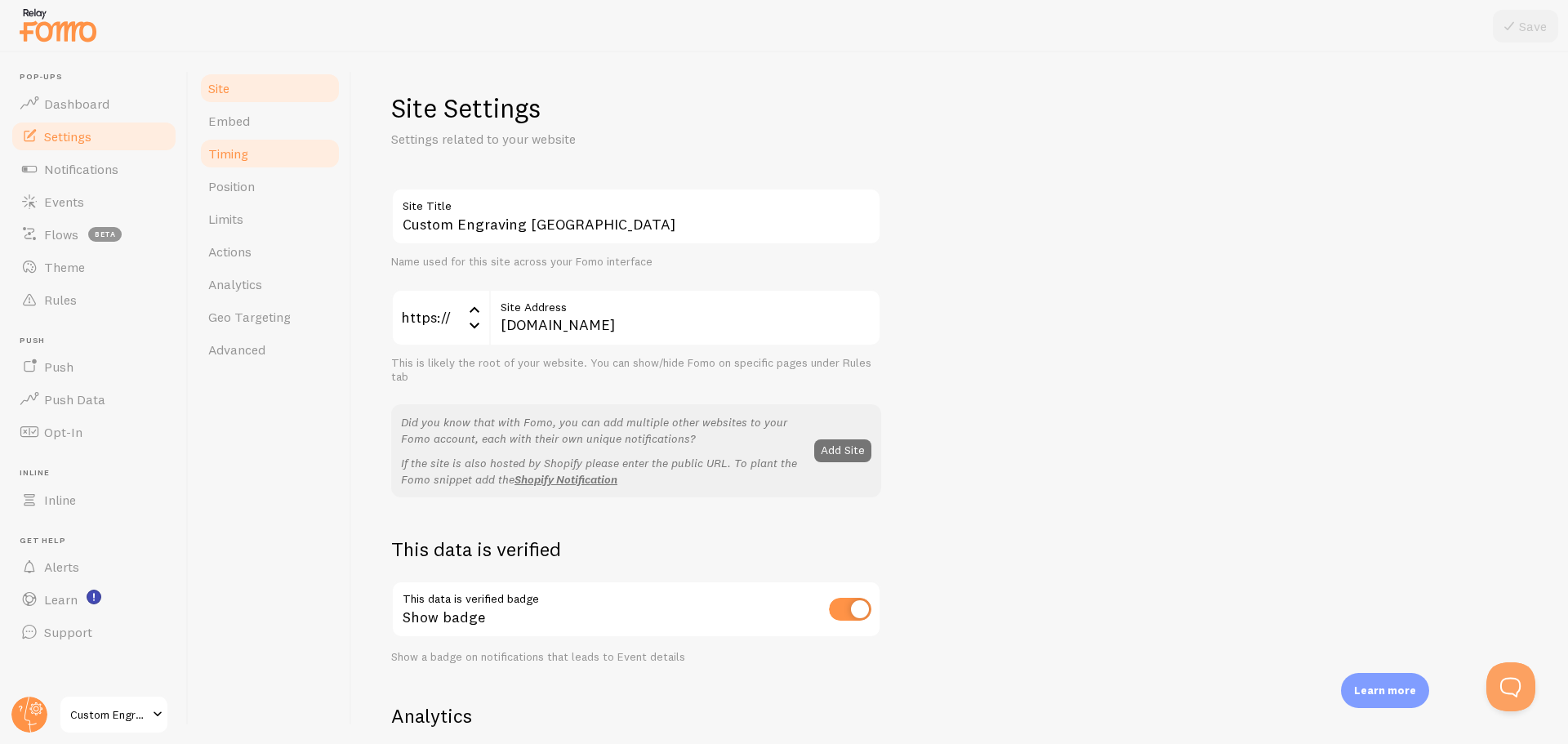
click at [213, 157] on span "Timing" at bounding box center [227, 153] width 40 height 17
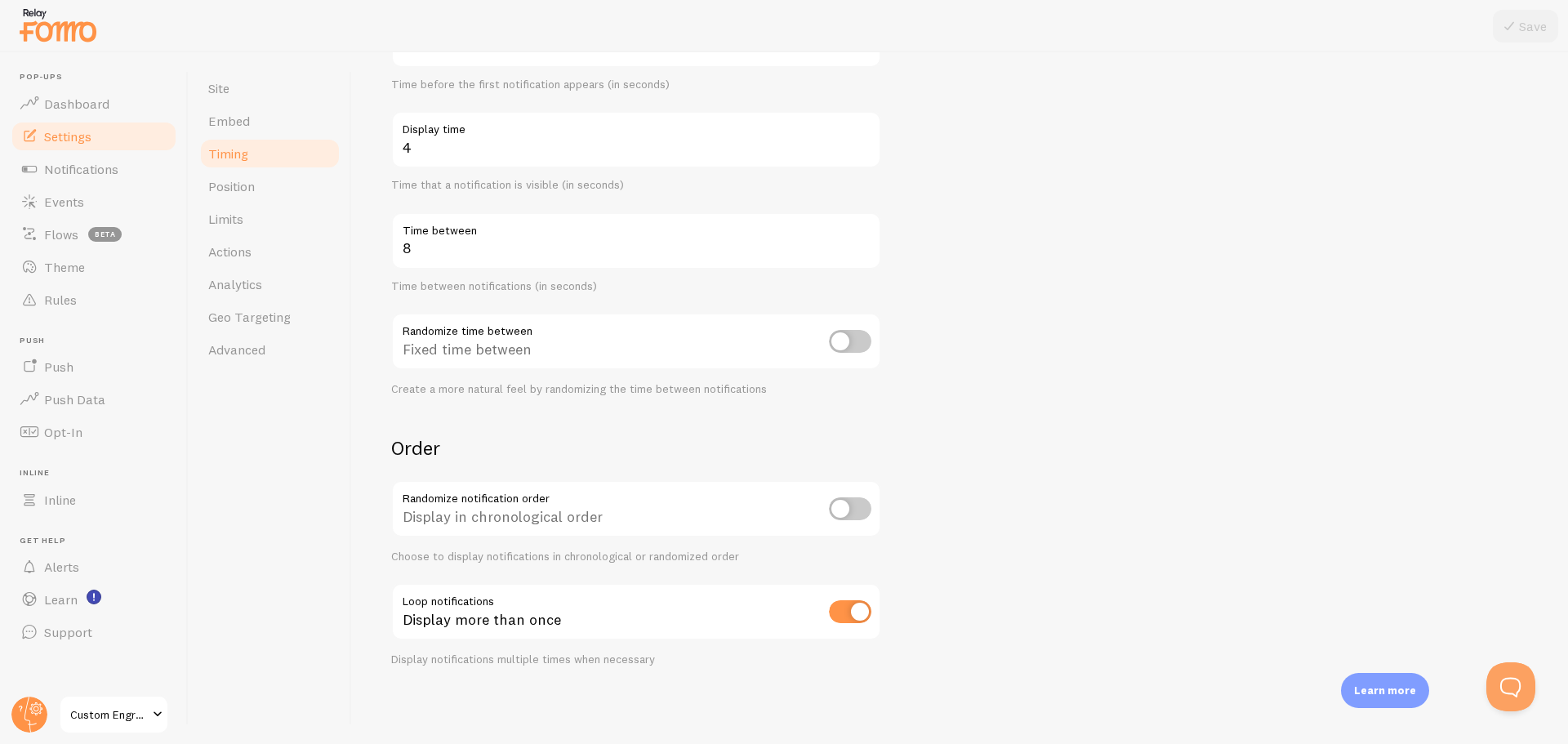
scroll to position [223, 0]
click at [843, 514] on input "checkbox" at bounding box center [850, 508] width 42 height 23
checkbox input "true"
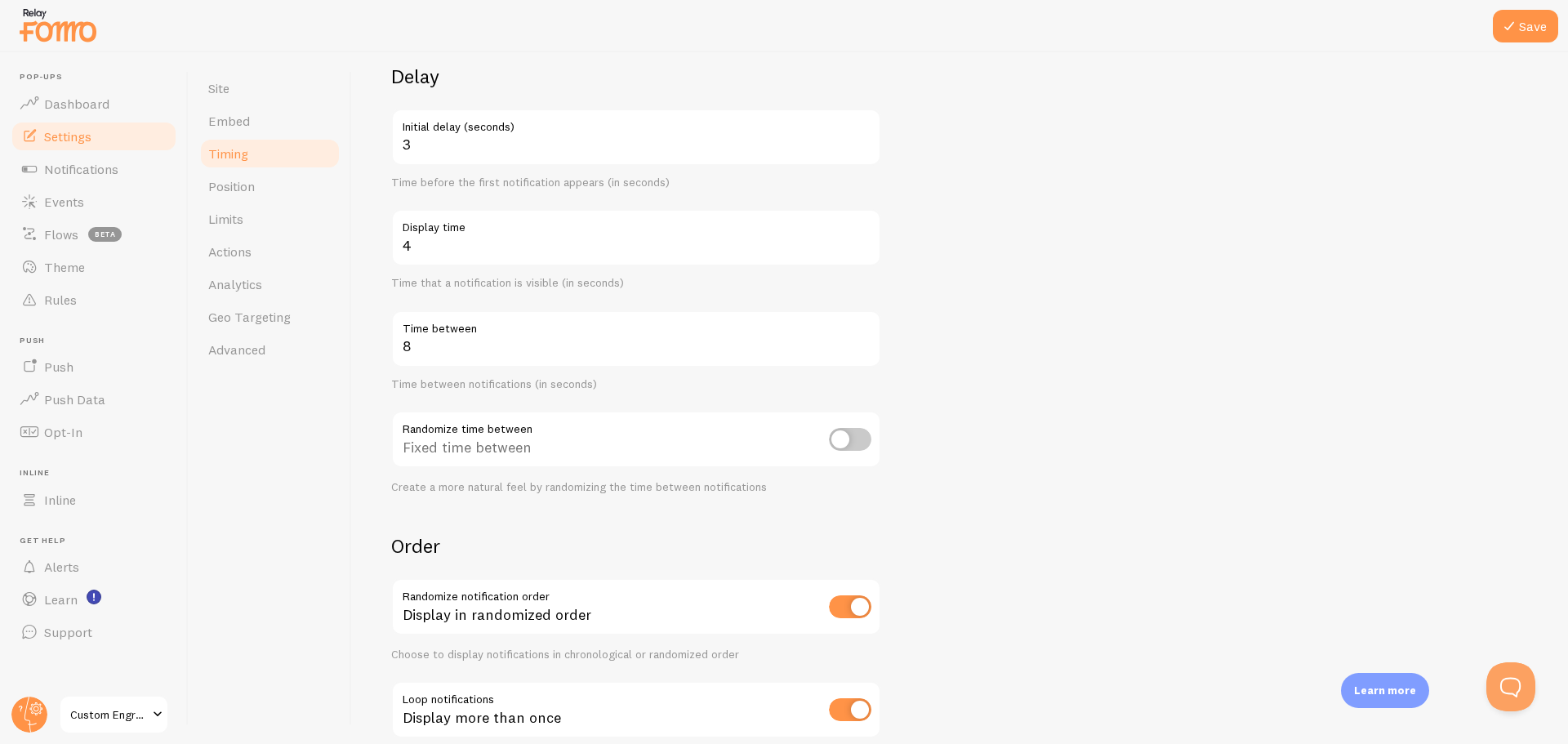
scroll to position [0, 0]
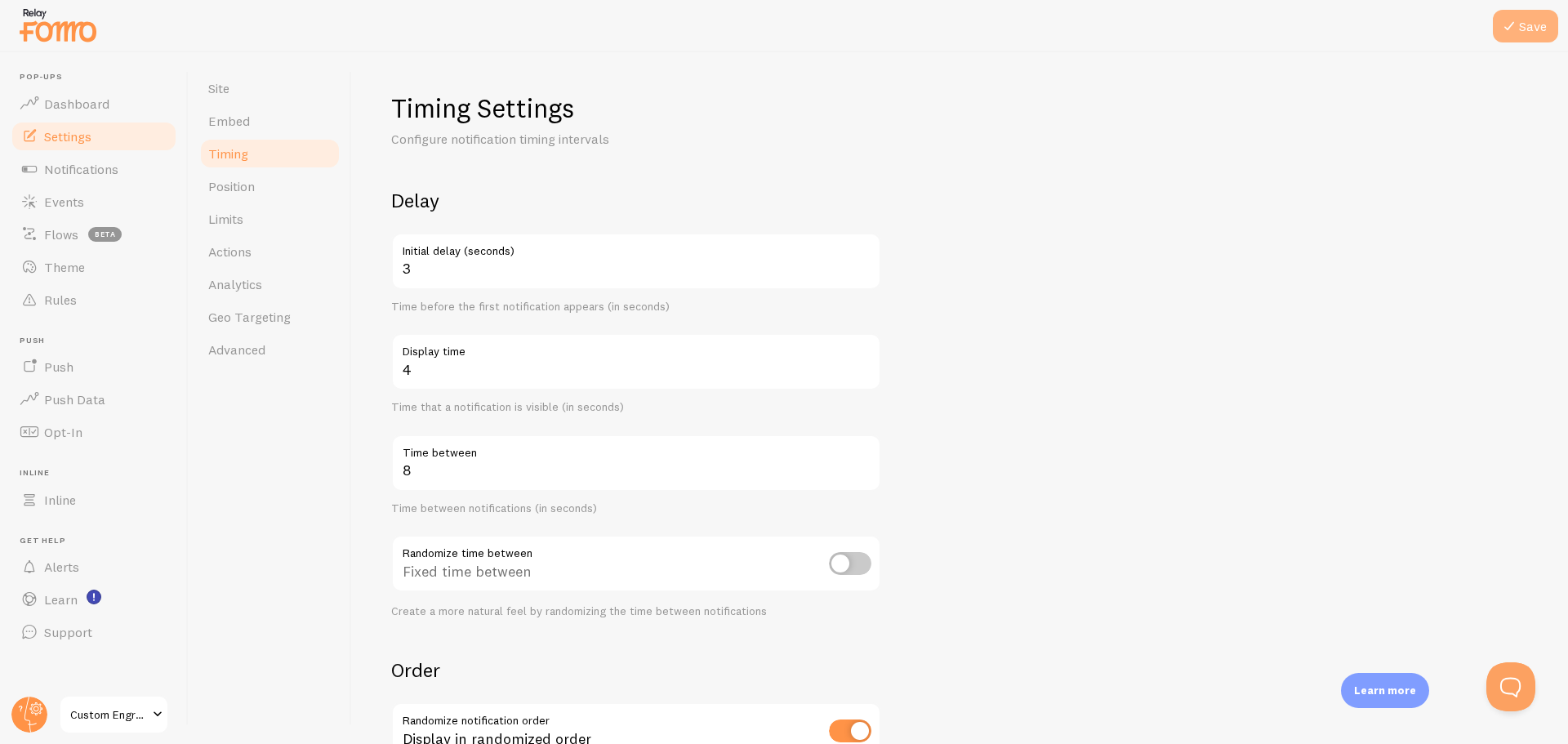
click at [1505, 39] on button "Save" at bounding box center [1526, 26] width 65 height 33
click at [117, 169] on span "Notifications" at bounding box center [81, 169] width 74 height 17
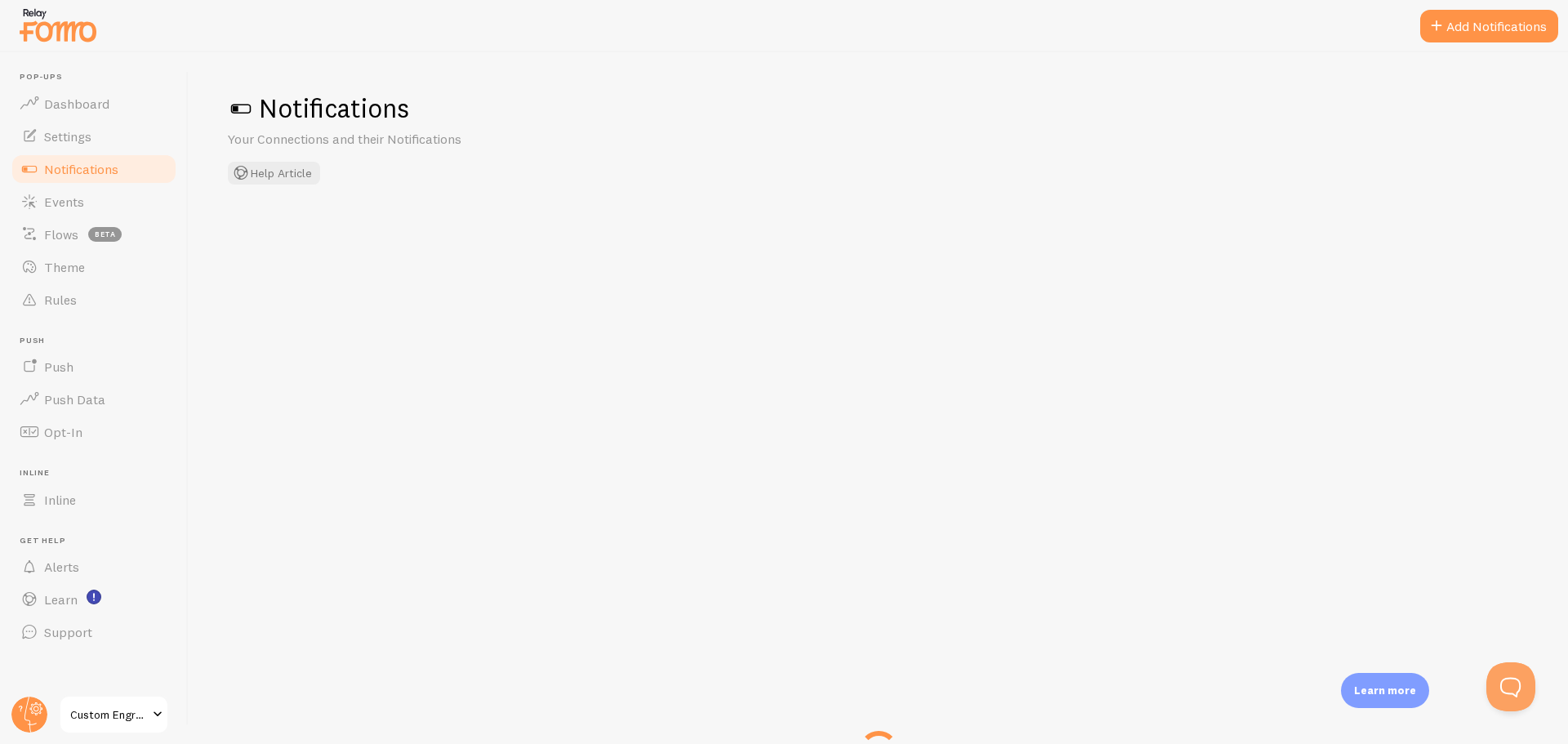
checkbox input "false"
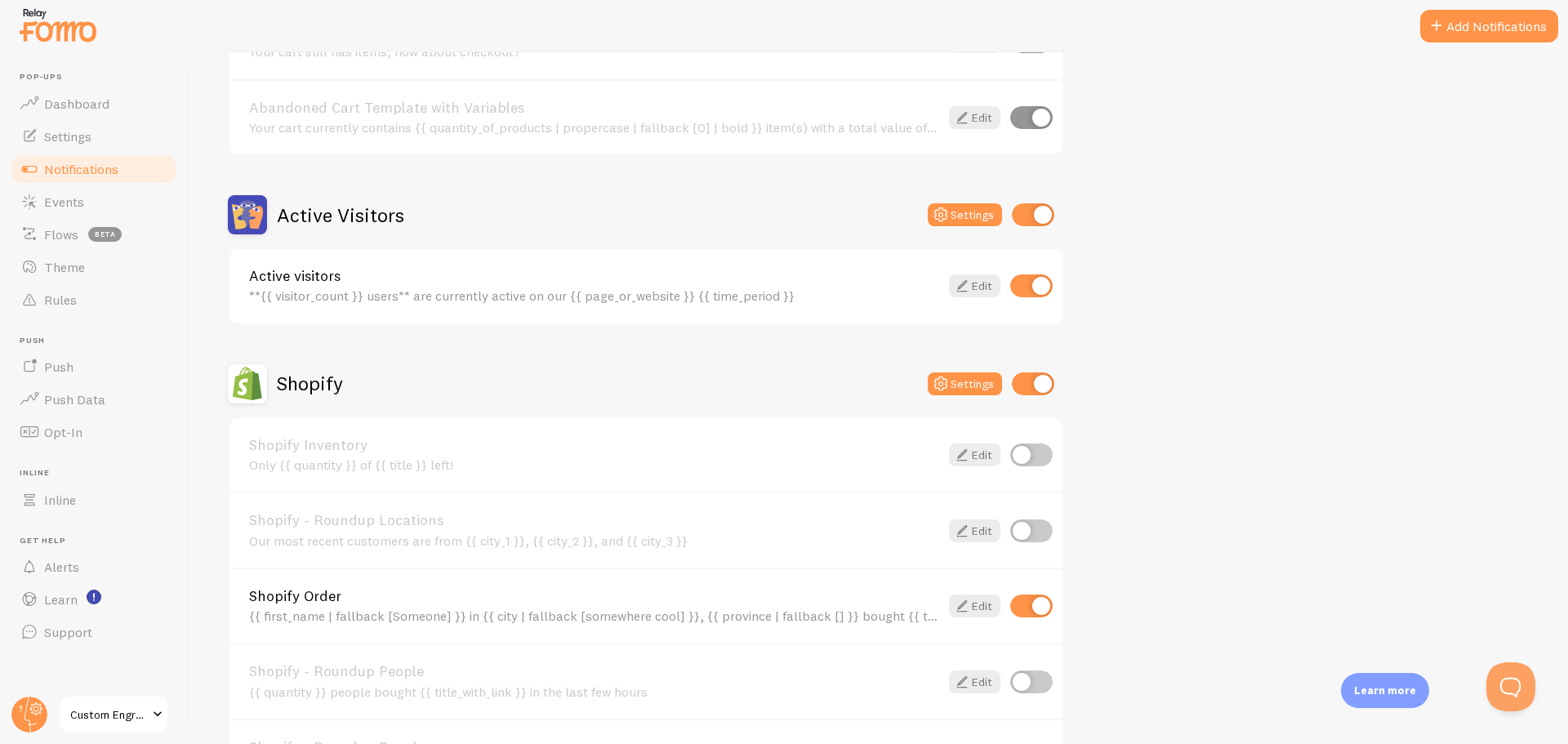
scroll to position [245, 0]
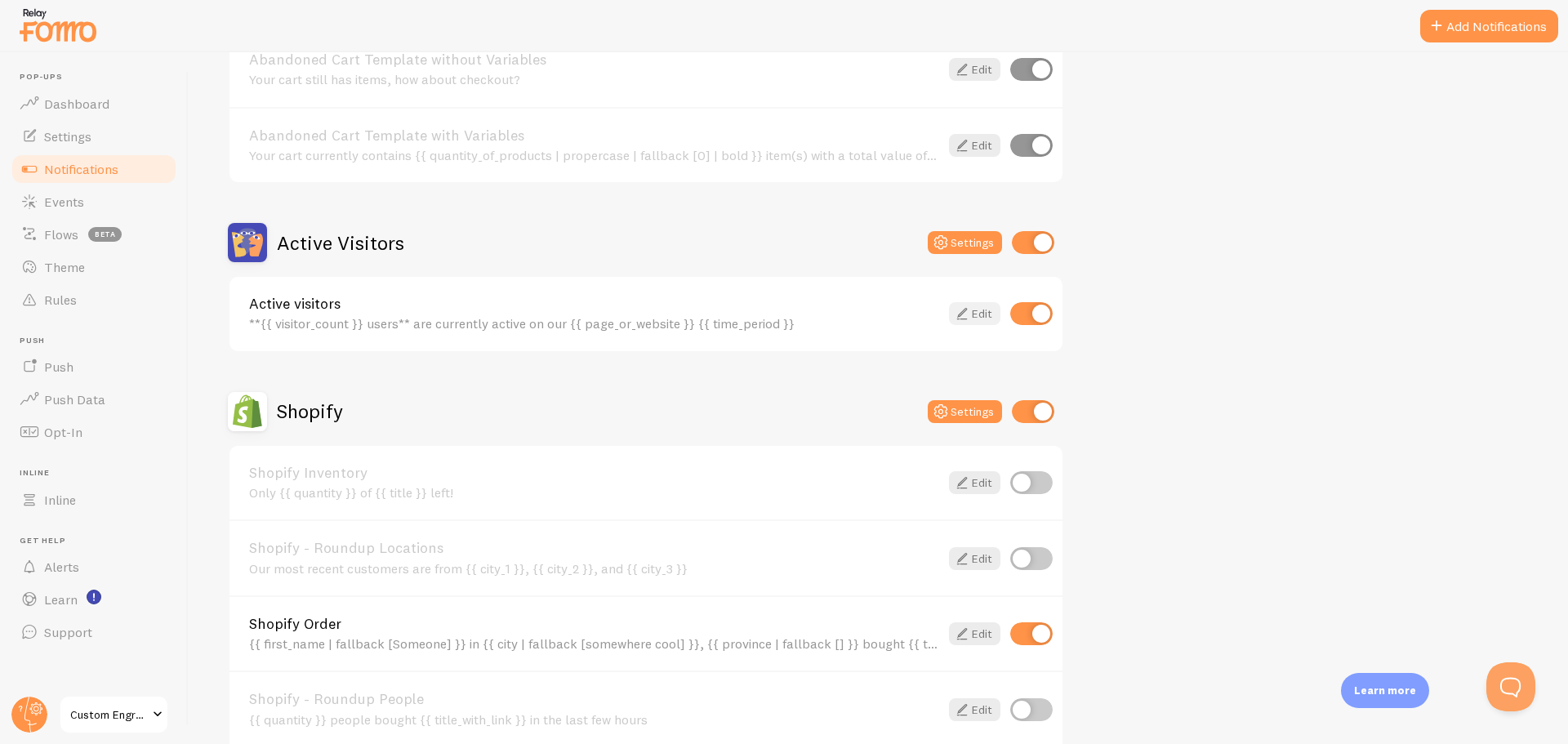
click at [991, 310] on link "Edit" at bounding box center [975, 314] width 51 height 23
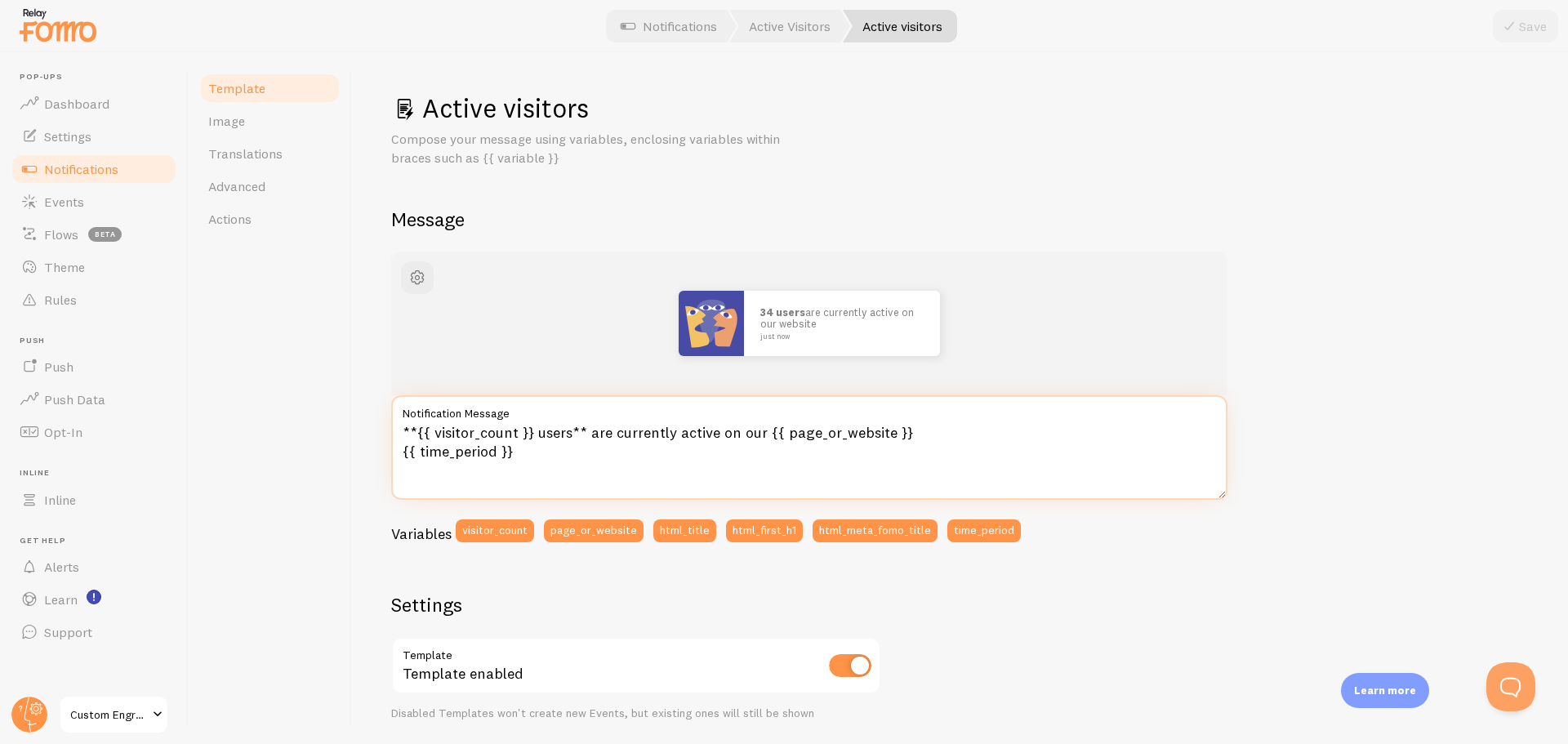
click at [761, 434] on textarea "**{{ visitor_count }} users** are currently active on our {{ page_or_website }}…" at bounding box center [809, 447] width 836 height 105
drag, startPoint x: 861, startPoint y: 435, endPoint x: 761, endPoint y: 439, distance: 100.1
click at [761, 439] on textarea "**{{ visitor_count }} users** are currently active on {{ page_or_website }} {{ …" at bounding box center [809, 447] width 836 height 105
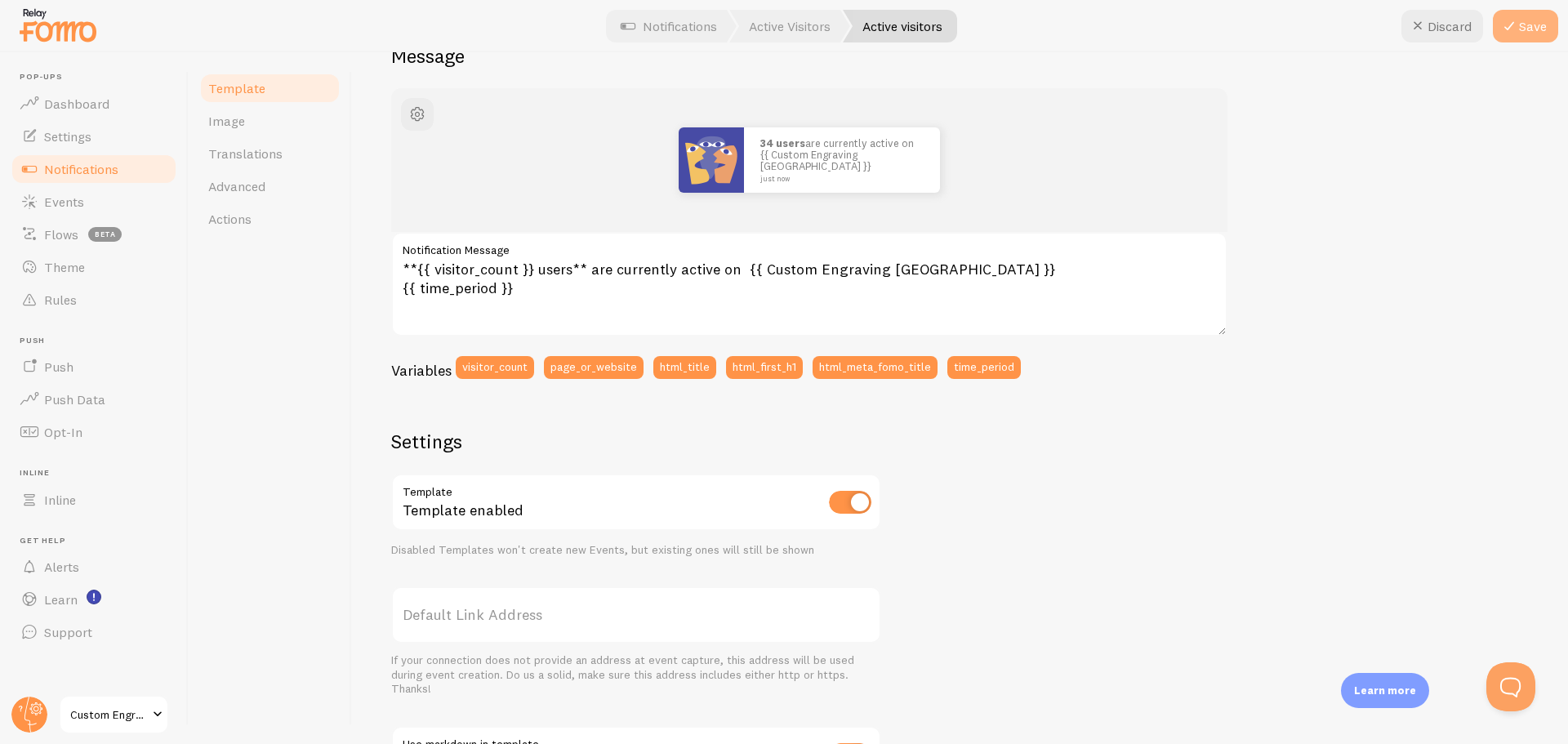
click at [1544, 26] on button "Save" at bounding box center [1526, 26] width 65 height 33
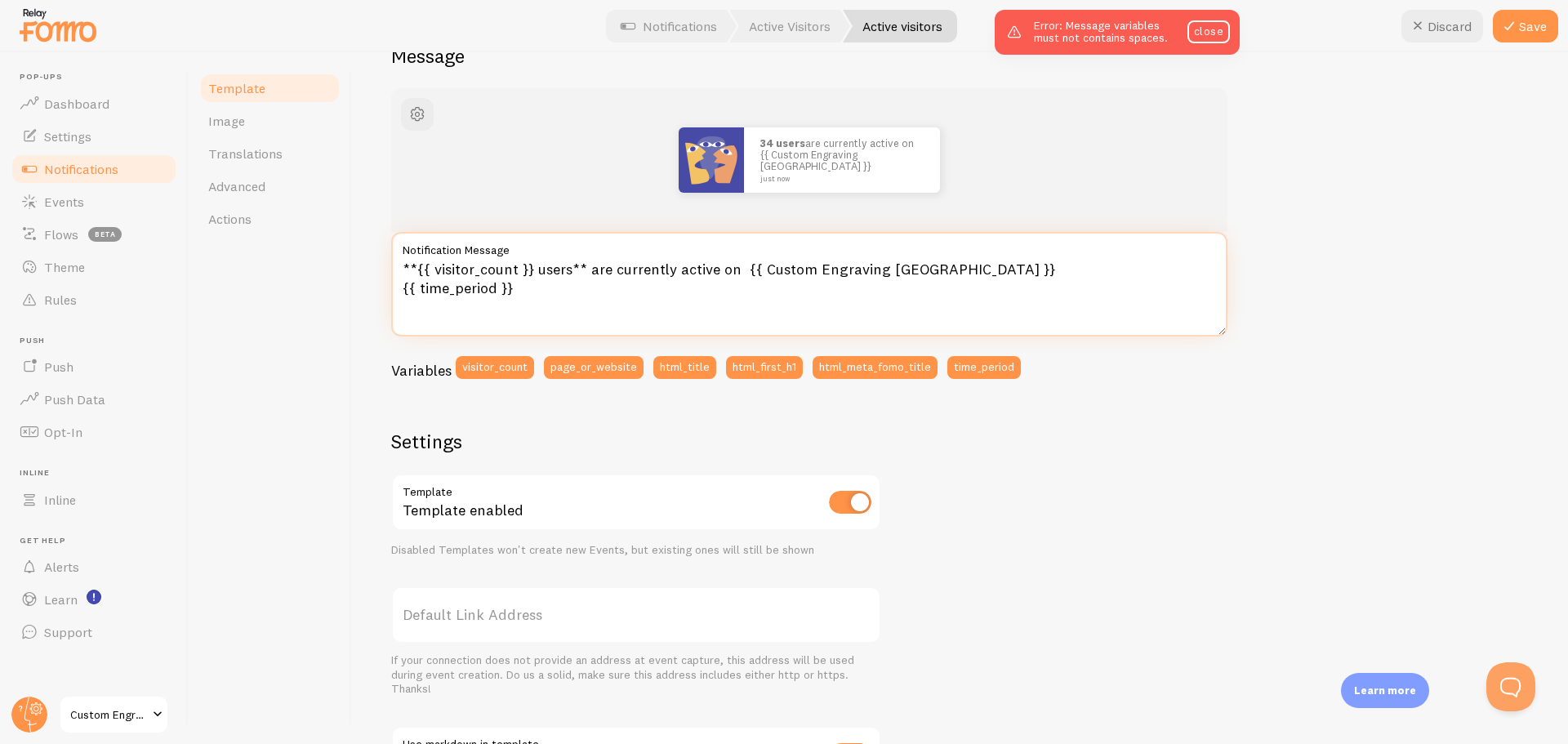
click at [946, 267] on textarea "**{{ visitor_count }} users** are currently active on {{ Custom Engraving [GEOG…" at bounding box center [809, 284] width 836 height 105
click at [760, 272] on textarea "**{{ visitor_count }} users** are currently active on {{ Custom Engraving [GEOG…" at bounding box center [809, 284] width 836 height 105
drag, startPoint x: 1543, startPoint y: 31, endPoint x: 1396, endPoint y: 150, distance: 189.1
click at [1542, 31] on button "Save" at bounding box center [1526, 26] width 65 height 33
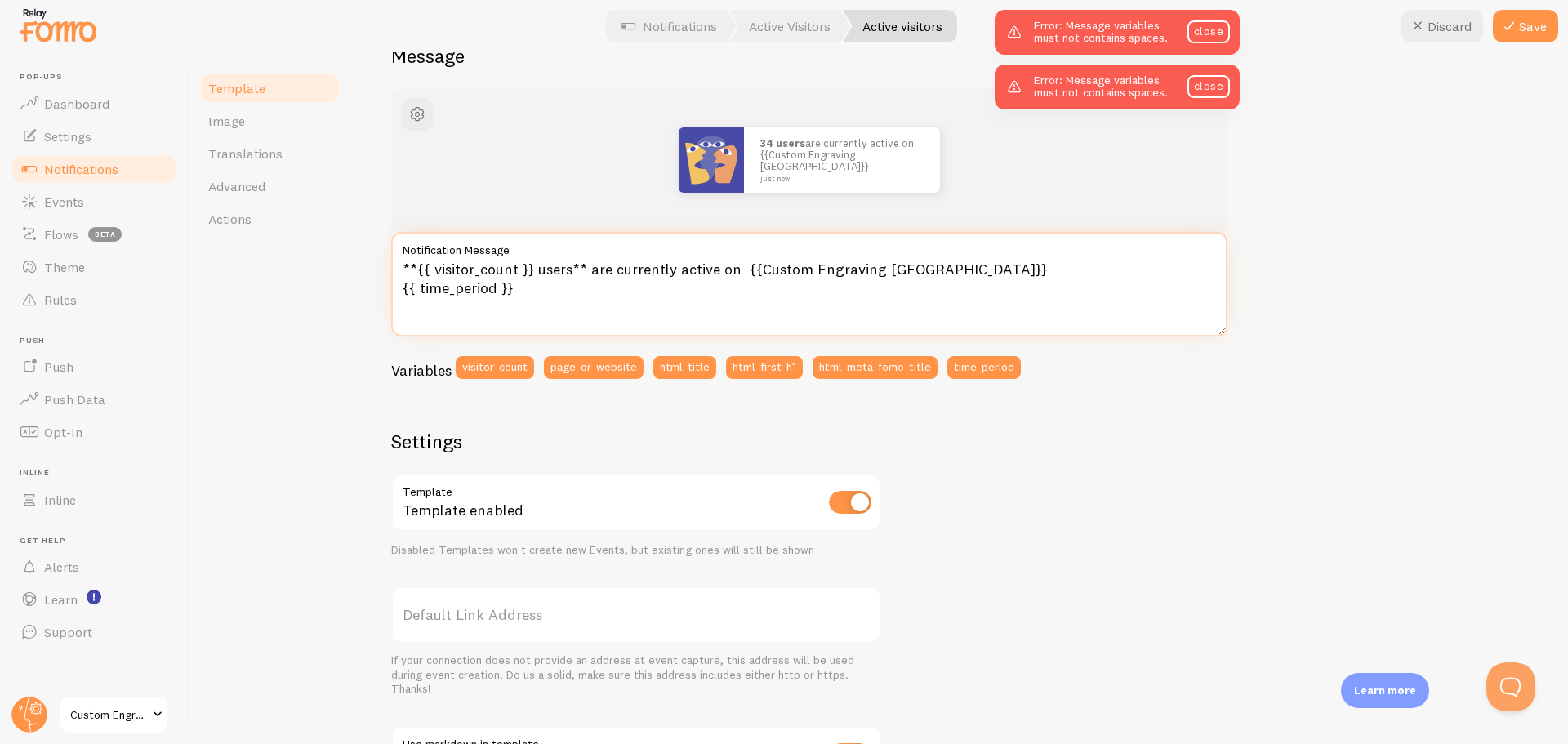
click at [879, 265] on textarea "**{{ visitor_count }} users** are currently active on {{Custom Engraving [GEOGR…" at bounding box center [809, 284] width 836 height 105
click at [811, 268] on textarea "**{{ visitor_count }} users** are currently active on {{Custom EngravingAustral…" at bounding box center [809, 284] width 836 height 105
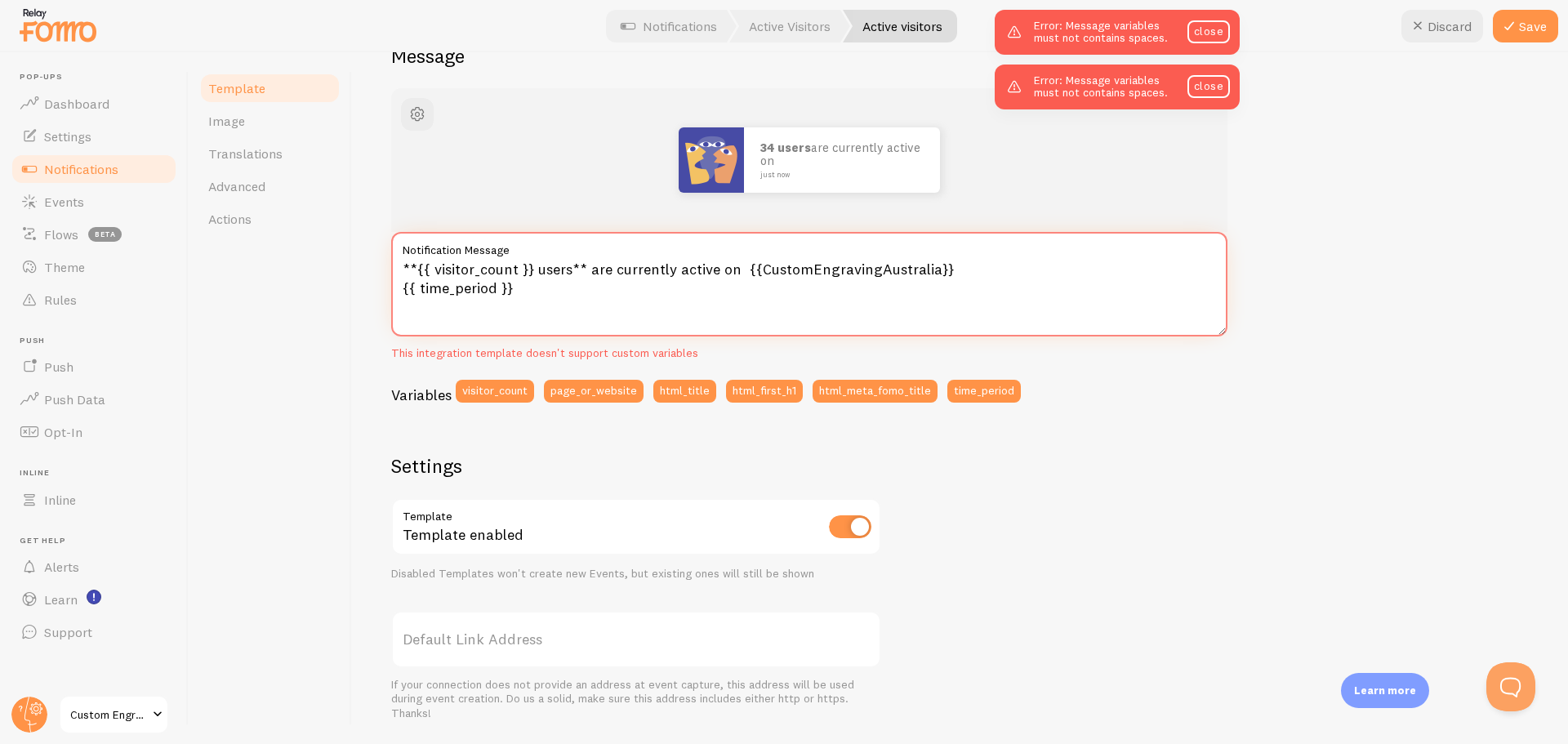
click at [1025, 271] on textarea "**{{ visitor_count }} users** are currently active on {{CustomEngravingAustrali…" at bounding box center [809, 284] width 836 height 105
click at [929, 270] on textarea "**{{ visitor_count }} users** are currently active on {{CustomEngravingAustrali…" at bounding box center [809, 284] width 836 height 105
click at [754, 269] on textarea "**{{ visitor_count }} users** are currently active on {{CustomEngravingAustrali…" at bounding box center [809, 284] width 836 height 105
type textarea "**{{ visitor_count }} users** are currently active on {{ CustomEngravingAustral…"
click at [1525, 26] on button "Save" at bounding box center [1526, 26] width 65 height 33
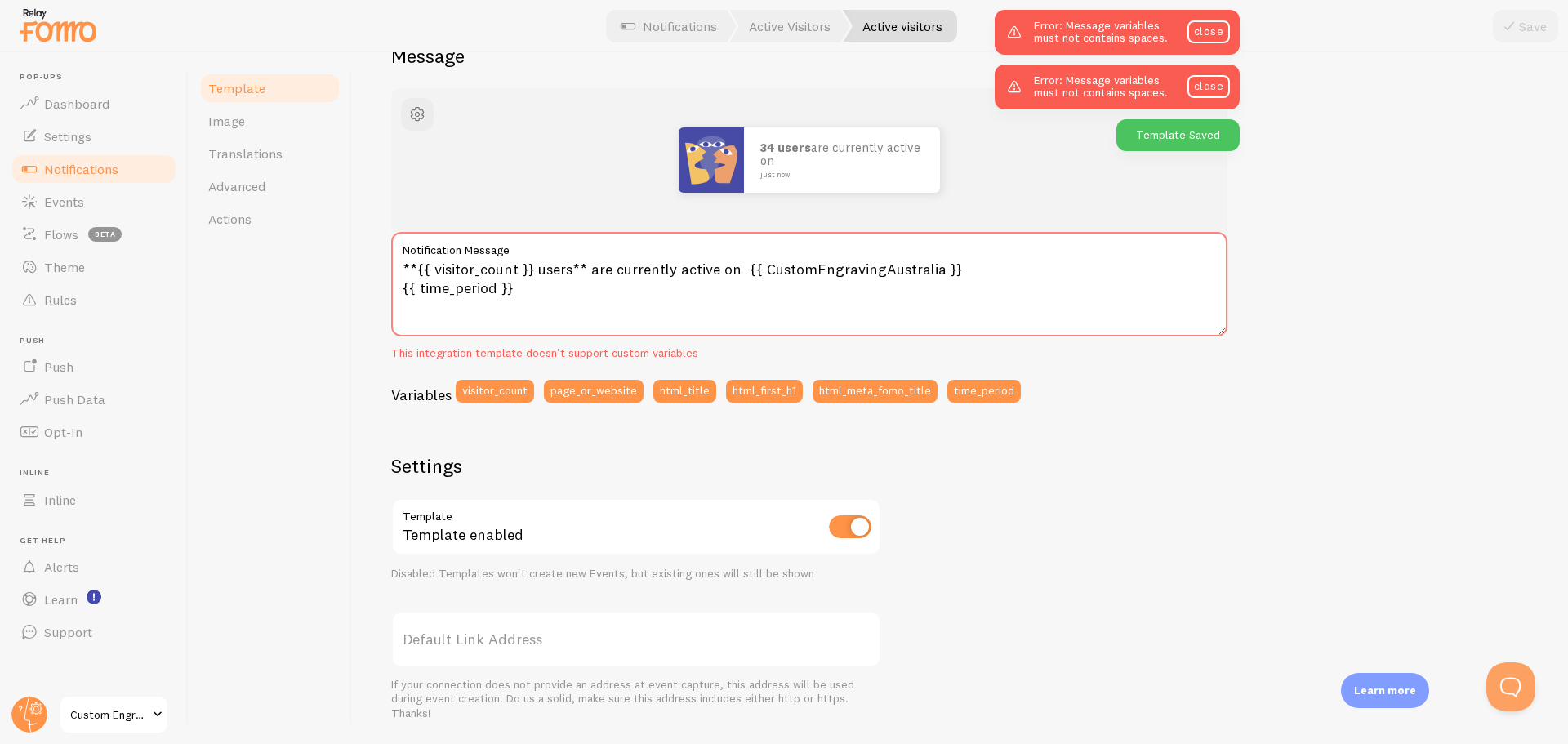
click at [1214, 451] on div "34 users are currently active on just now **{{ visitor_count }} users** are cur…" at bounding box center [960, 530] width 1138 height 884
click at [84, 144] on span "Settings" at bounding box center [68, 136] width 48 height 17
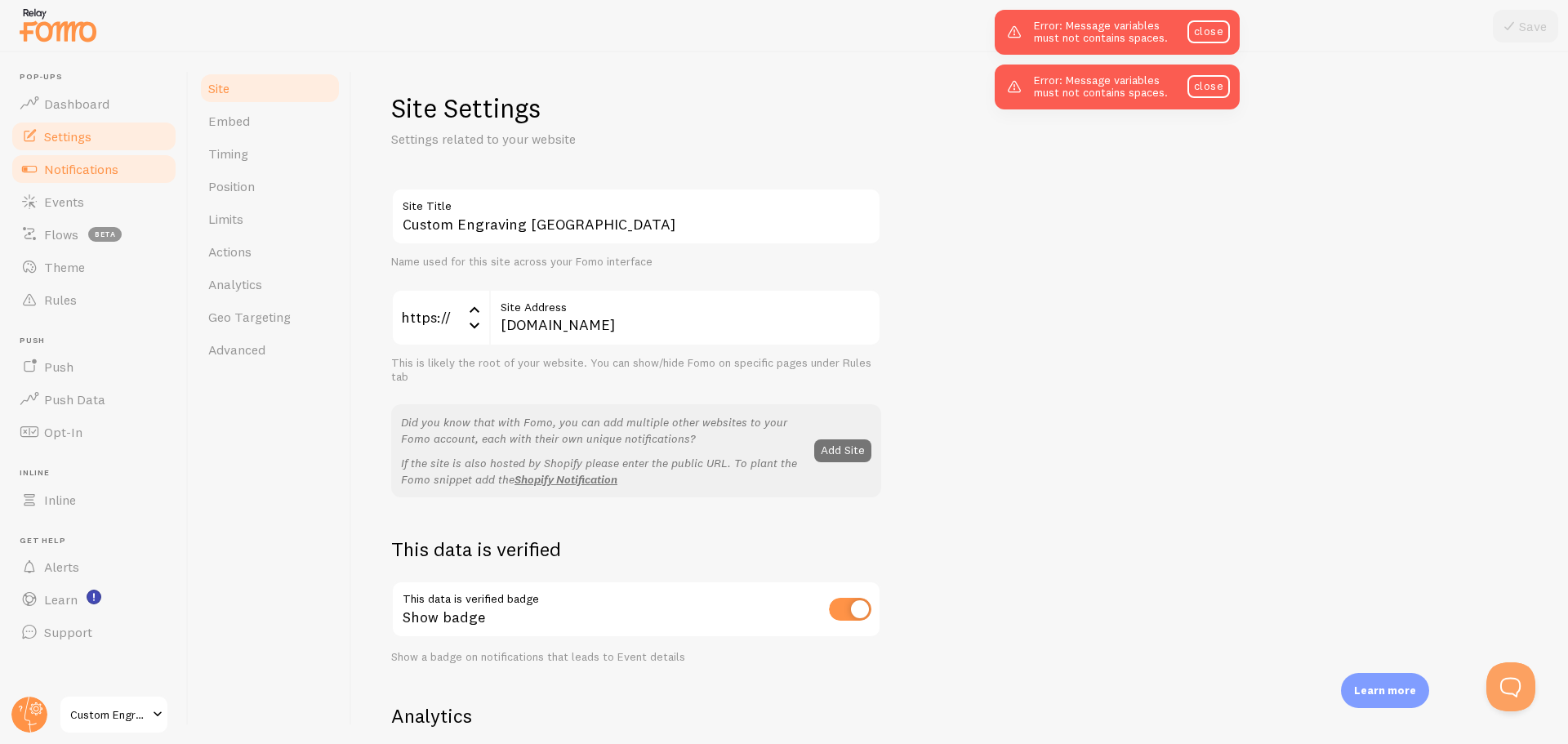
click at [83, 169] on span "Notifications" at bounding box center [81, 169] width 74 height 17
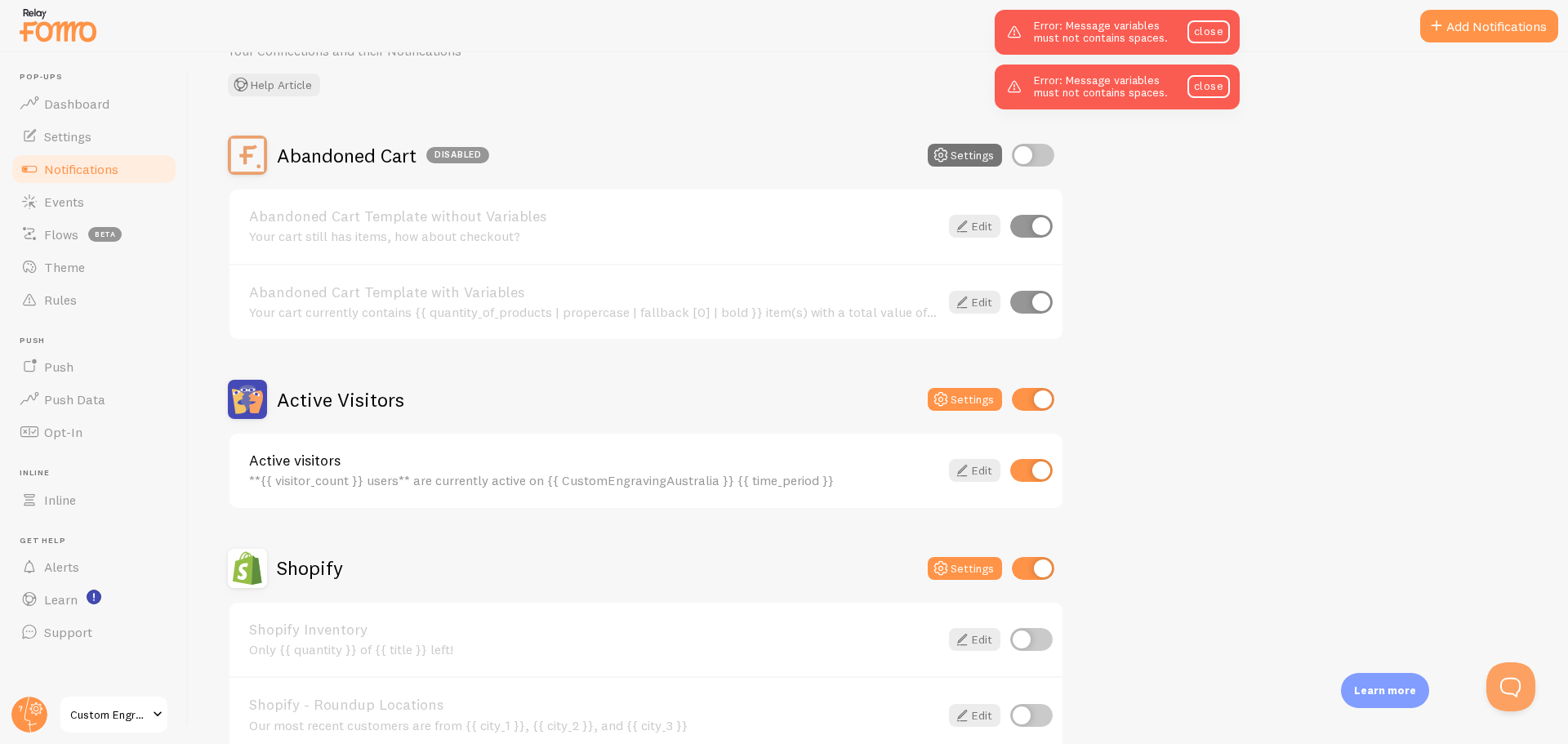
scroll to position [245, 0]
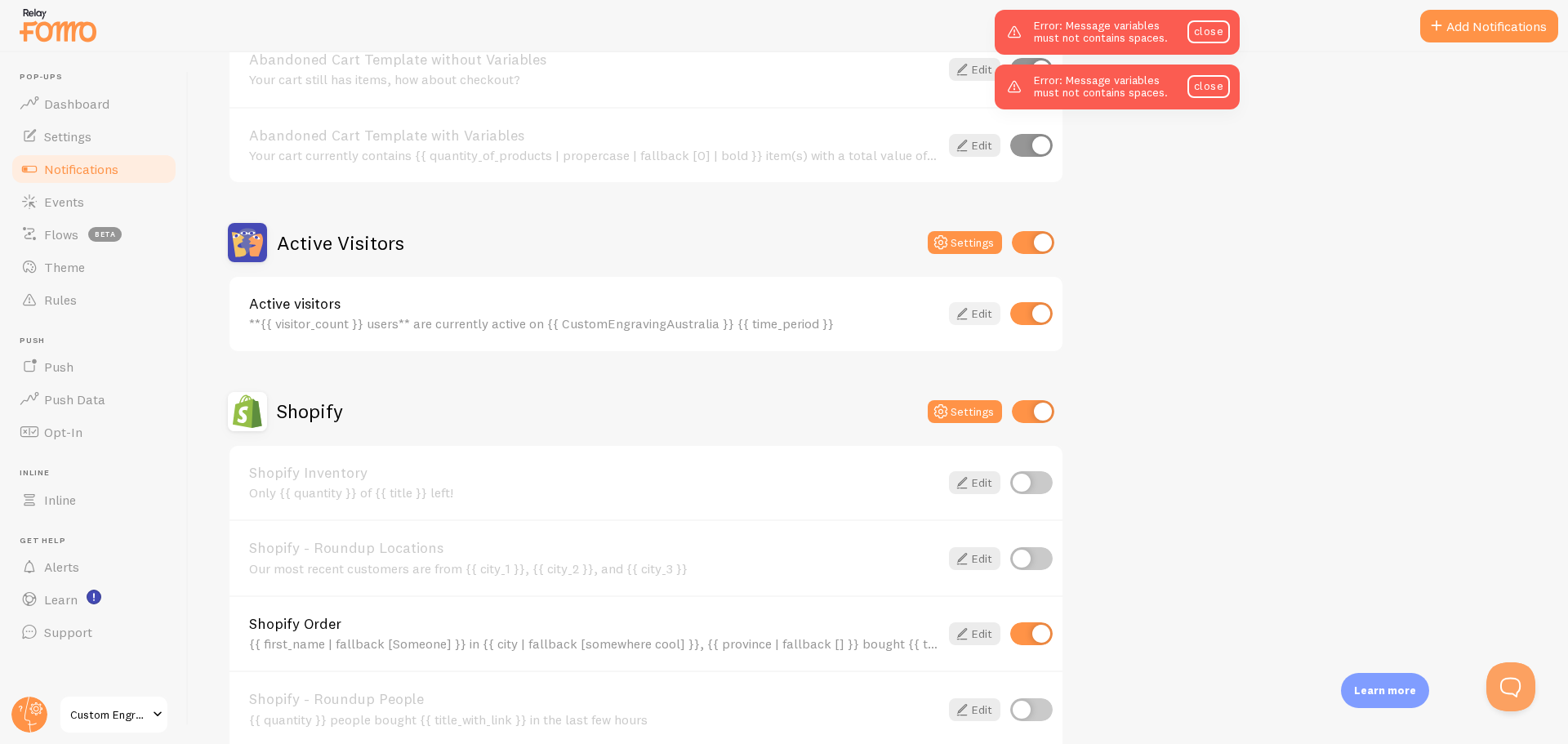
click at [972, 316] on link "Edit" at bounding box center [975, 314] width 51 height 23
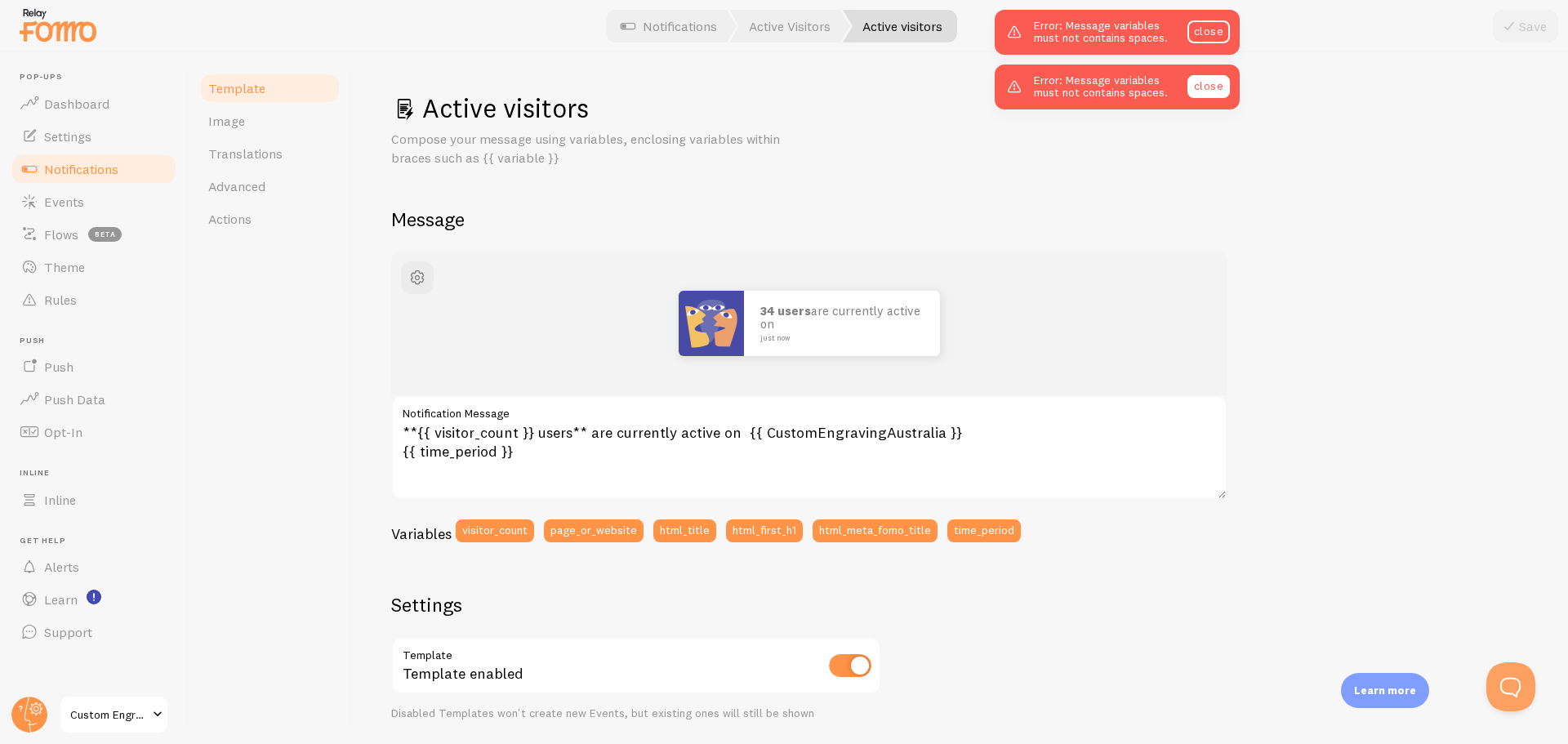
click at [1201, 93] on link "close" at bounding box center [1208, 86] width 42 height 23
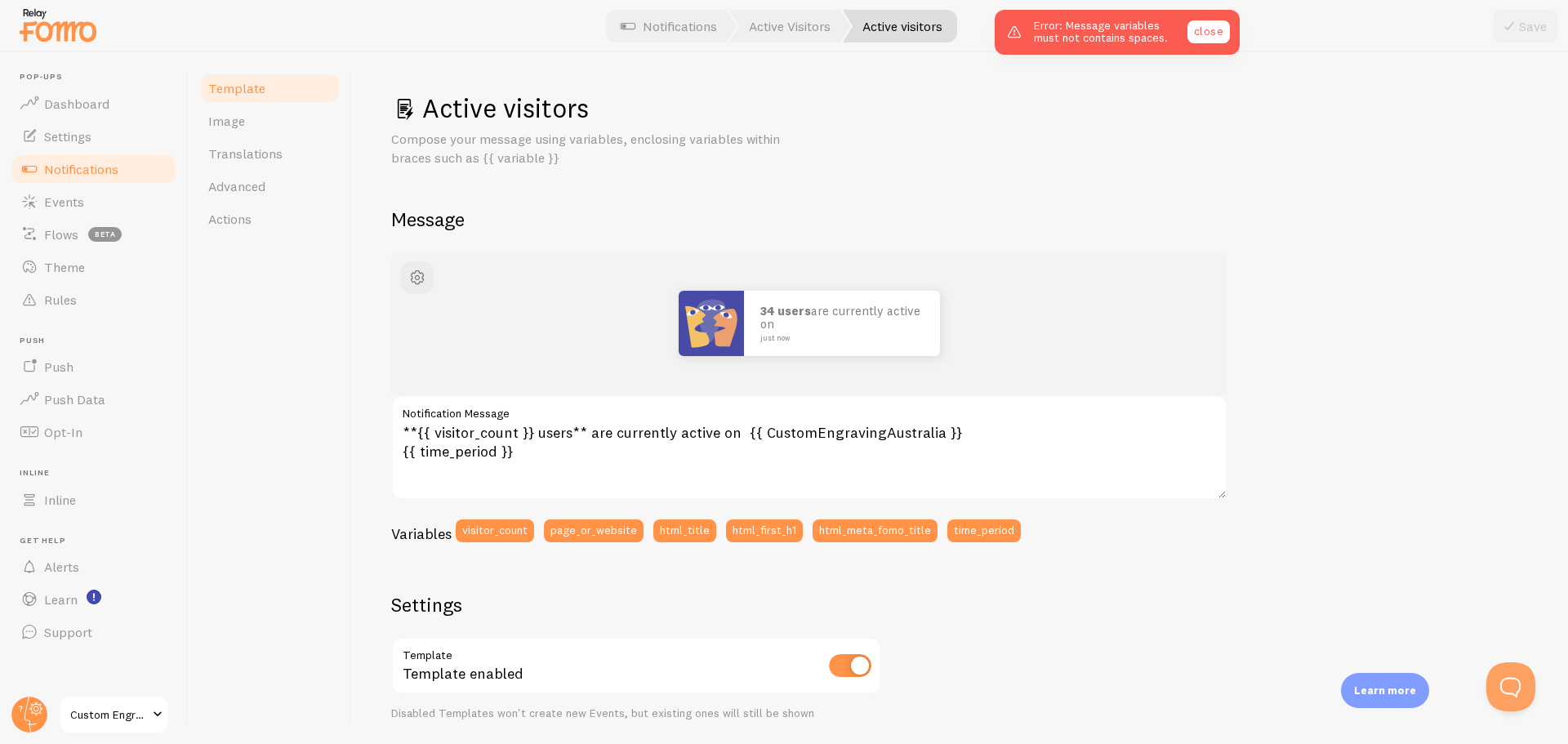
click at [1205, 26] on link "close" at bounding box center [1208, 32] width 42 height 23
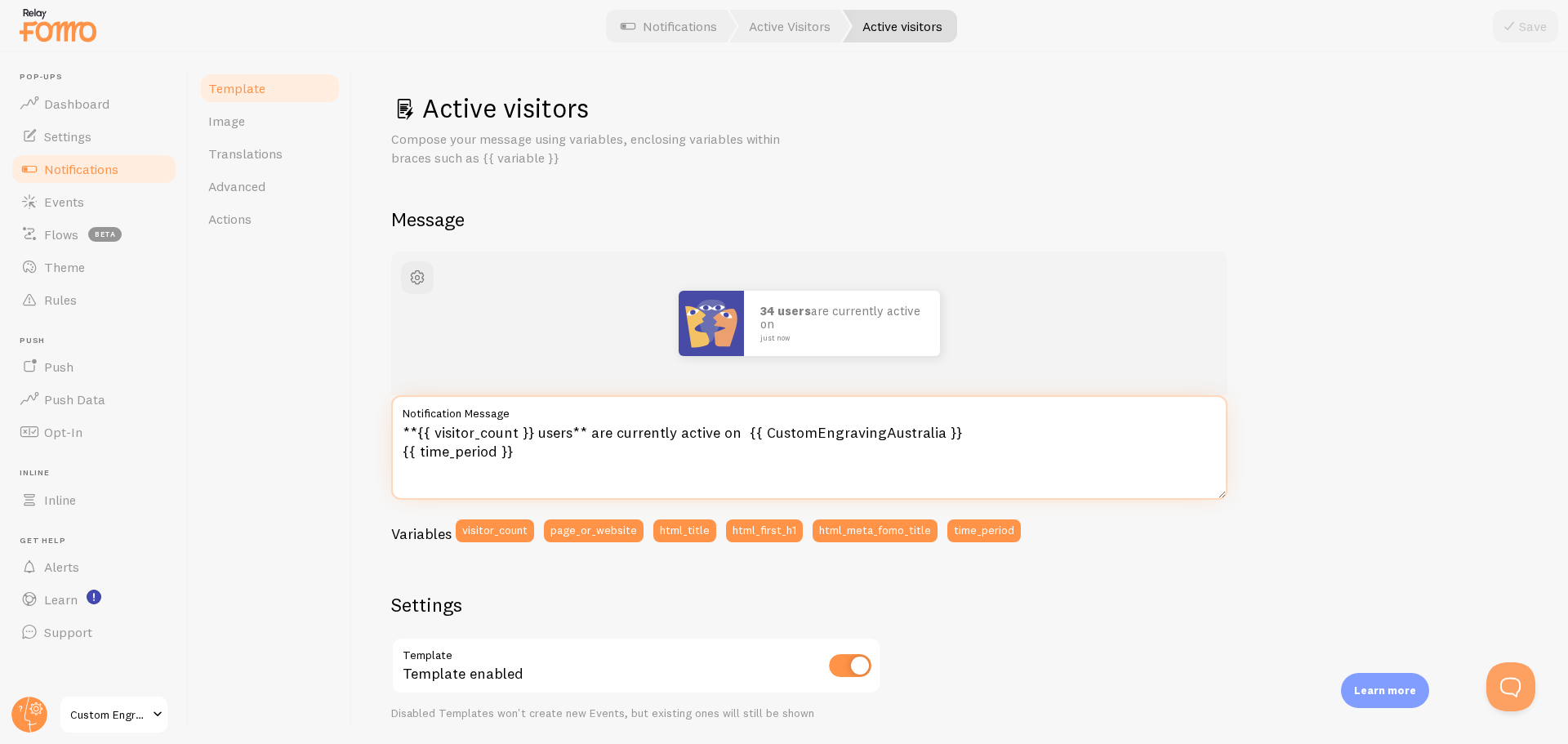
click at [888, 434] on textarea "**{{ visitor_count }} users** are currently active on {{ CustomEngravingAustral…" at bounding box center [809, 447] width 836 height 105
click at [875, 437] on textarea "**{{ visitor_count }} users** are currently active on {{ CustomEngravingAustral…" at bounding box center [809, 447] width 836 height 105
click at [809, 429] on textarea "**{{ visitor_count }} users** are currently active on {{ CustomEngraving [GEOGR…" at bounding box center [809, 447] width 836 height 105
click at [970, 432] on textarea "**{{ visitor_count }} users** are currently active on {{ Custom Engraving [GEOG…" at bounding box center [809, 447] width 836 height 105
click at [761, 435] on textarea "**{{ visitor_count }} users** are currently active on {{ Custom Engraving [GEOG…" at bounding box center [809, 447] width 836 height 105
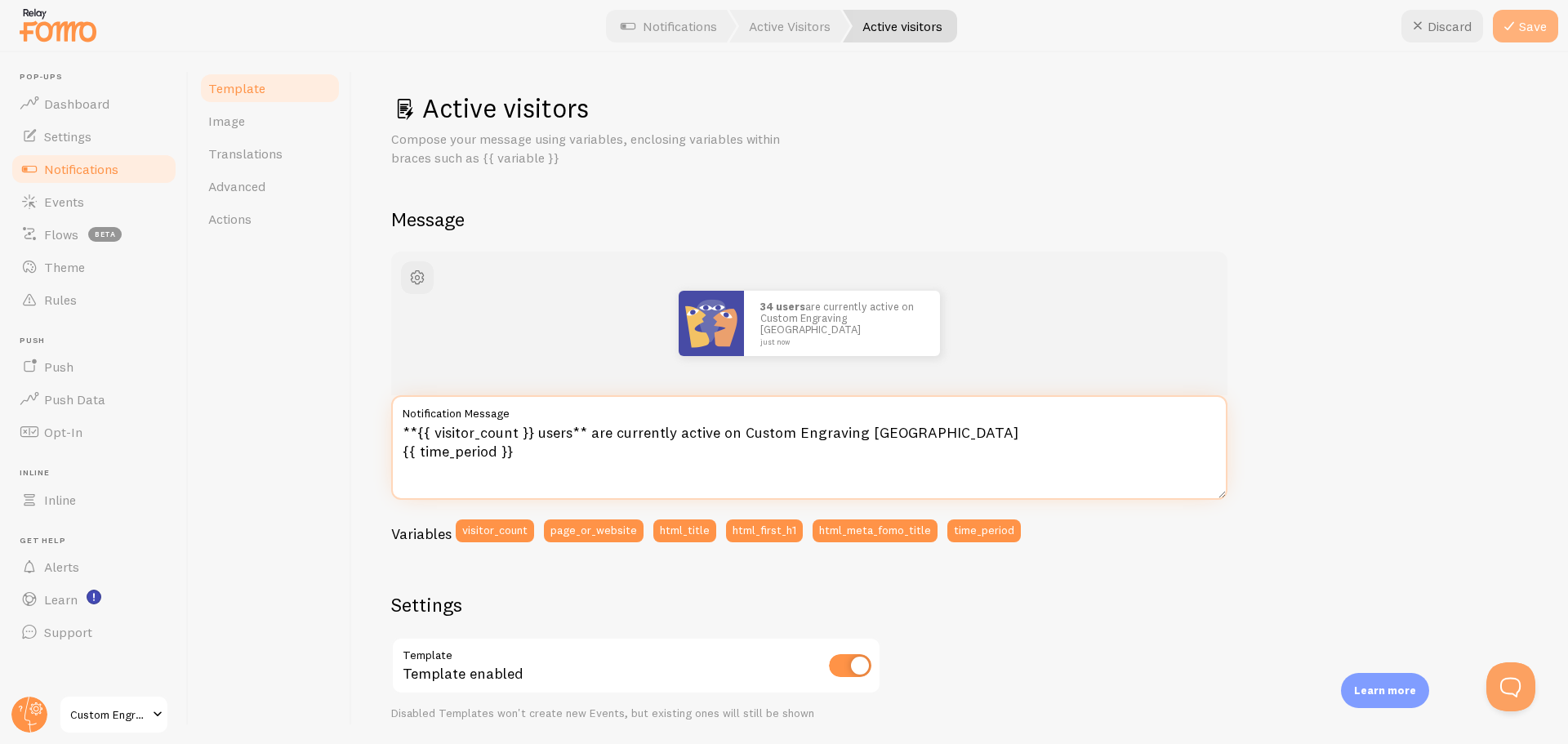
type textarea "**{{ visitor_count }} users** are currently active on Custom Engraving [GEOGRAP…"
click at [1519, 25] on button "Save" at bounding box center [1526, 26] width 65 height 33
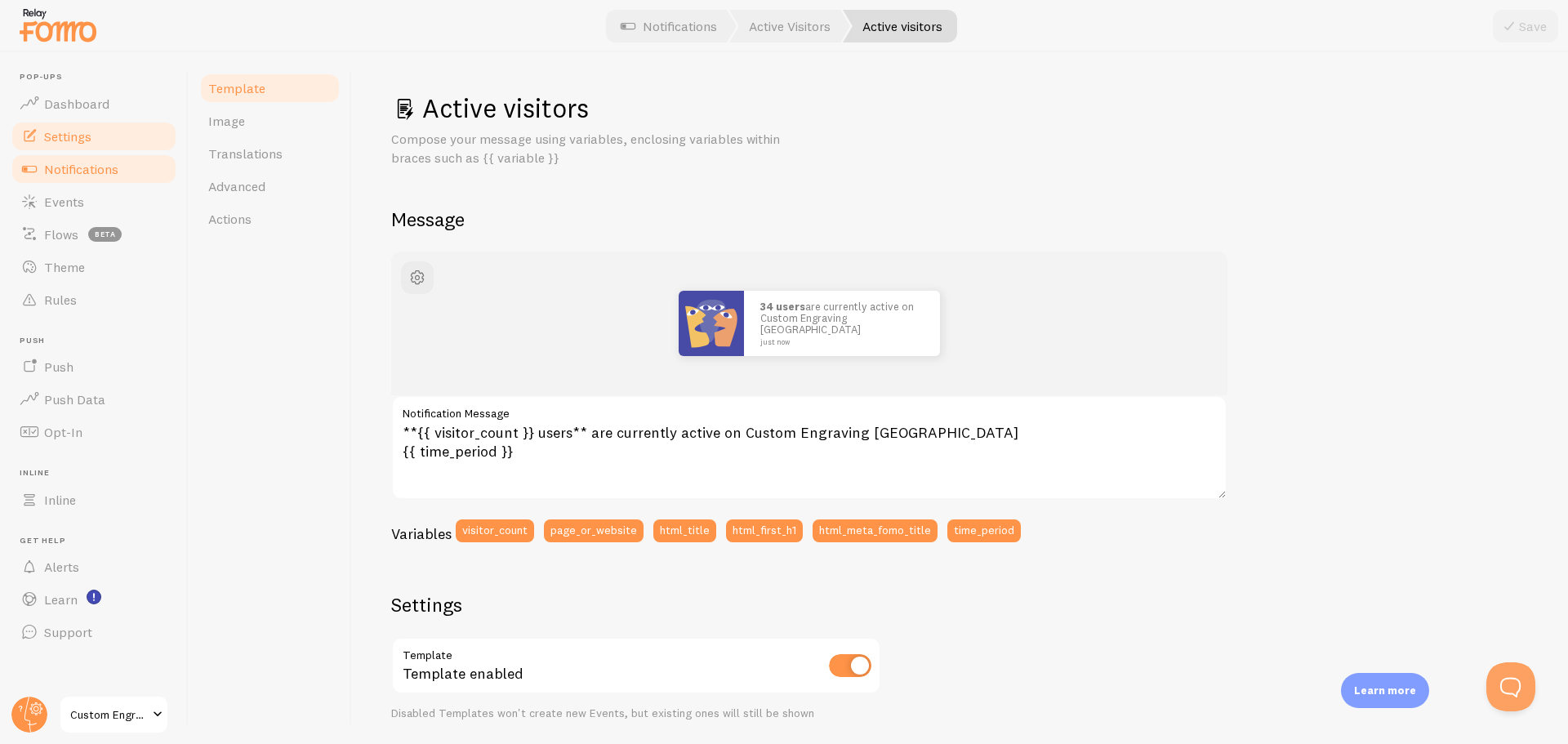
click at [88, 147] on link "Settings" at bounding box center [93, 136] width 168 height 33
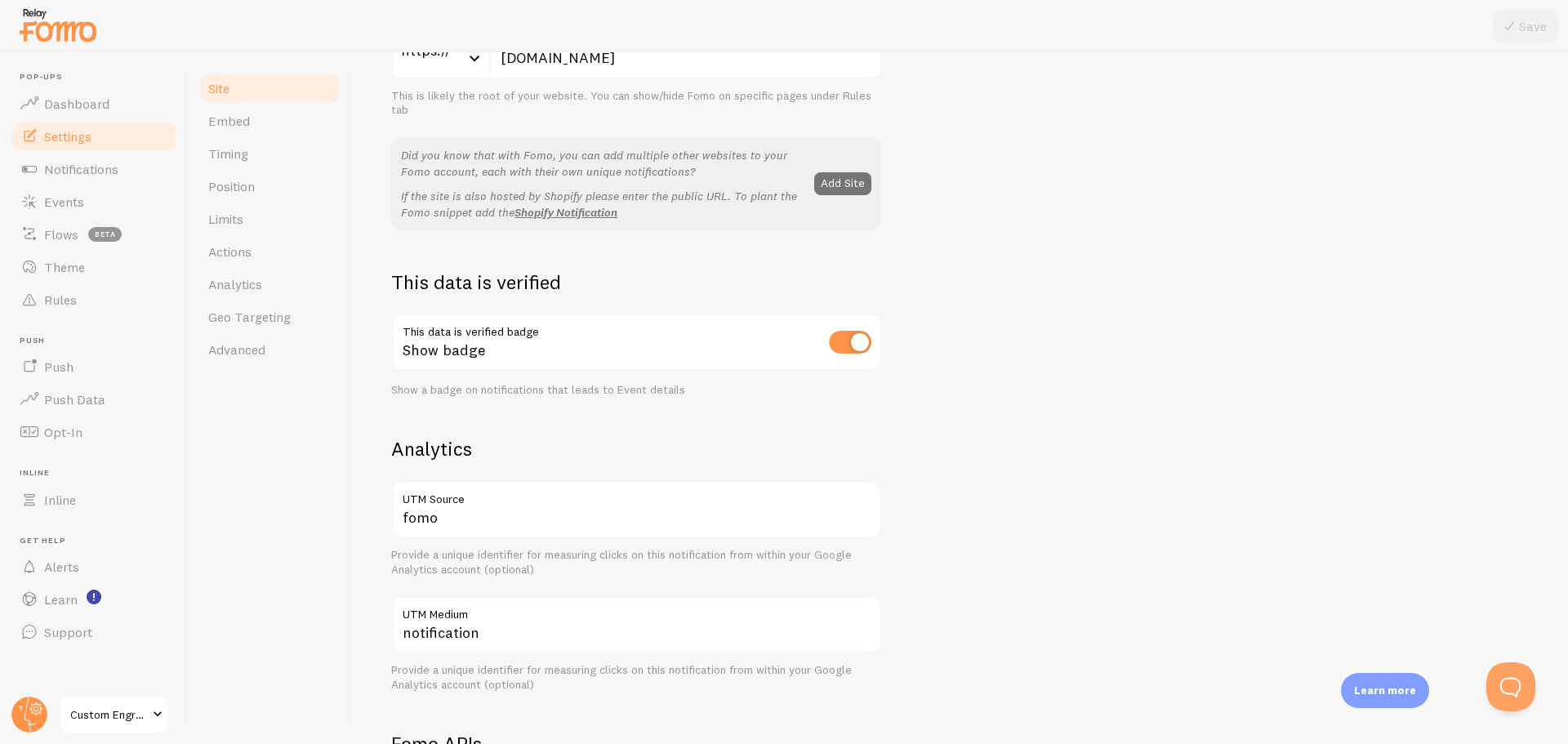
scroll to position [327, 0]
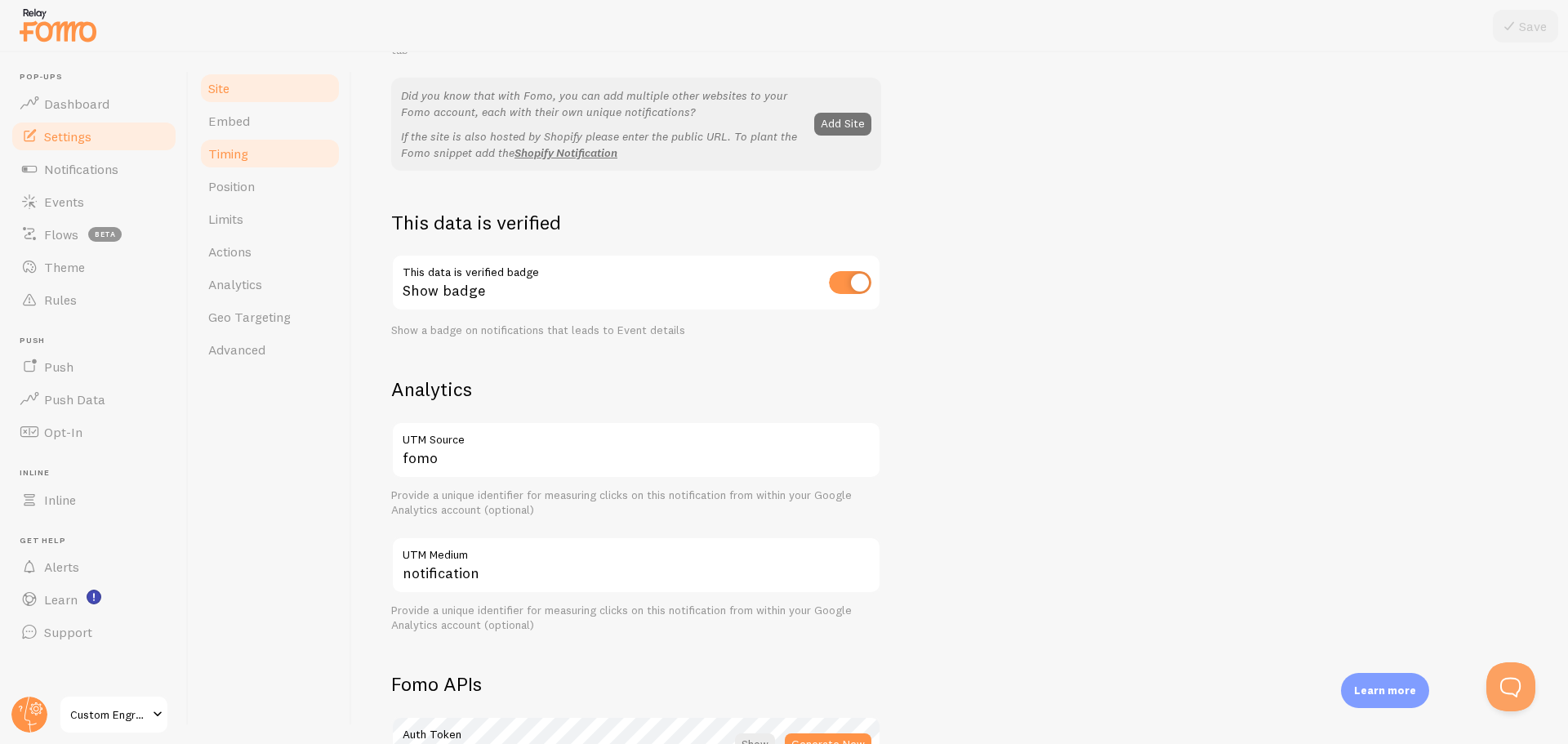
click at [260, 161] on link "Timing" at bounding box center [270, 153] width 143 height 33
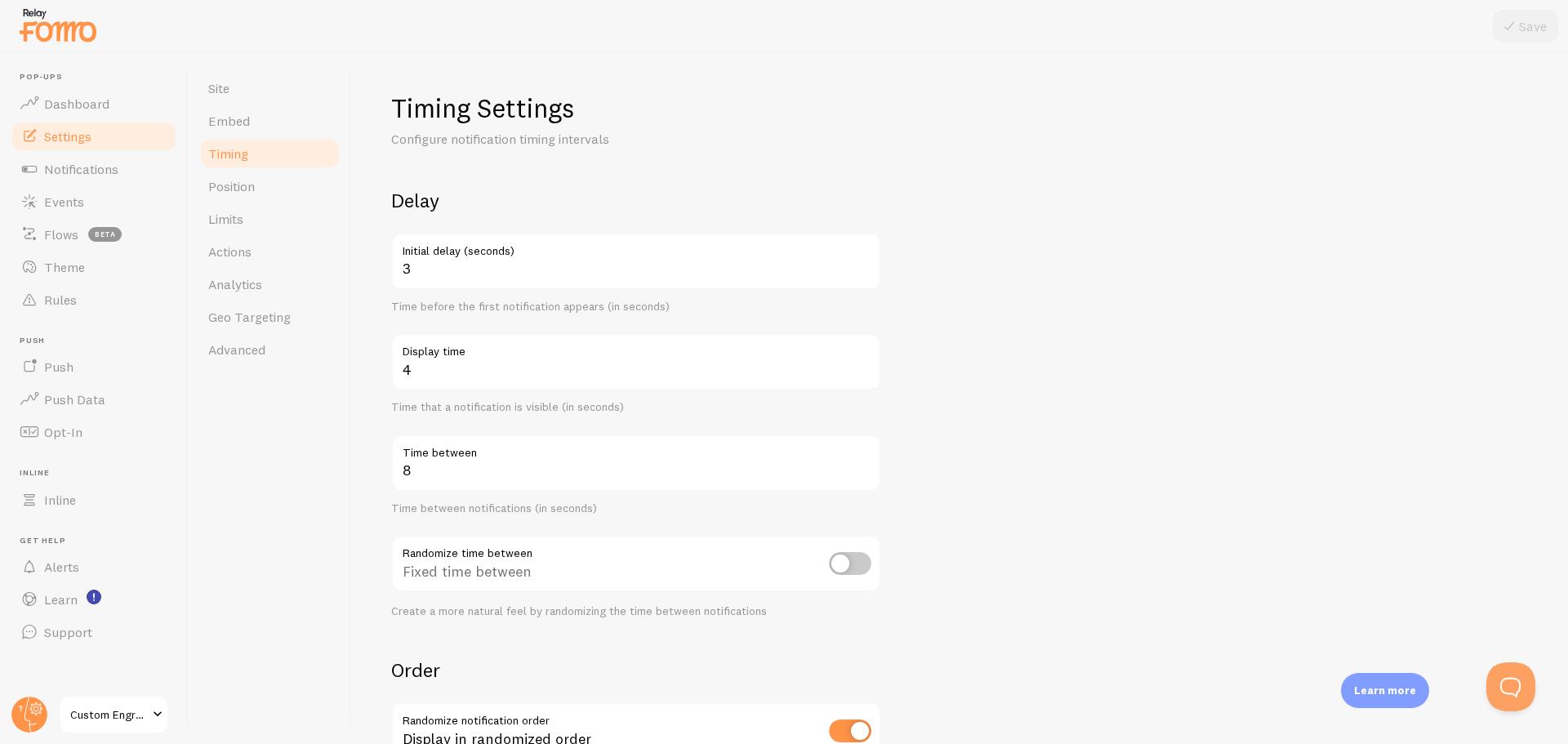
click at [840, 566] on input "checkbox" at bounding box center [850, 563] width 42 height 23
click at [861, 567] on input "checkbox" at bounding box center [850, 563] width 42 height 23
checkbox input "false"
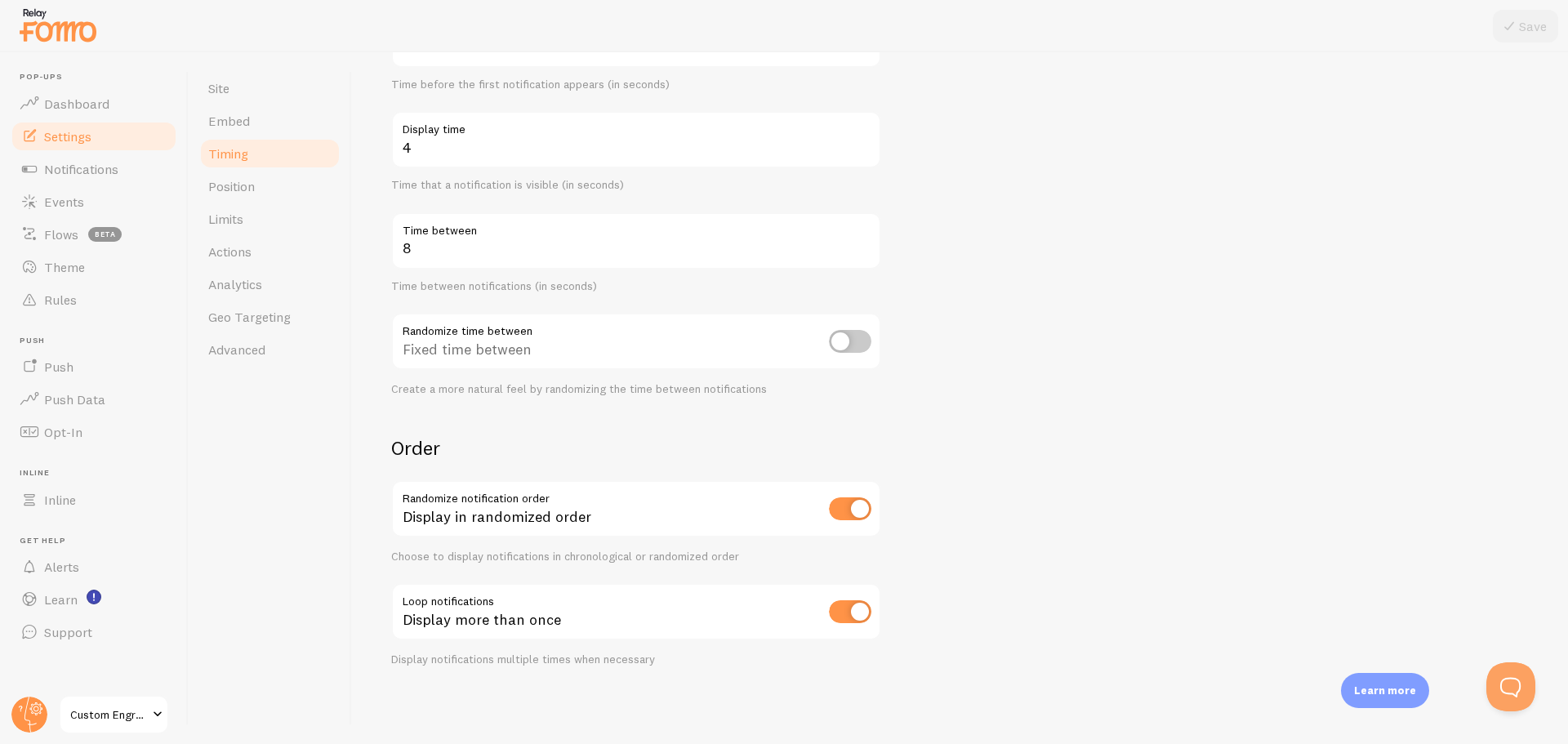
scroll to position [223, 0]
click at [860, 517] on input "checkbox" at bounding box center [850, 508] width 42 height 23
checkbox input "false"
click at [857, 609] on input "checkbox" at bounding box center [850, 611] width 42 height 23
click at [1535, 32] on button "Save" at bounding box center [1526, 26] width 65 height 33
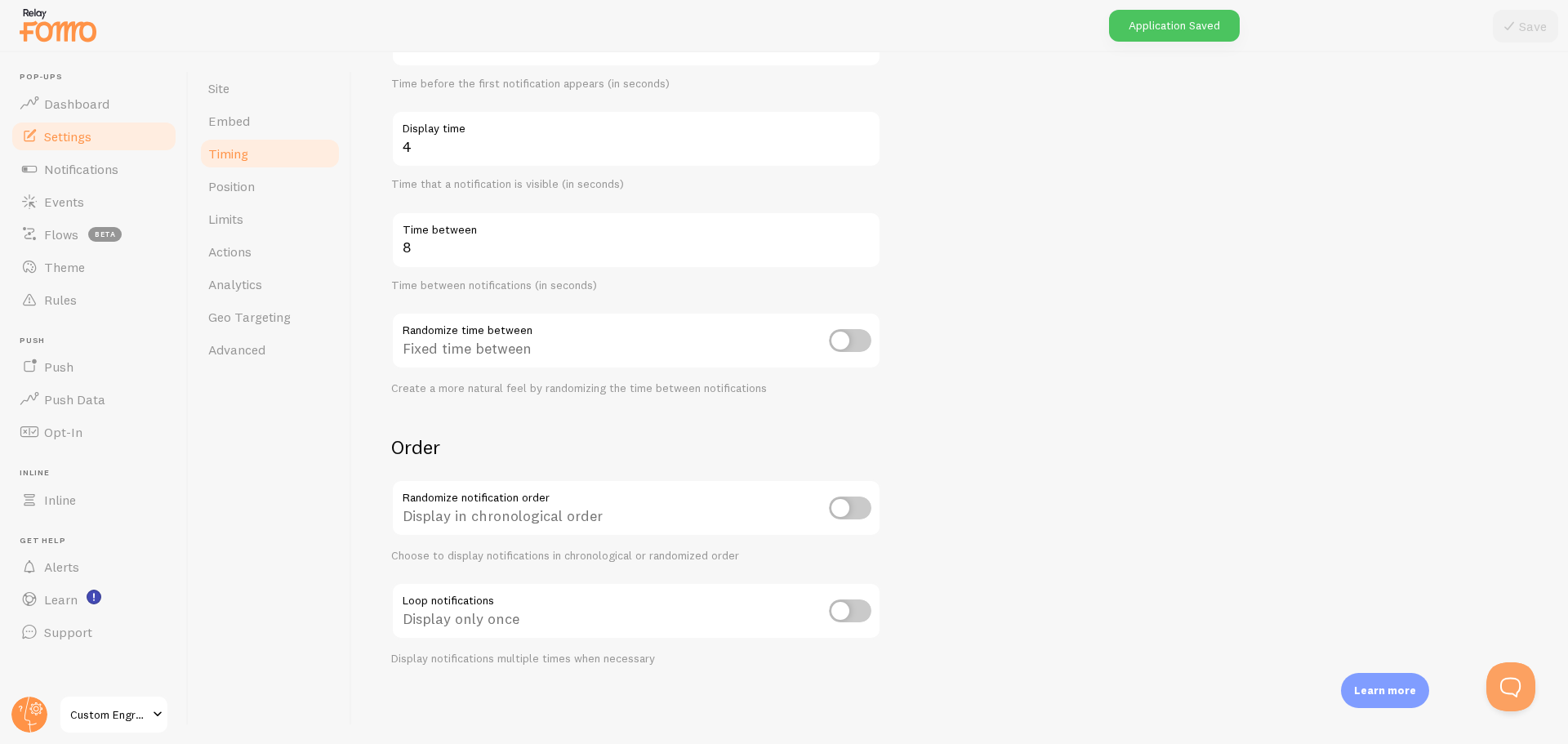
click at [850, 611] on input "checkbox" at bounding box center [850, 611] width 42 height 23
checkbox input "true"
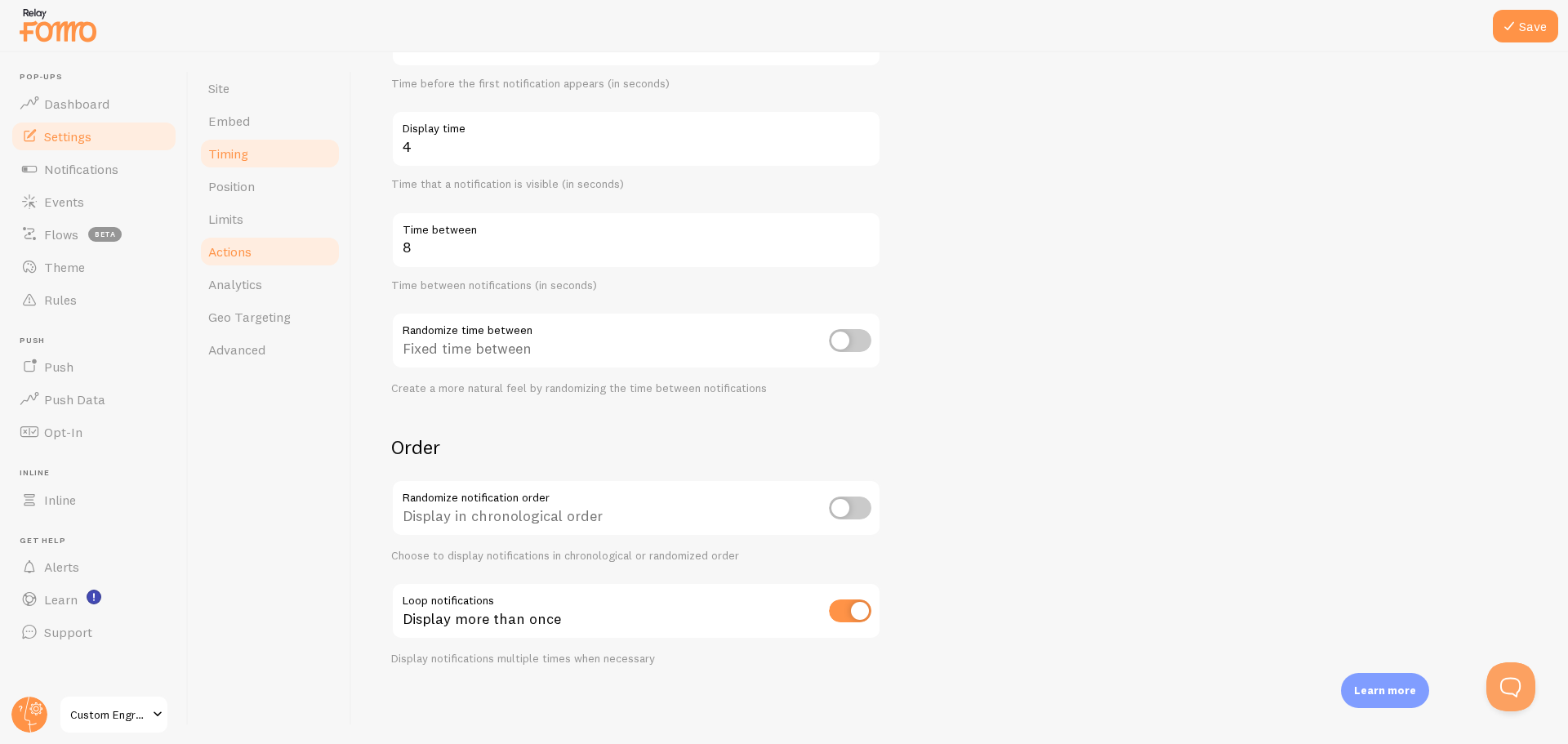
click at [278, 256] on link "Actions" at bounding box center [270, 251] width 143 height 33
click at [1536, 23] on button "Save" at bounding box center [1526, 26] width 65 height 33
click at [251, 189] on span "Position" at bounding box center [231, 186] width 47 height 17
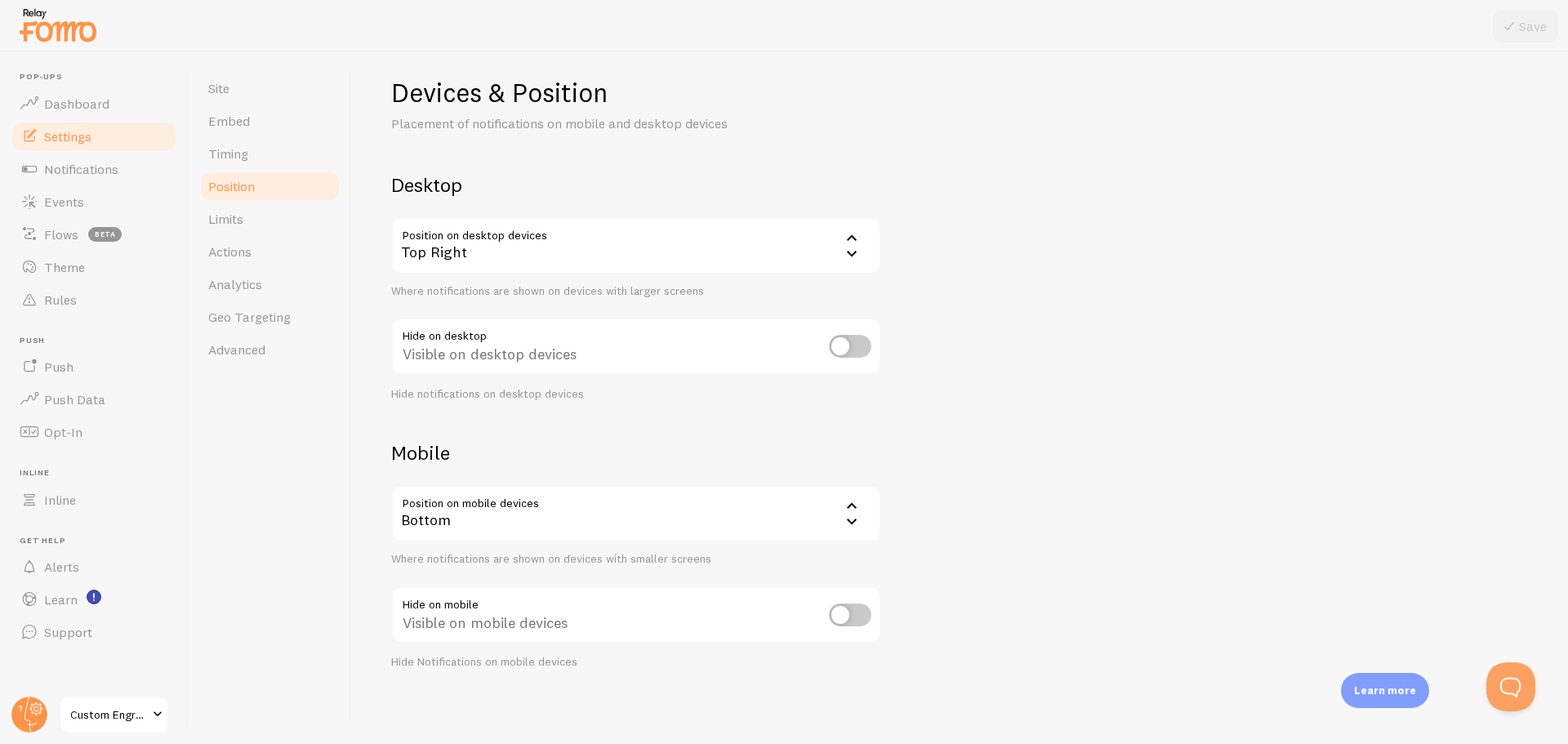
scroll to position [19, 0]
click at [836, 614] on input "checkbox" at bounding box center [850, 611] width 42 height 23
checkbox input "false"
drag, startPoint x: 239, startPoint y: 217, endPoint x: 252, endPoint y: 252, distance: 37.3
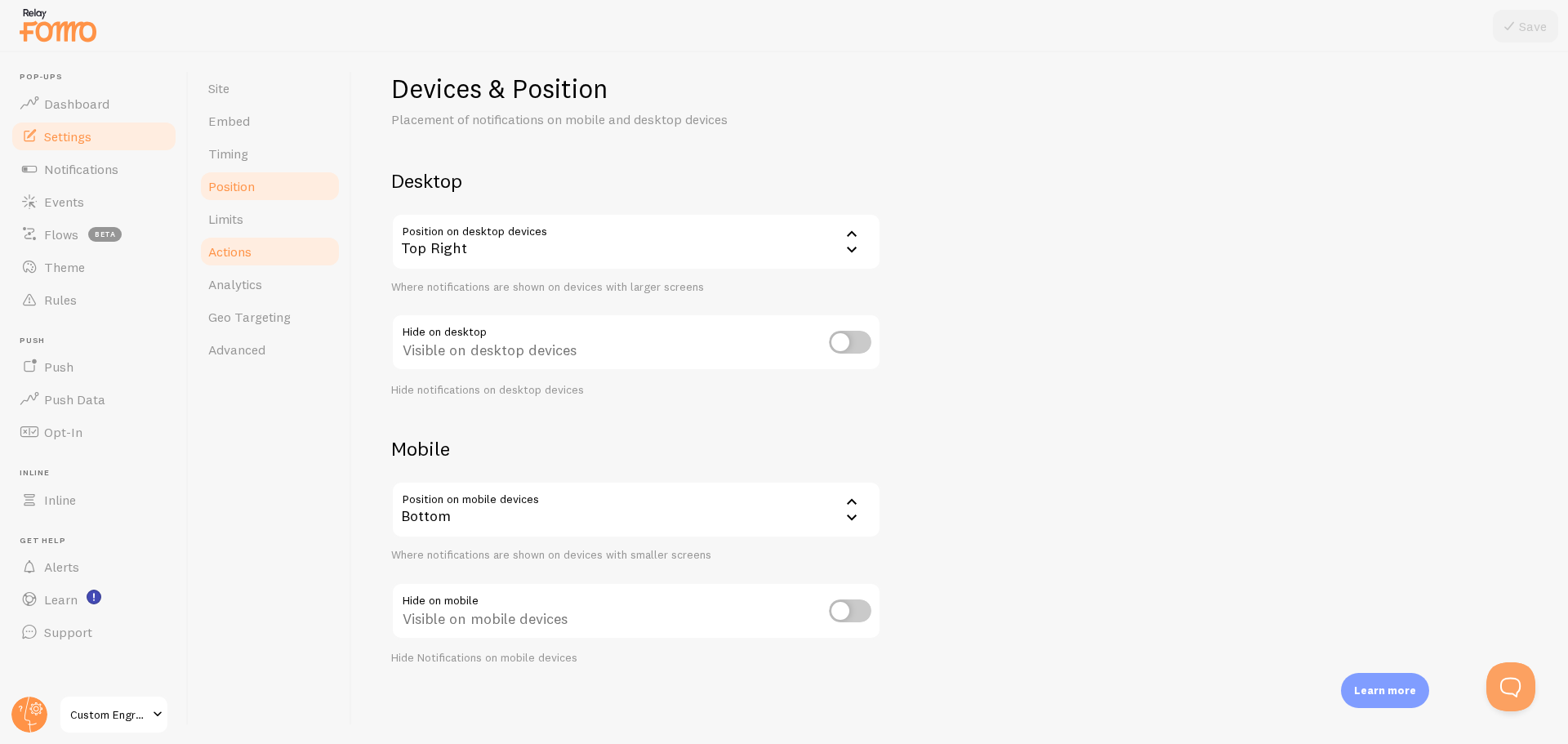
click at [239, 218] on span "Limits" at bounding box center [226, 219] width 35 height 17
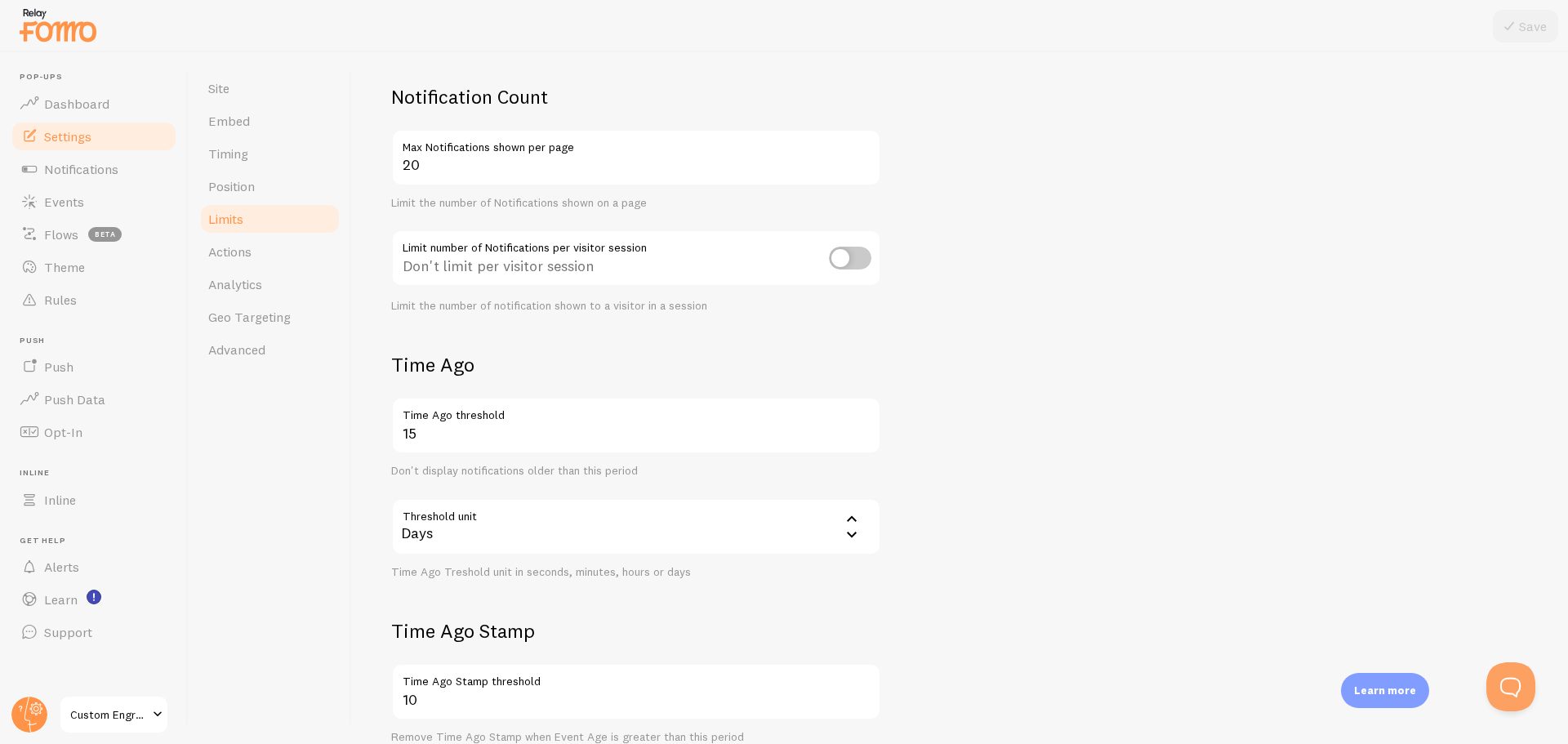
scroll to position [245, 0]
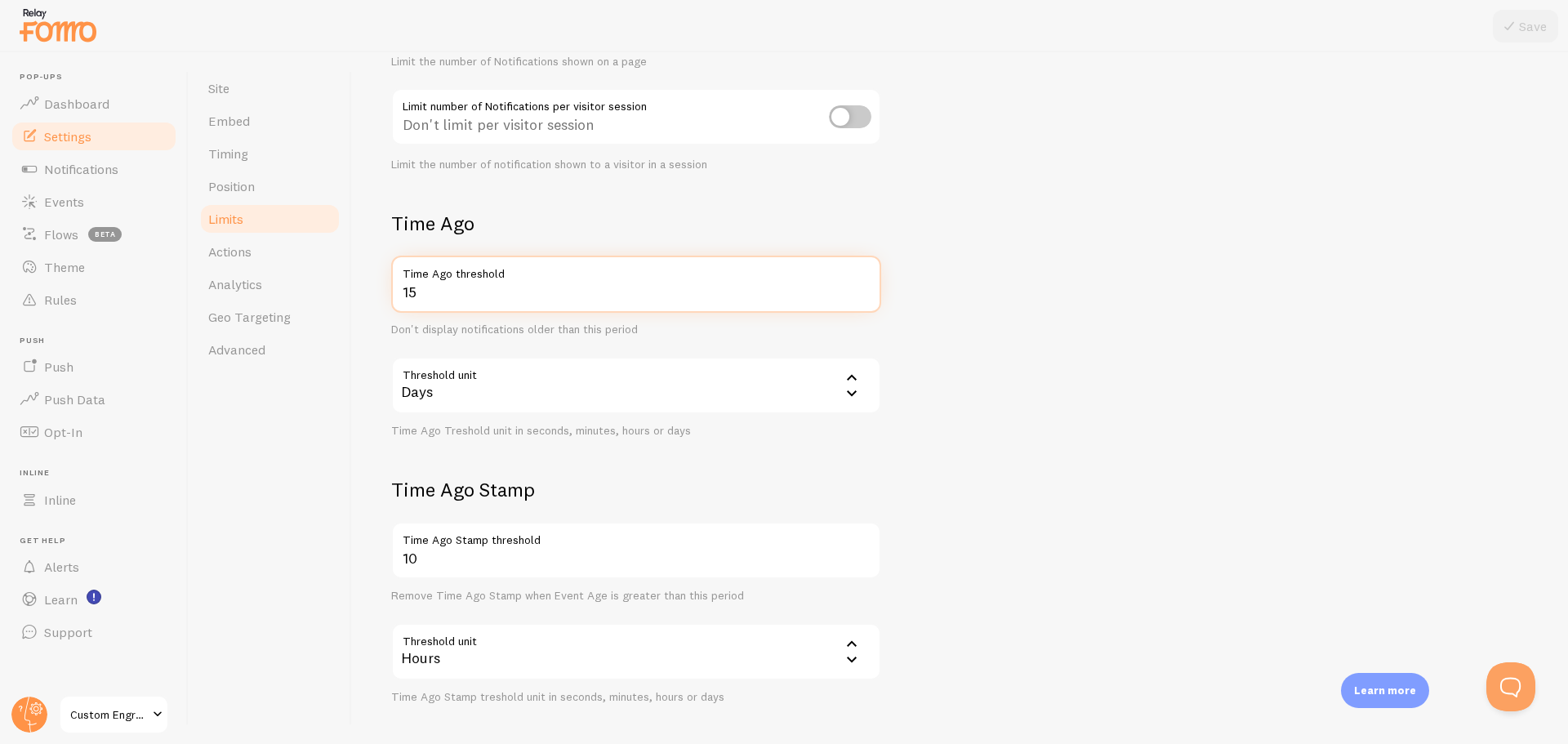
click at [512, 296] on input "15" at bounding box center [636, 284] width 490 height 57
click at [572, 398] on div "Days" at bounding box center [636, 385] width 490 height 57
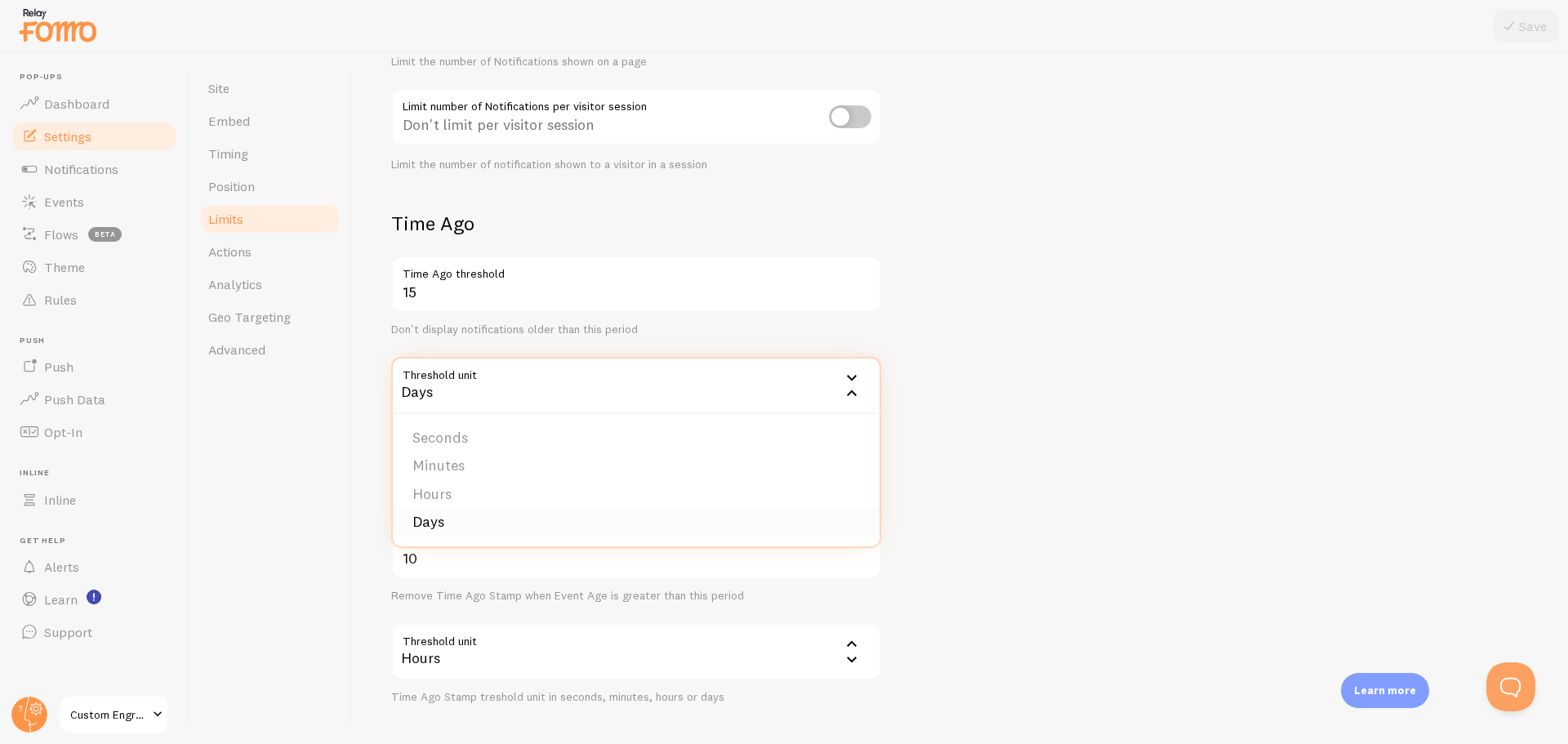
click at [444, 522] on li "Days" at bounding box center [636, 522] width 487 height 28
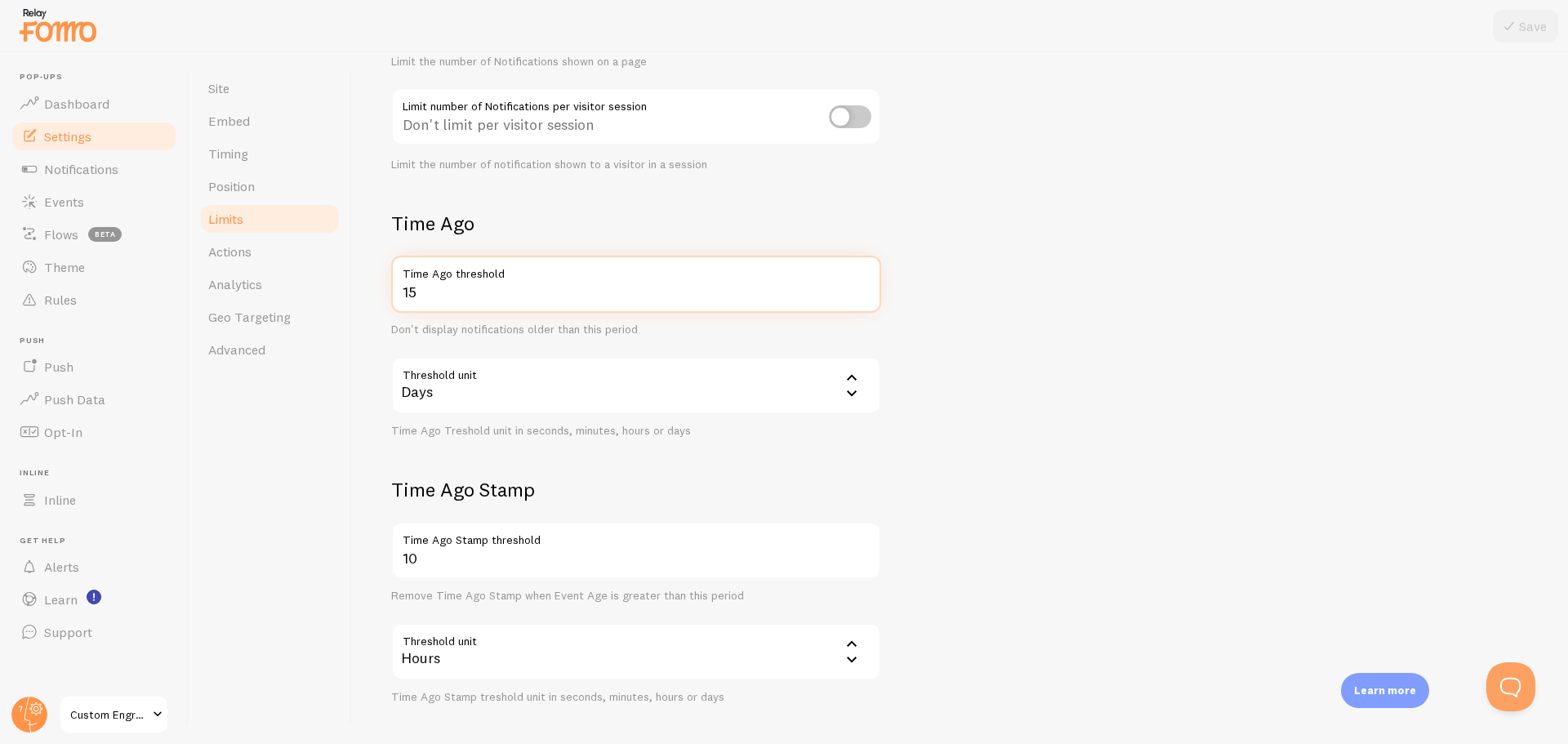
drag, startPoint x: 459, startPoint y: 295, endPoint x: 387, endPoint y: 294, distance: 72.0
click at [388, 294] on div "Limits Notification control and limitations Notification Count 20 Max Notificat…" at bounding box center [959, 398] width 1215 height 692
type input "90"
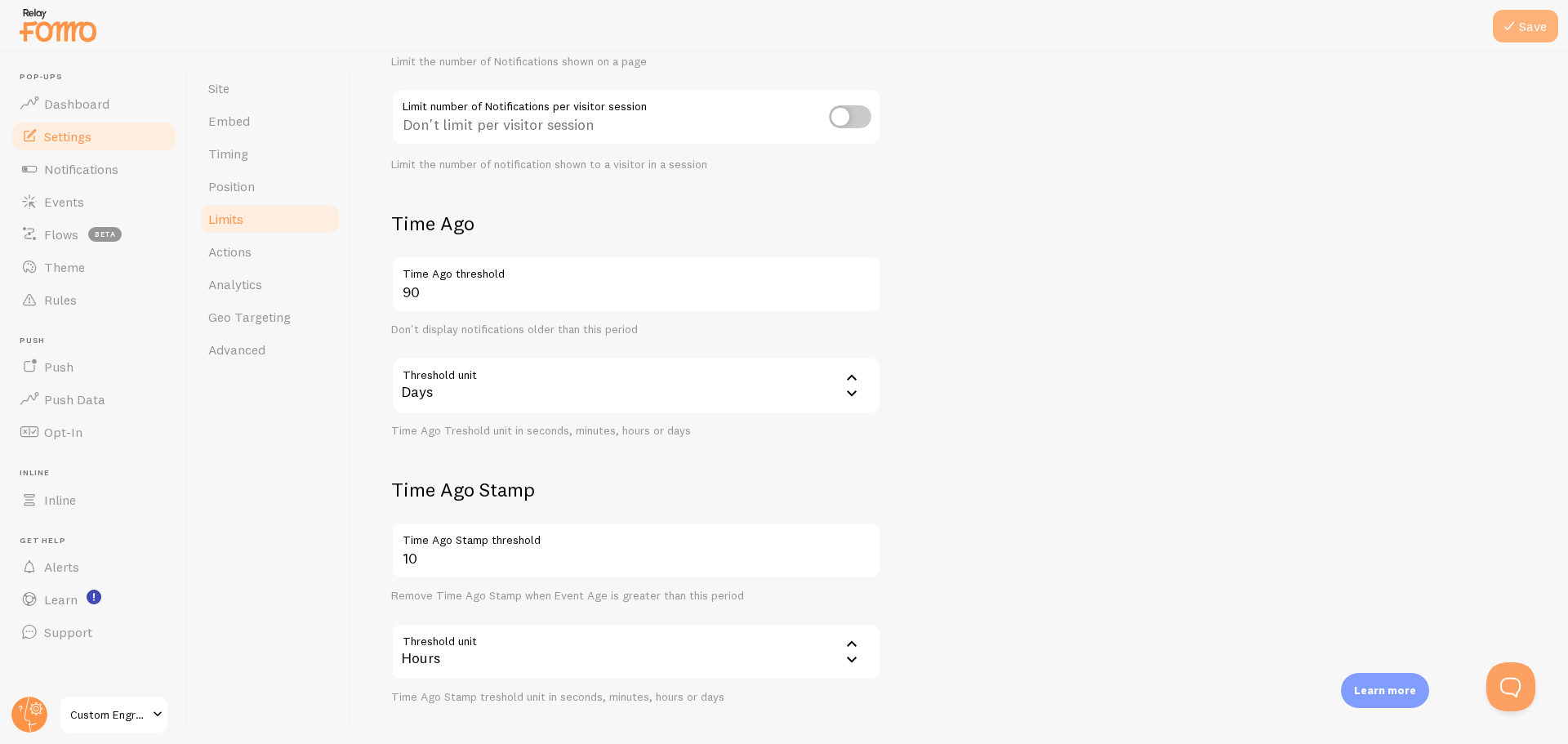
click at [1520, 33] on button "Save" at bounding box center [1526, 26] width 65 height 33
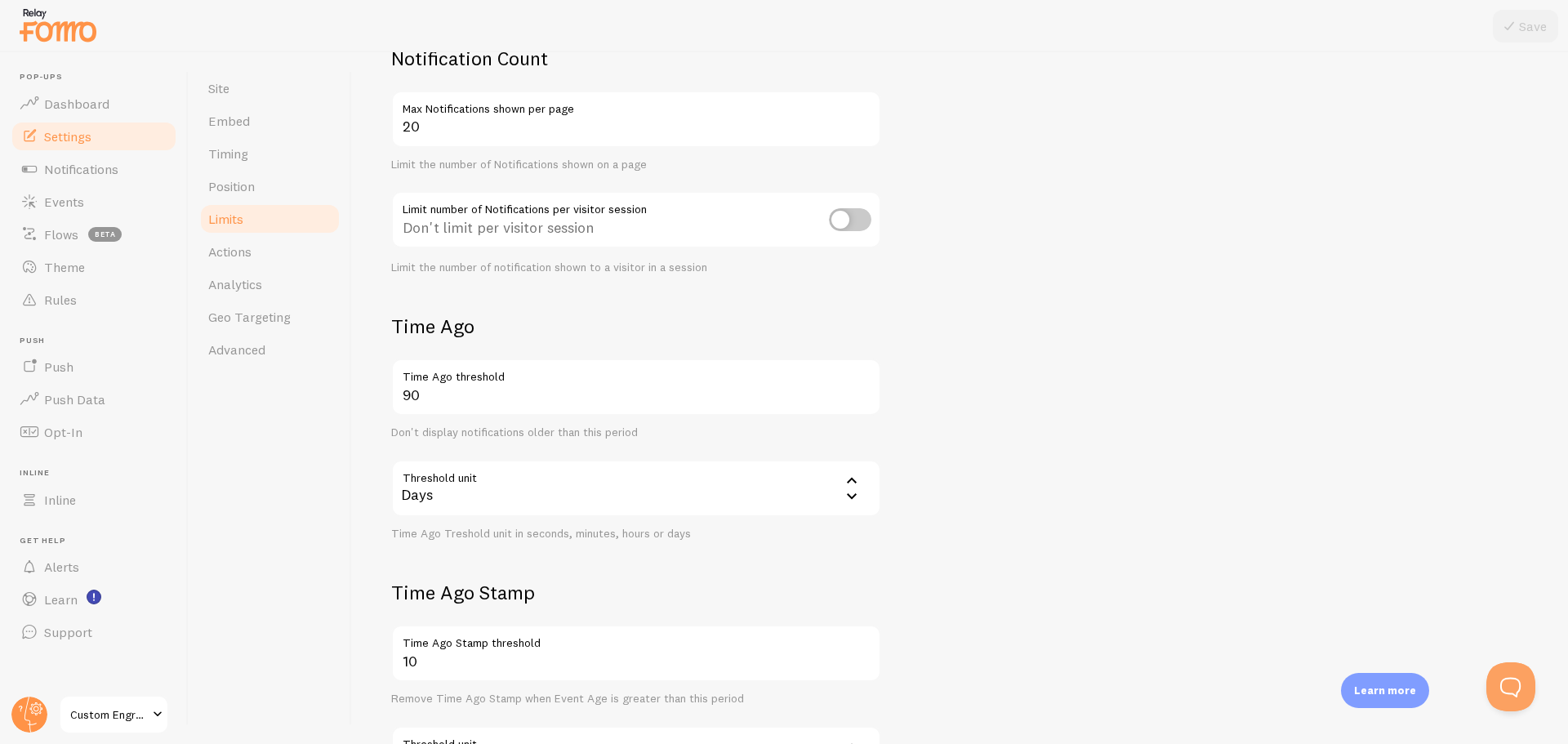
scroll to position [0, 0]
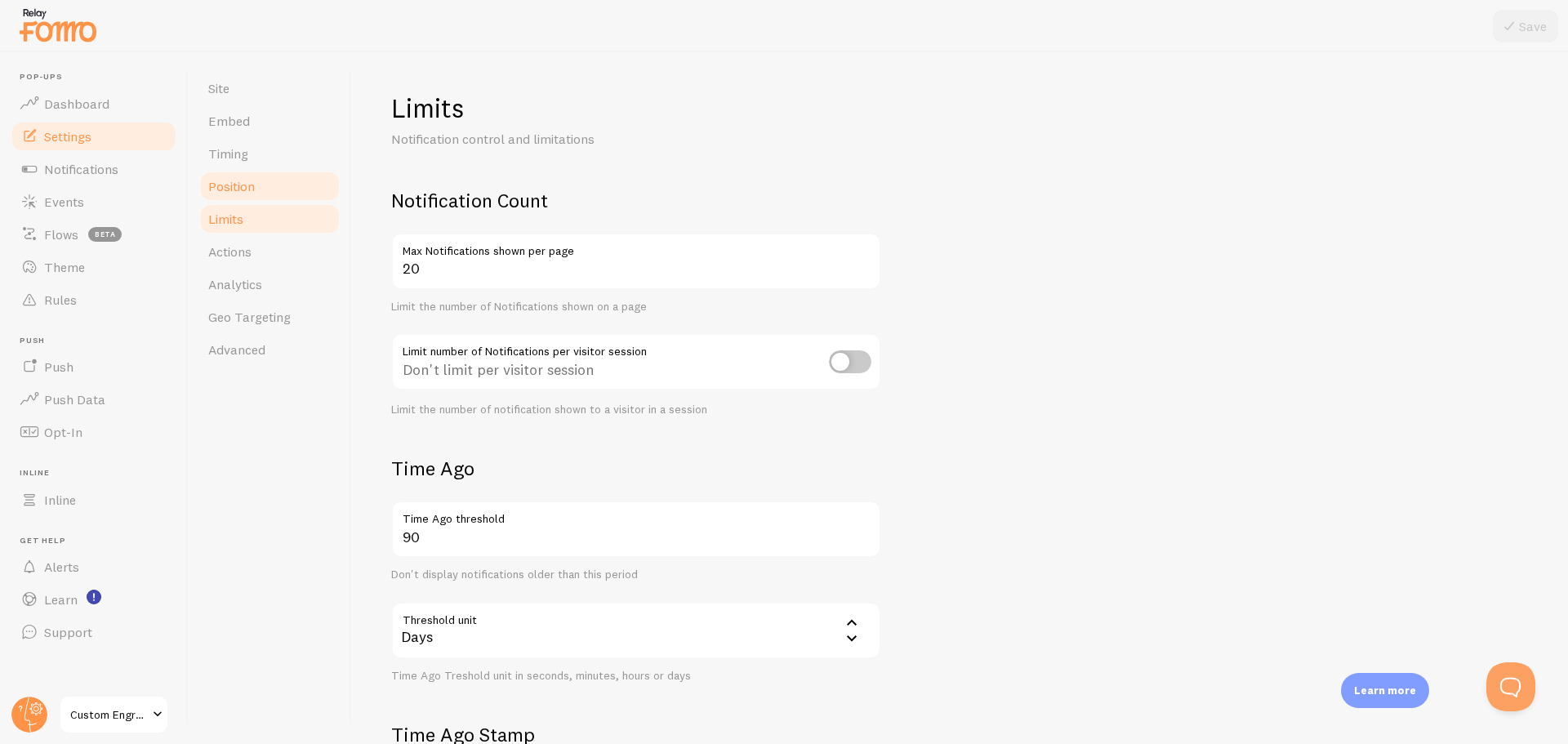
click at [251, 185] on span "Position" at bounding box center [231, 186] width 47 height 17
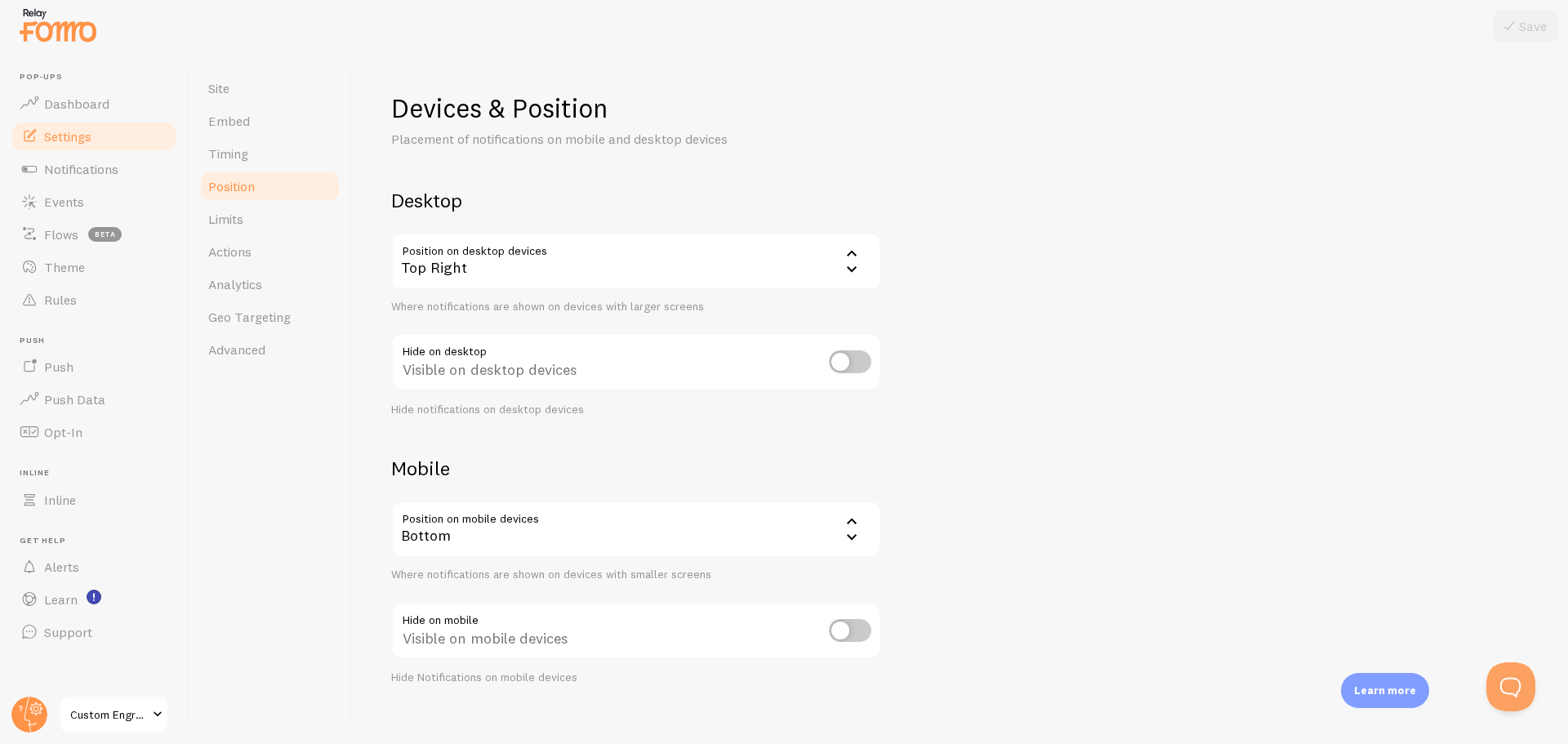
click at [739, 280] on div "Top Right" at bounding box center [636, 261] width 490 height 57
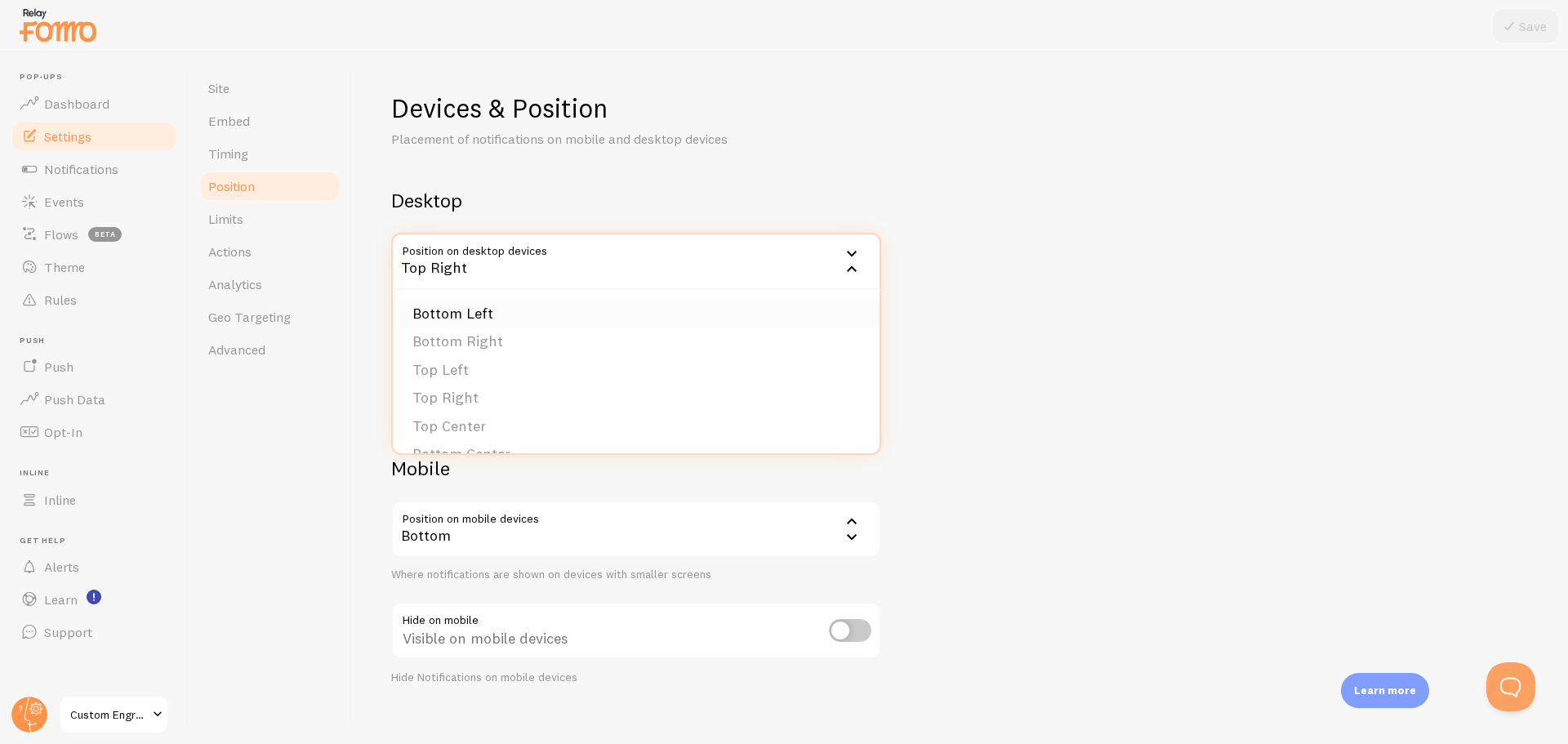
click at [494, 310] on li "Bottom Left" at bounding box center [636, 314] width 487 height 28
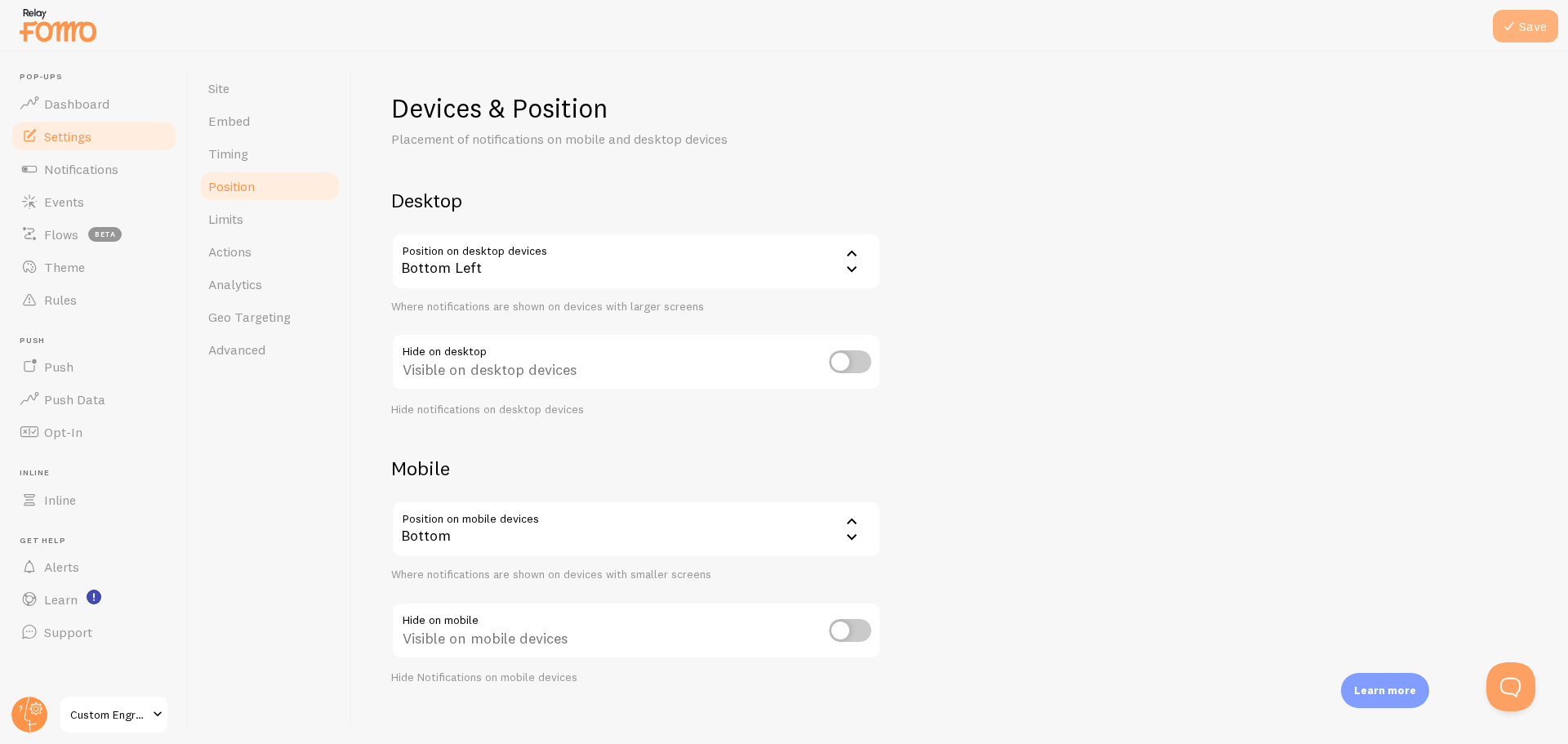
click at [1533, 32] on button "Save" at bounding box center [1526, 26] width 65 height 33
